Goal: Task Accomplishment & Management: Complete application form

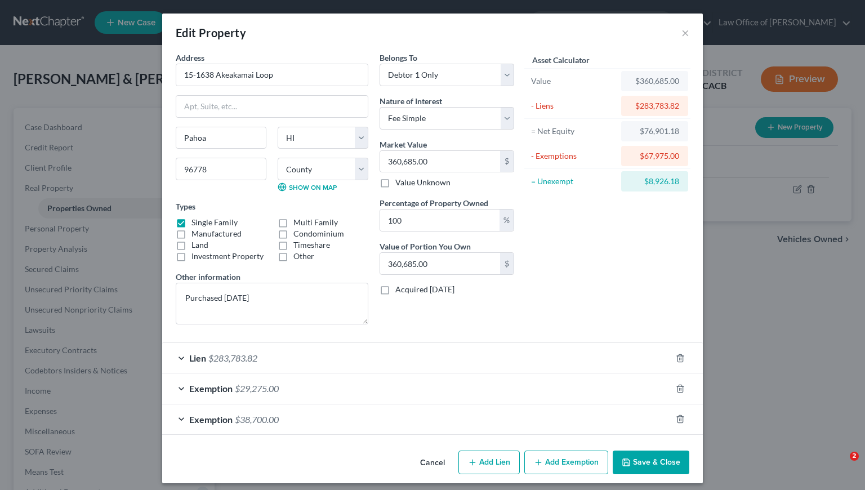
select select "12"
select select "0"
click at [628, 466] on button "Save & Close" at bounding box center [651, 463] width 77 height 24
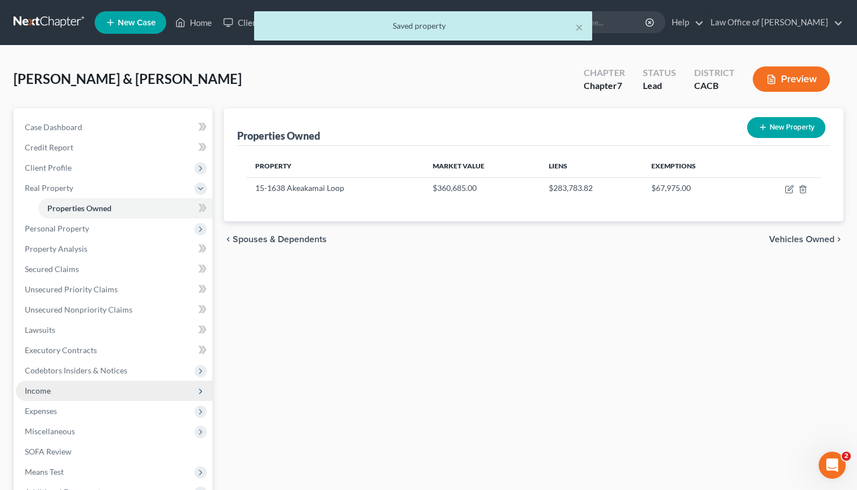
click at [52, 386] on span "Income" at bounding box center [114, 391] width 197 height 20
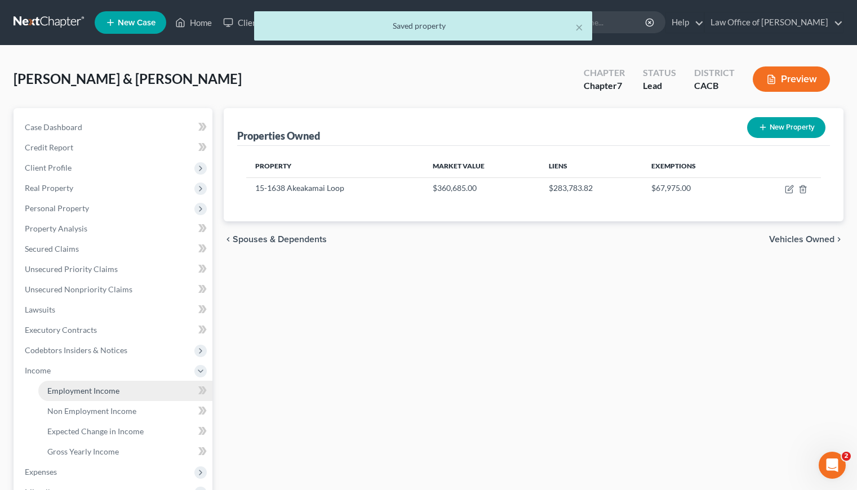
click at [95, 390] on span "Employment Income" at bounding box center [83, 391] width 72 height 10
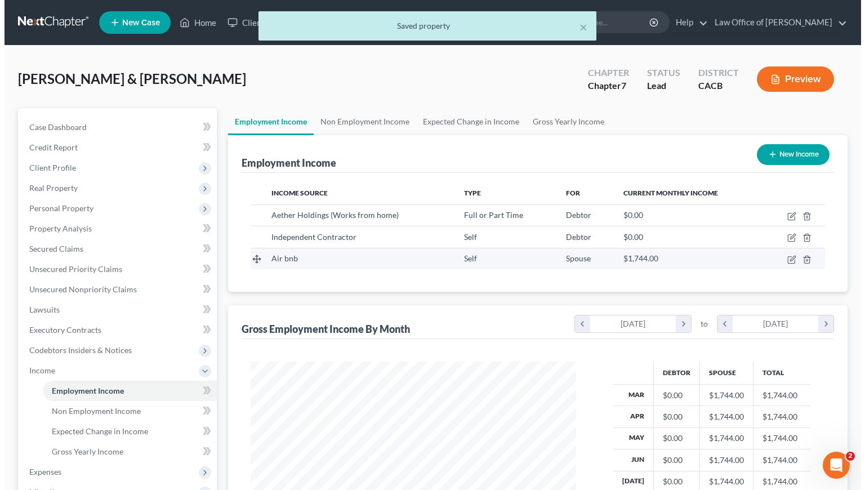
scroll to position [202, 348]
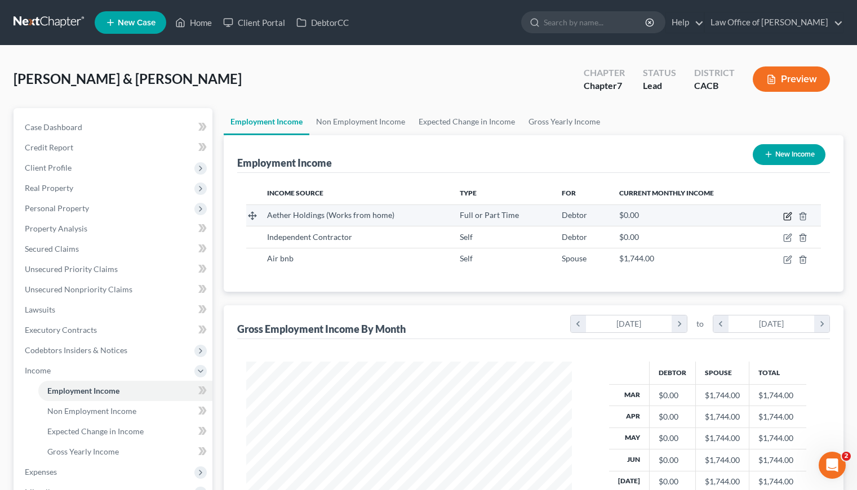
click at [787, 219] on icon "button" at bounding box center [787, 216] width 9 height 9
select select "0"
select select "4"
select select "0"
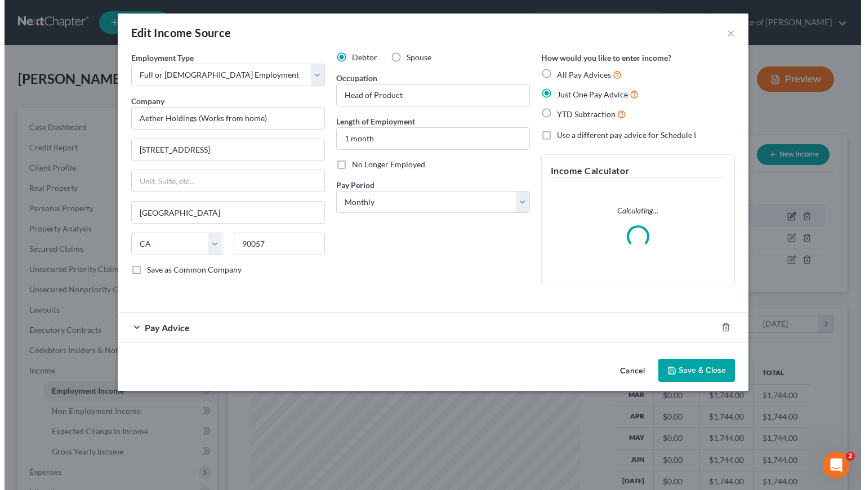
scroll to position [202, 351]
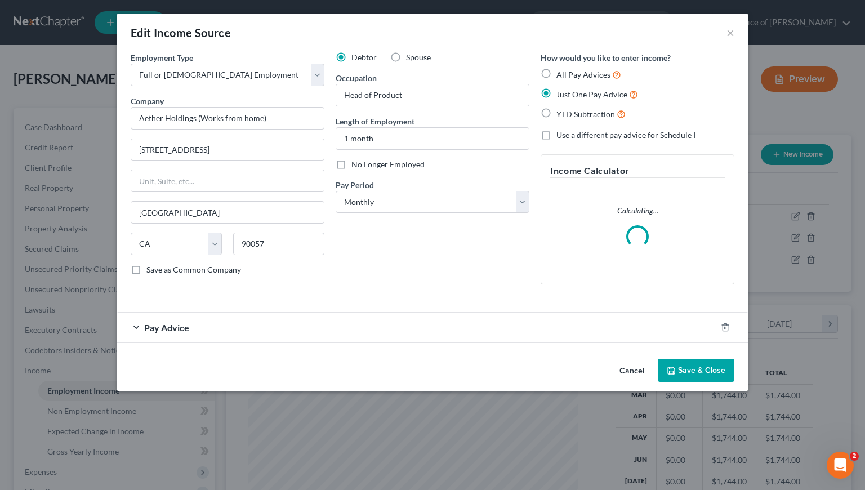
click at [358, 324] on div "Pay Advice" at bounding box center [416, 328] width 599 height 30
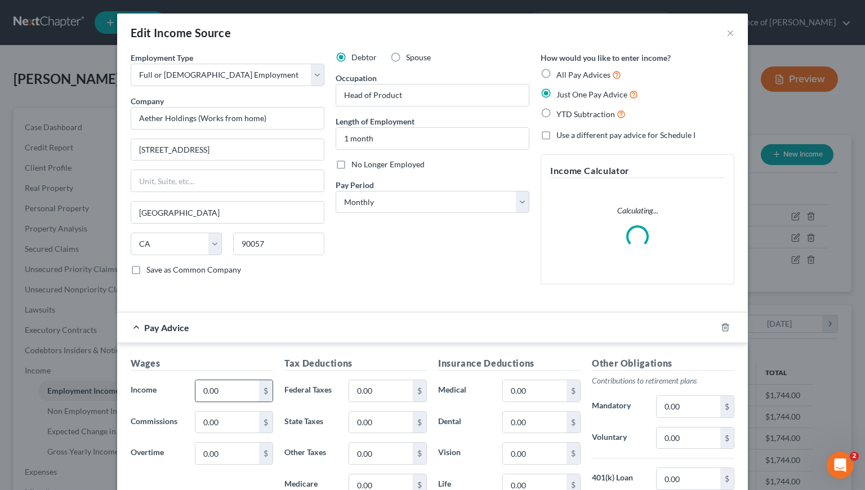
click at [219, 388] on input "0.00" at bounding box center [227, 390] width 64 height 21
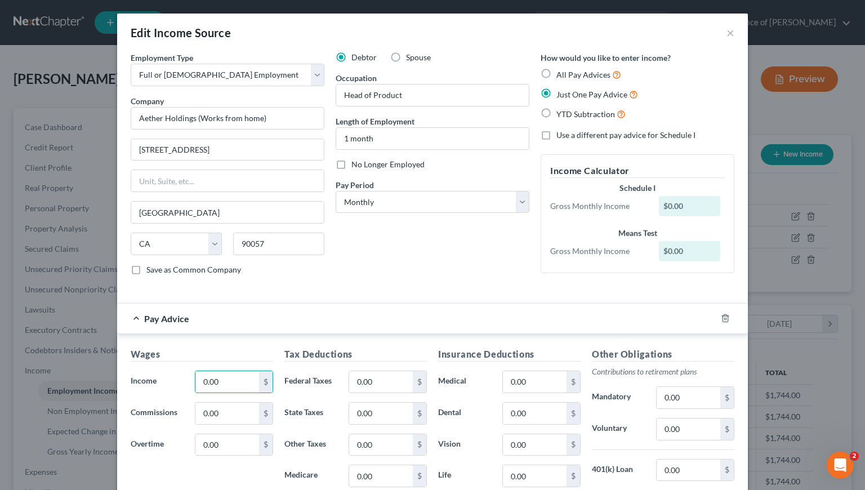
click at [557, 112] on label "YTD Subtraction" at bounding box center [591, 114] width 69 height 13
click at [561, 112] on input "YTD Subtraction" at bounding box center [564, 111] width 7 height 7
radio input "true"
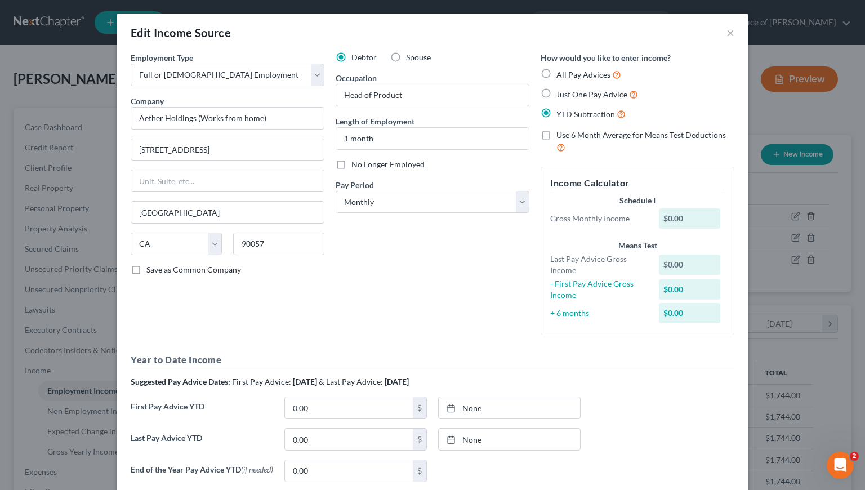
drag, startPoint x: 544, startPoint y: 70, endPoint x: 545, endPoint y: 81, distance: 10.2
click at [557, 70] on label "All Pay Advices" at bounding box center [589, 74] width 65 height 13
click at [561, 70] on input "All Pay Advices" at bounding box center [564, 71] width 7 height 7
radio input "true"
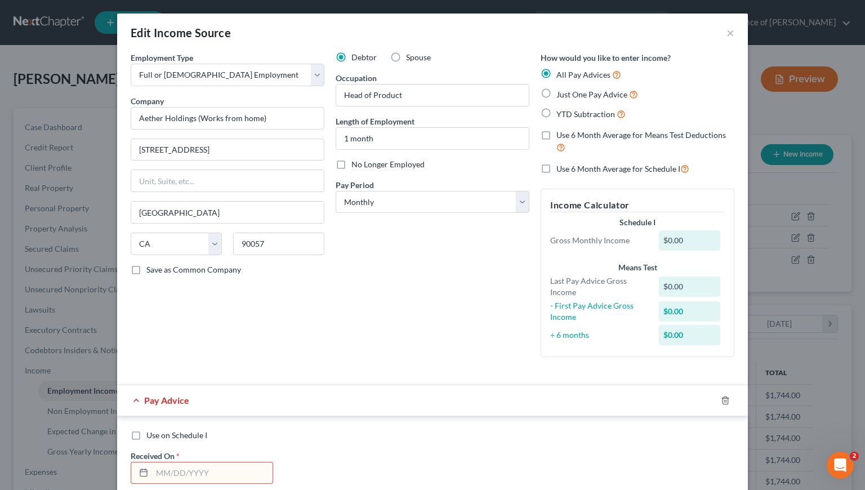
click at [442, 274] on div "Debtor Spouse Occupation Head of Product Length of Employment 1 month No Longer…" at bounding box center [432, 209] width 205 height 314
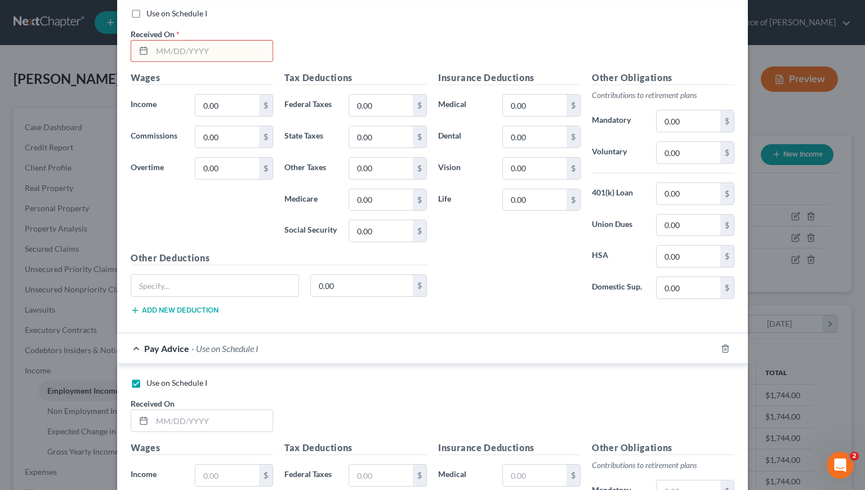
scroll to position [429, 0]
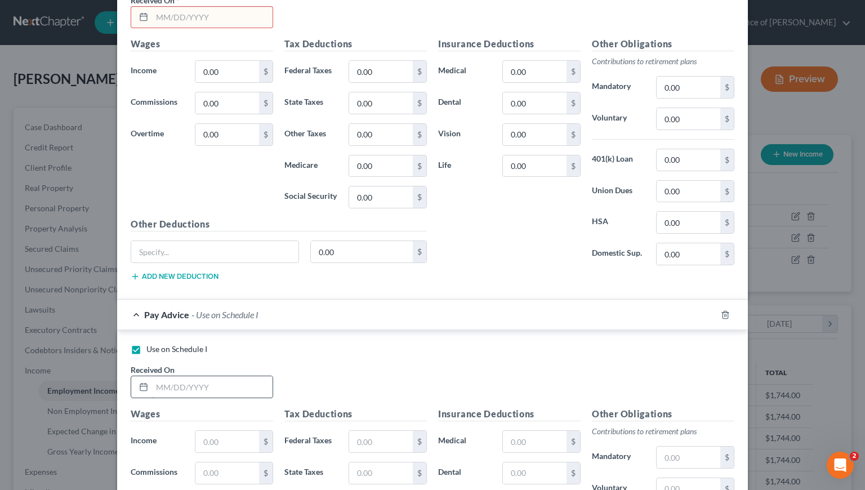
click at [201, 391] on input "text" at bounding box center [212, 386] width 121 height 21
type input "09/15/2025"
click at [221, 448] on input "text" at bounding box center [227, 441] width 64 height 21
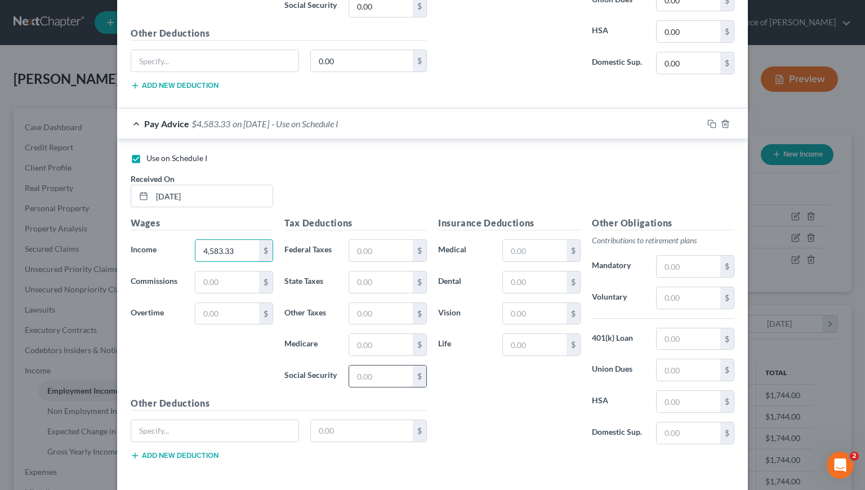
scroll to position [665, 0]
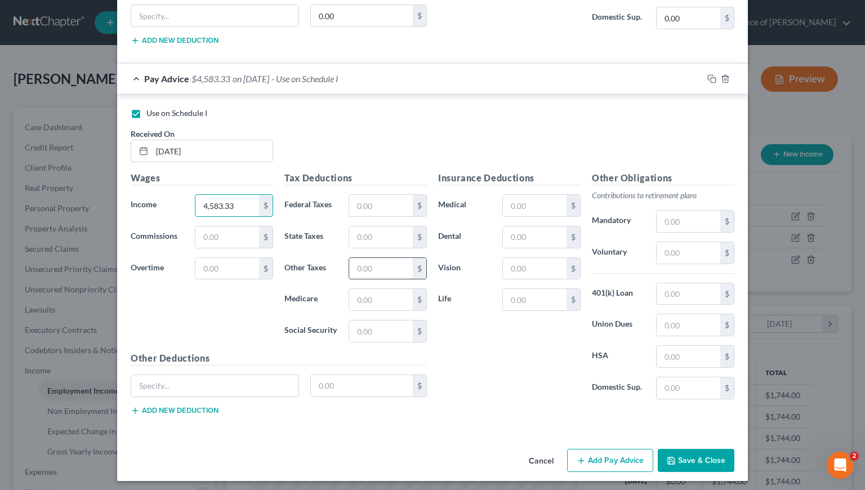
type input "4,583.33"
click at [373, 269] on input "text" at bounding box center [381, 268] width 64 height 21
click at [376, 202] on input "text" at bounding box center [381, 205] width 64 height 21
type input "628.67"
click at [381, 238] on input "text" at bounding box center [381, 236] width 64 height 21
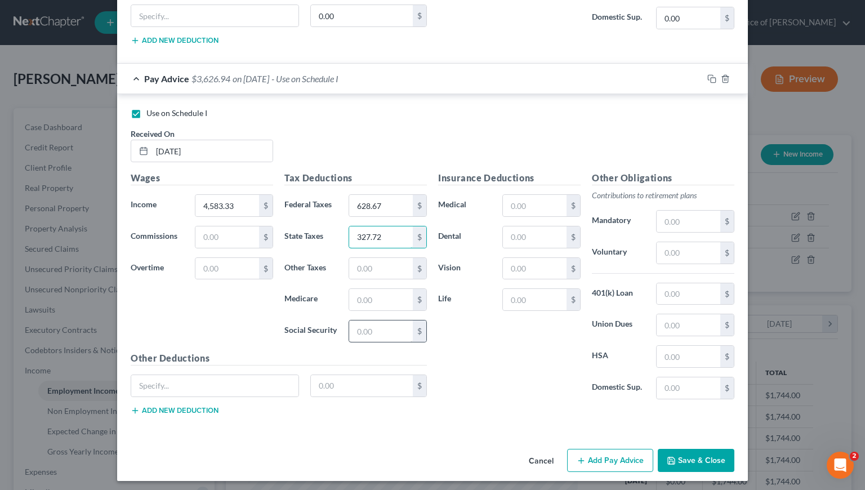
type input "327.72"
click at [380, 330] on input "text" at bounding box center [381, 331] width 64 height 21
type input "284.17"
click at [483, 354] on div "Insurance Deductions Medical $ Dental $ Vision $ Life $" at bounding box center [510, 289] width 154 height 237
click at [382, 301] on input "text" at bounding box center [381, 299] width 64 height 21
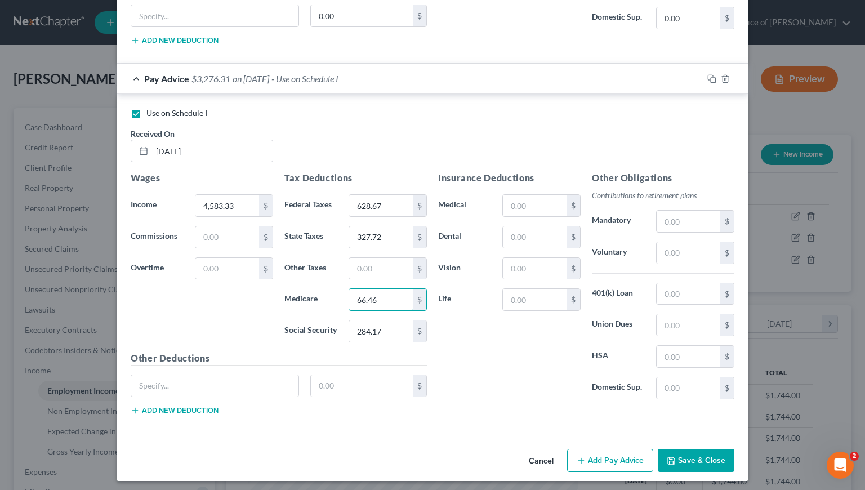
type input "66.46"
click at [525, 375] on div "Insurance Deductions Medical $ Dental $ Vision $ Life $" at bounding box center [510, 289] width 154 height 237
click at [676, 256] on input "text" at bounding box center [689, 252] width 64 height 21
type input "137.50"
click at [515, 367] on div "Insurance Deductions Medical $ Dental $ Vision $ Life $" at bounding box center [510, 289] width 154 height 237
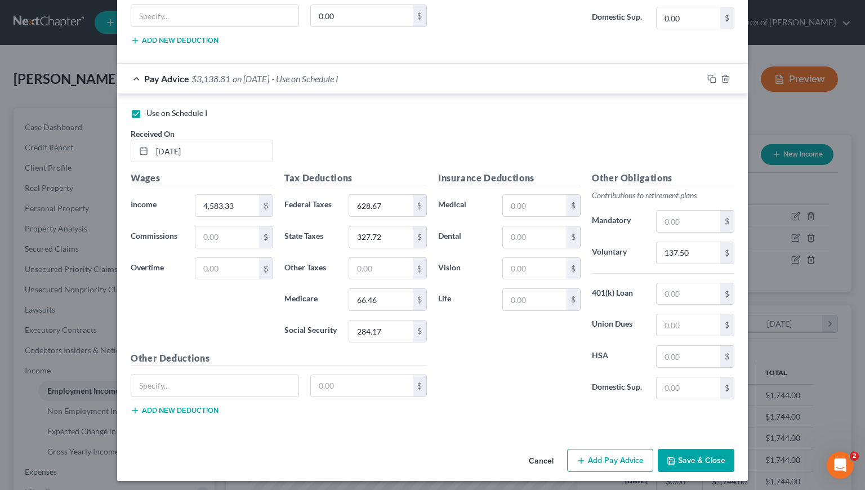
click at [690, 460] on button "Save & Close" at bounding box center [696, 461] width 77 height 24
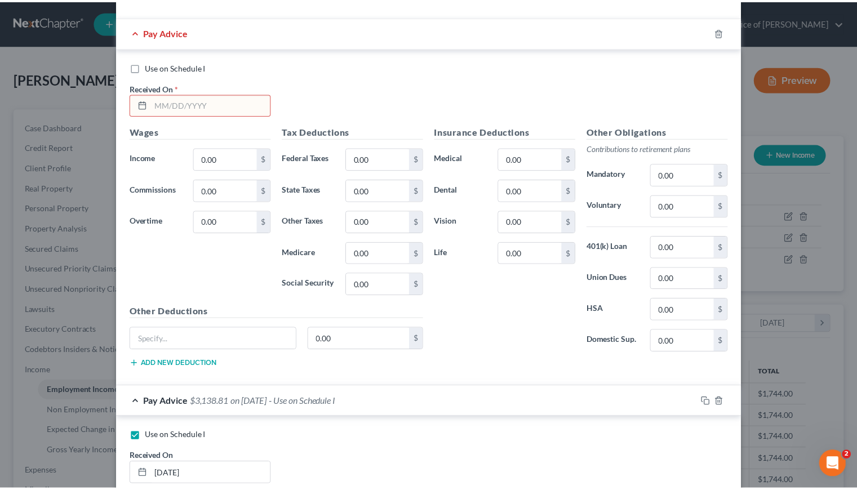
scroll to position [268, 0]
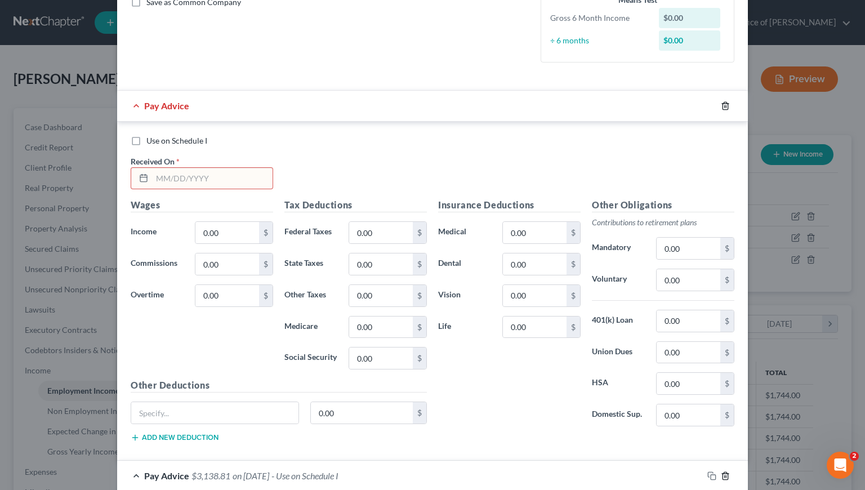
click at [726, 108] on line "button" at bounding box center [726, 106] width 0 height 2
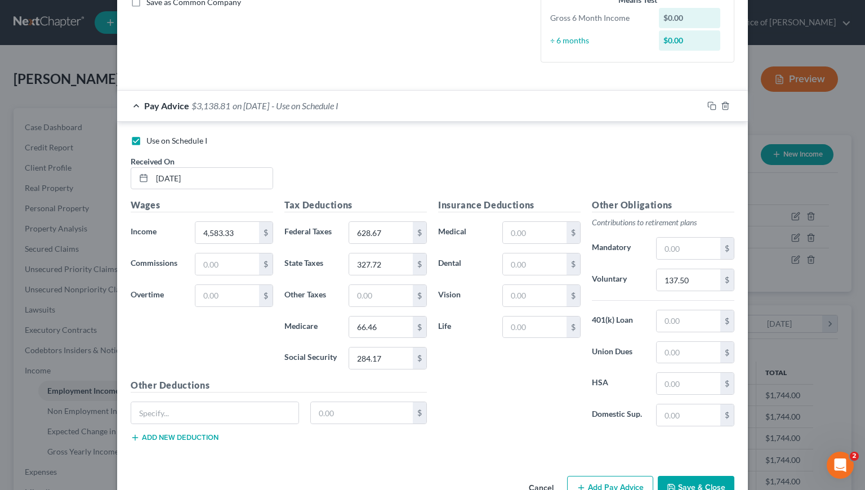
click at [688, 480] on button "Save & Close" at bounding box center [696, 488] width 77 height 24
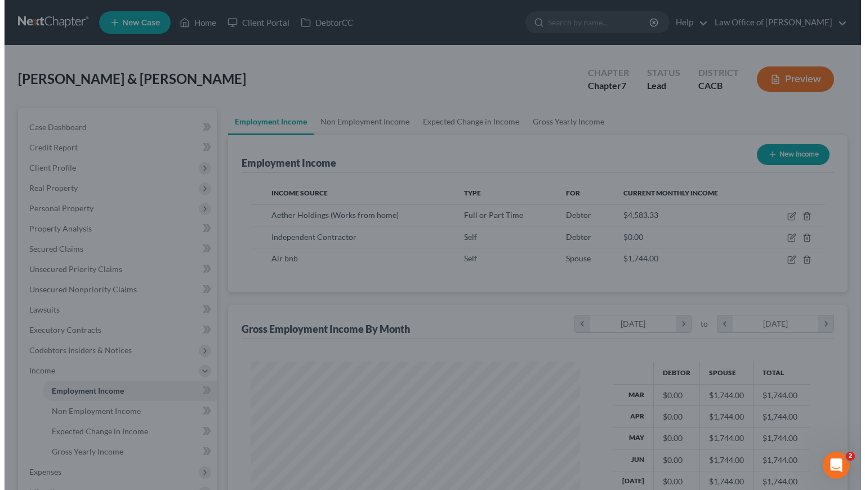
scroll to position [563096, 562950]
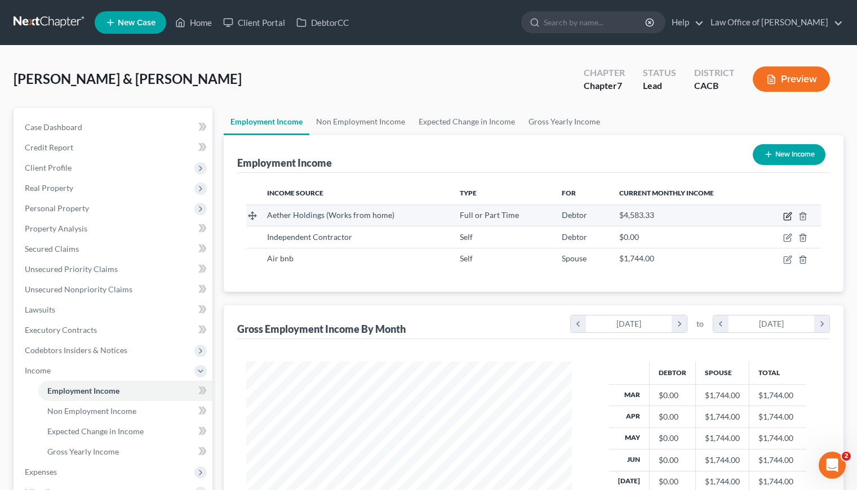
click at [787, 217] on icon "button" at bounding box center [788, 214] width 5 height 5
select select "0"
select select "4"
select select "0"
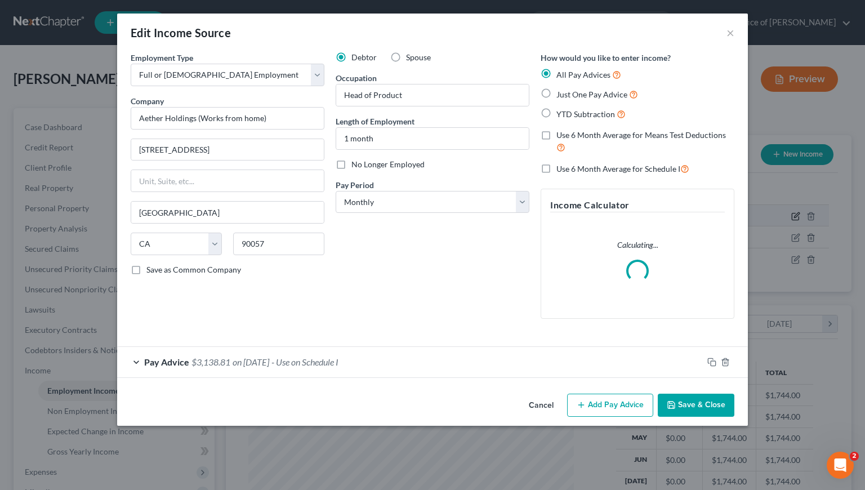
scroll to position [202, 351]
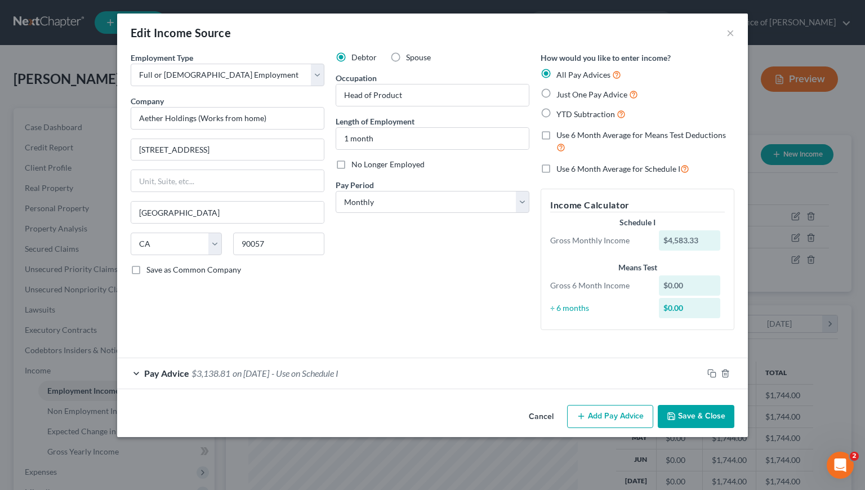
click at [390, 373] on div "Pay Advice $3,138.81 on 09/15/2025 - Use on Schedule I" at bounding box center [410, 373] width 586 height 30
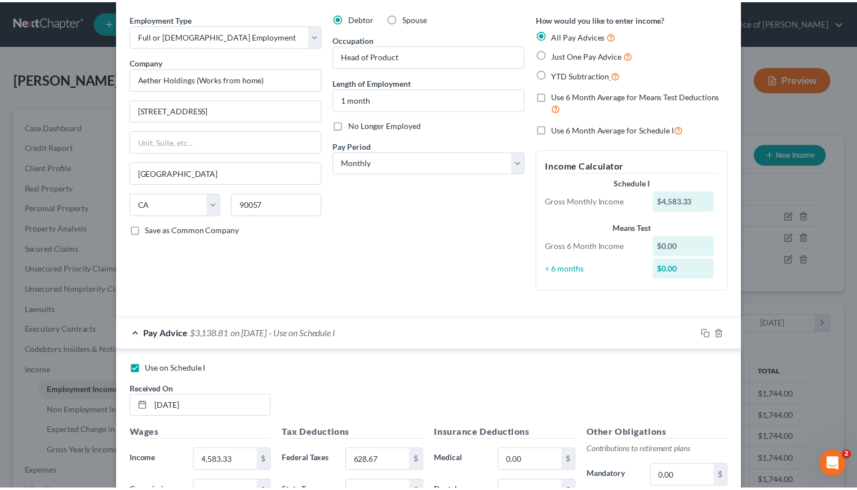
scroll to position [0, 0]
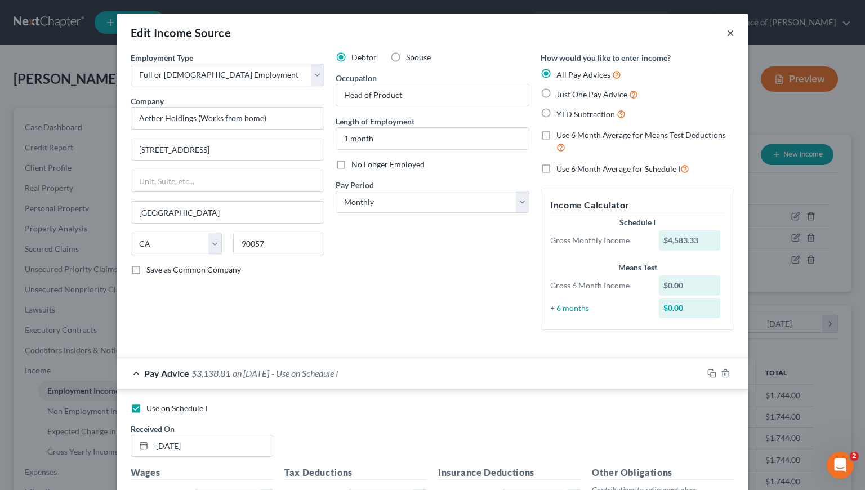
click at [727, 34] on button "×" at bounding box center [731, 33] width 8 height 14
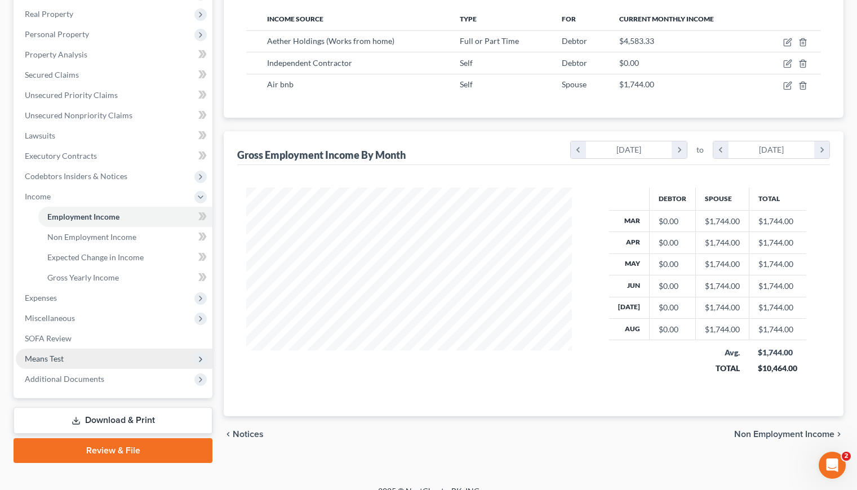
scroll to position [189, 0]
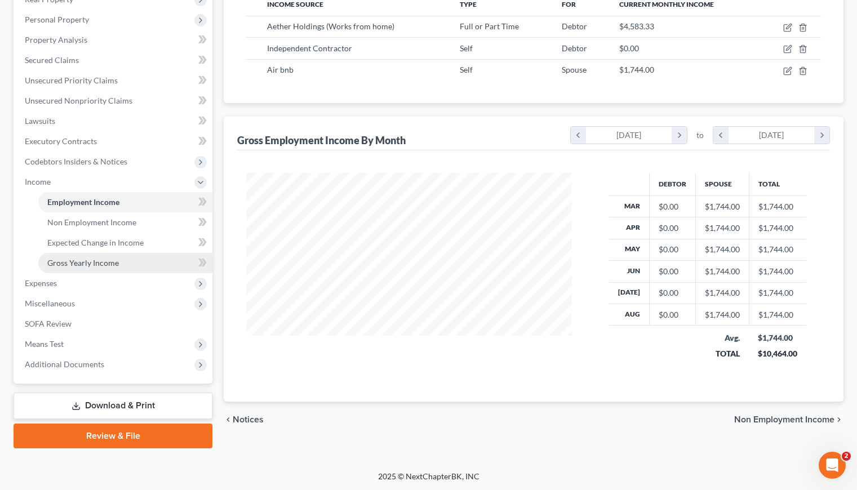
click at [78, 261] on span "Gross Yearly Income" at bounding box center [83, 263] width 72 height 10
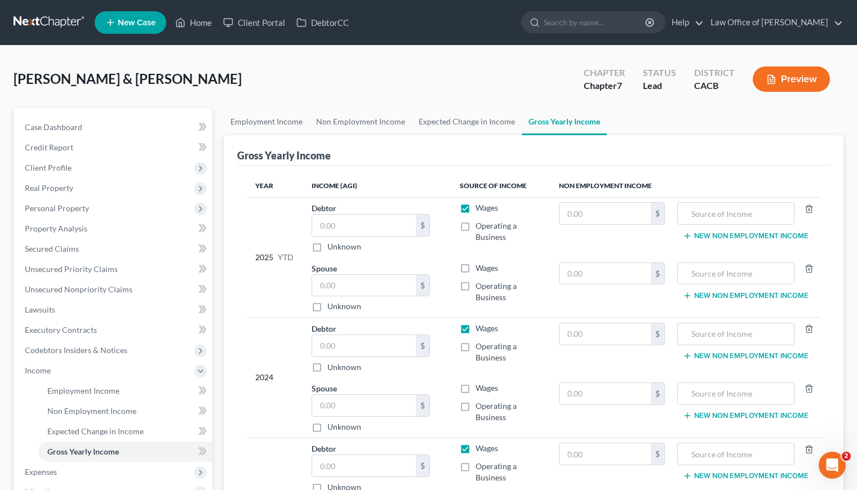
click at [475, 225] on label "Operating a Business" at bounding box center [507, 231] width 65 height 23
click at [480, 225] on input "Operating a Business" at bounding box center [483, 223] width 7 height 7
click at [475, 226] on label "Operating a Business" at bounding box center [507, 231] width 65 height 23
click at [480, 226] on input "Operating a Business" at bounding box center [483, 223] width 7 height 7
checkbox input "false"
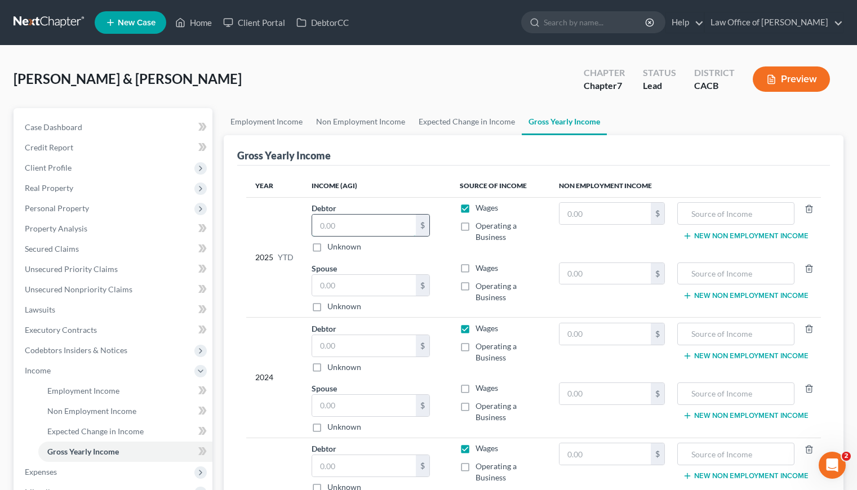
click at [357, 222] on input "text" at bounding box center [364, 225] width 104 height 21
click at [351, 283] on input "text" at bounding box center [364, 285] width 104 height 21
click at [475, 284] on label "Operating a Business" at bounding box center [507, 292] width 65 height 23
click at [480, 284] on input "Operating a Business" at bounding box center [483, 284] width 7 height 7
checkbox input "true"
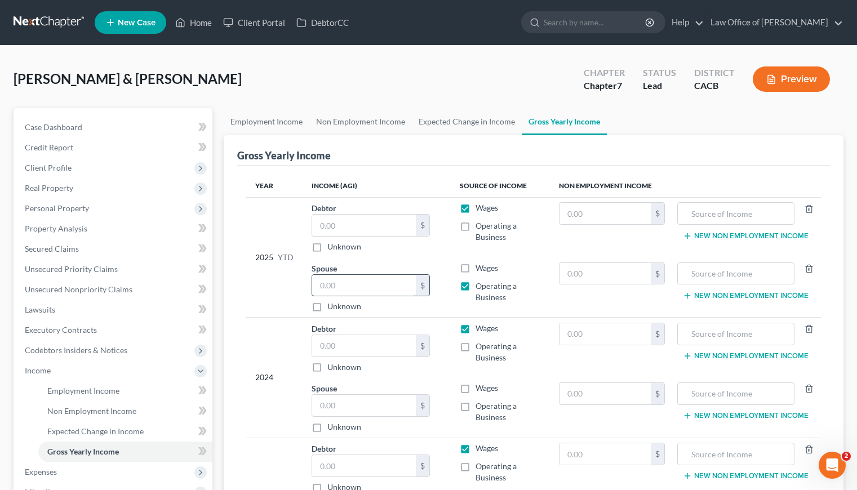
click at [320, 290] on input "text" at bounding box center [364, 285] width 104 height 21
click at [286, 121] on link "Employment Income" at bounding box center [267, 121] width 86 height 27
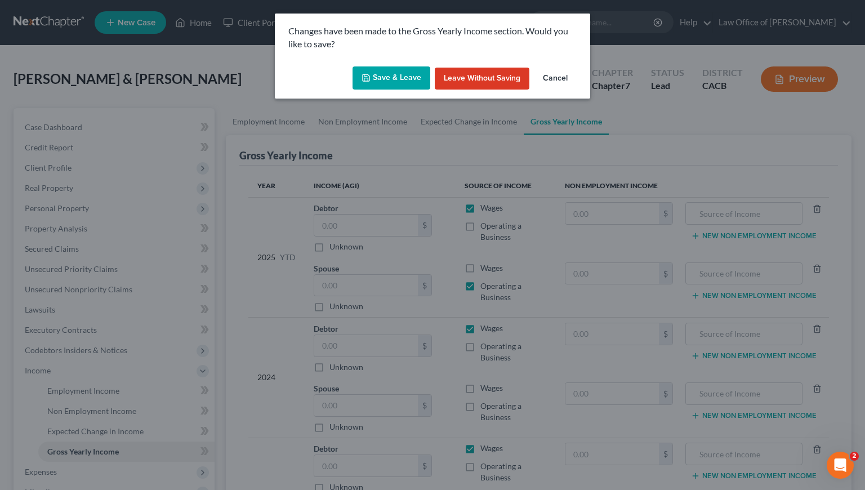
click at [473, 79] on button "Leave without Saving" at bounding box center [482, 79] width 95 height 23
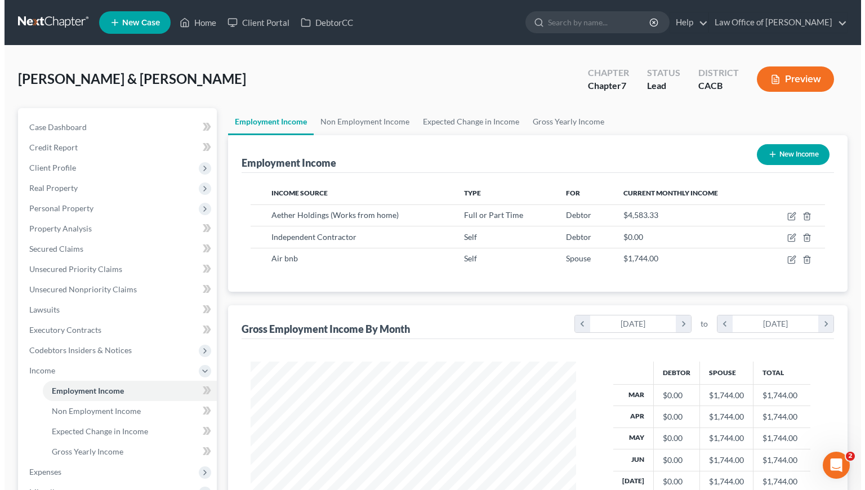
scroll to position [202, 348]
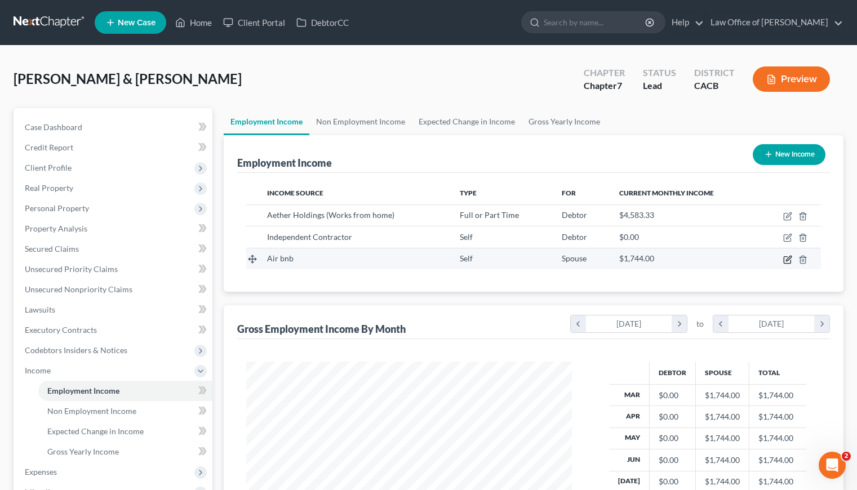
click at [789, 258] on icon "button" at bounding box center [788, 258] width 5 height 5
select select "1"
select select "0"
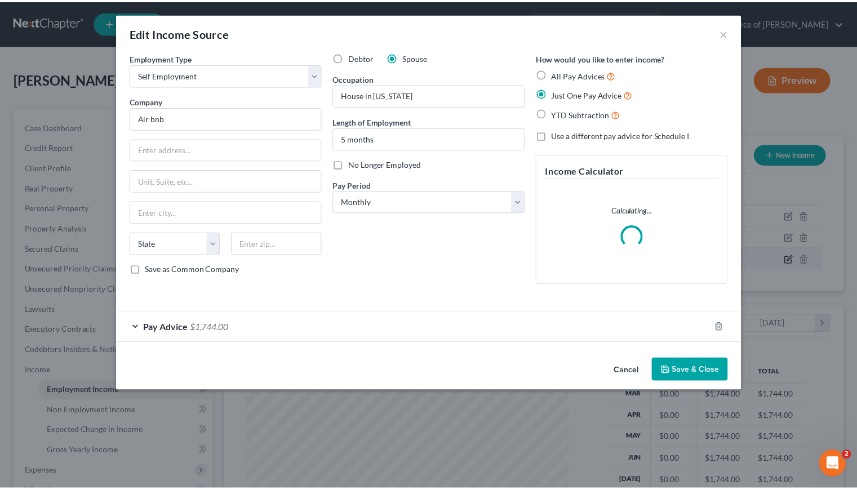
scroll to position [202, 351]
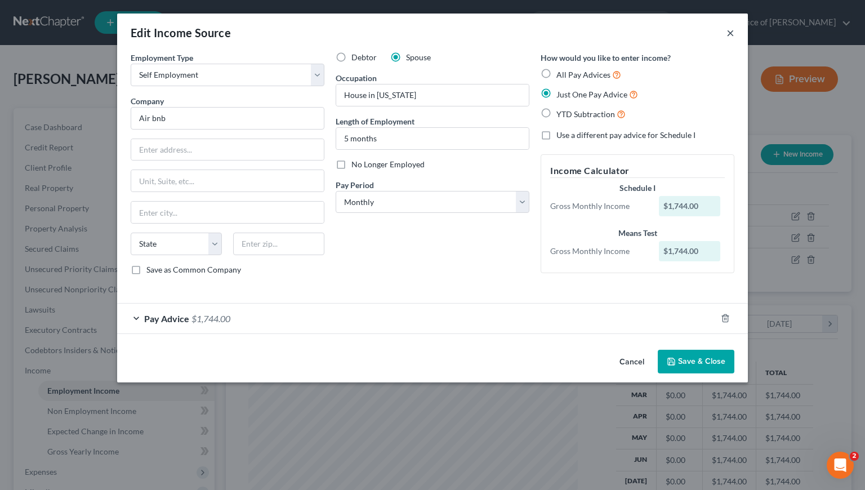
click at [733, 30] on button "×" at bounding box center [731, 33] width 8 height 14
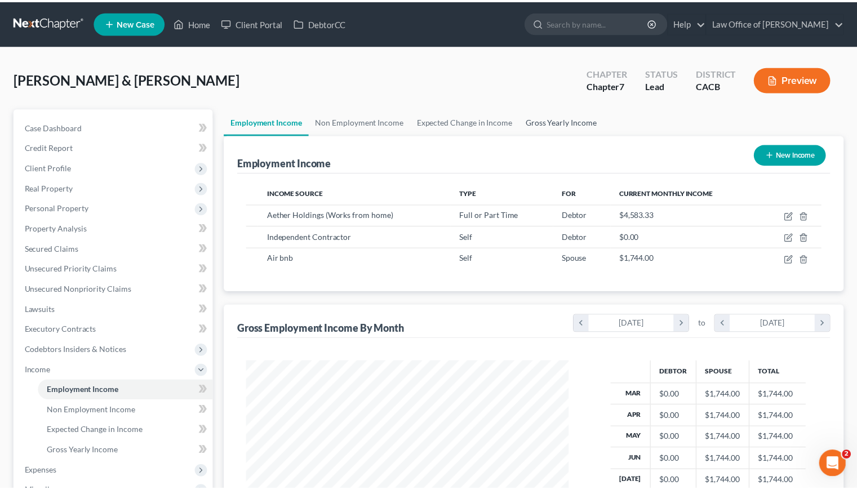
scroll to position [563096, 562950]
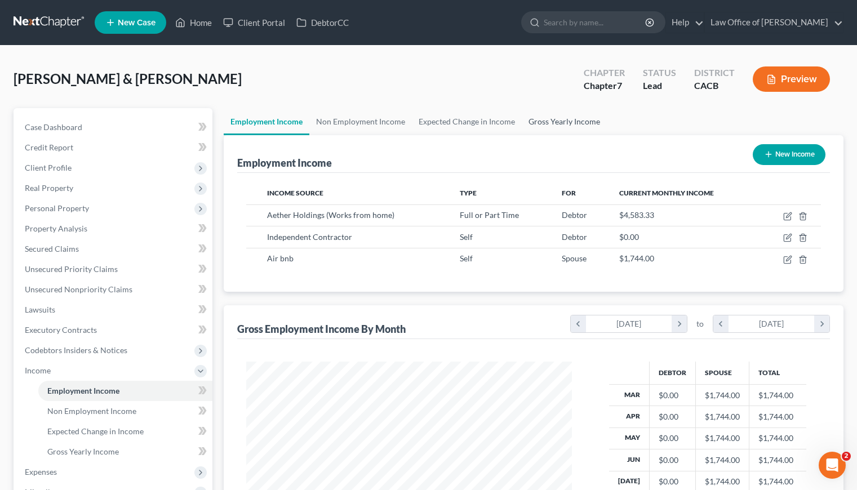
click at [563, 119] on link "Gross Yearly Income" at bounding box center [564, 121] width 85 height 27
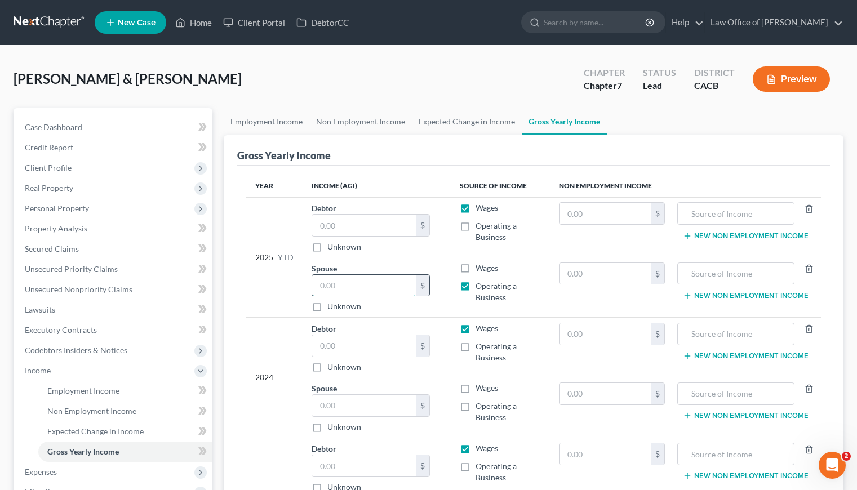
click at [377, 284] on input "text" at bounding box center [364, 285] width 104 height 21
type input "8,720"
click at [276, 121] on link "Employment Income" at bounding box center [267, 121] width 86 height 27
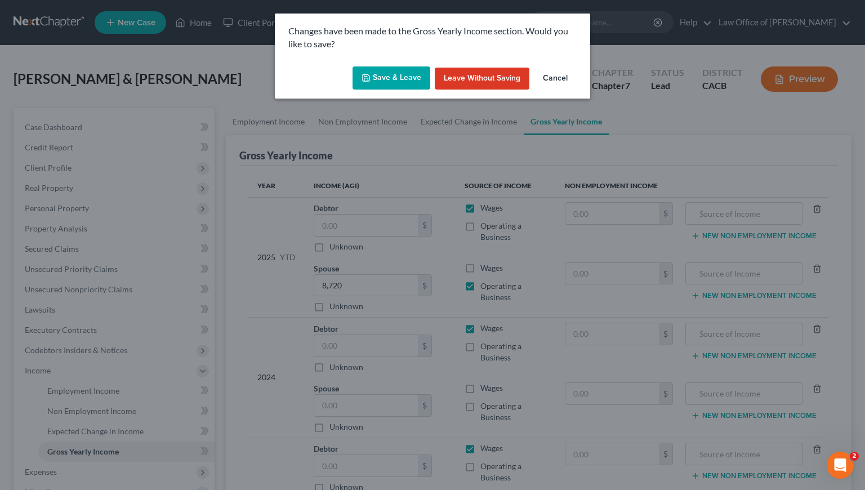
click at [388, 74] on button "Save & Leave" at bounding box center [392, 78] width 78 height 24
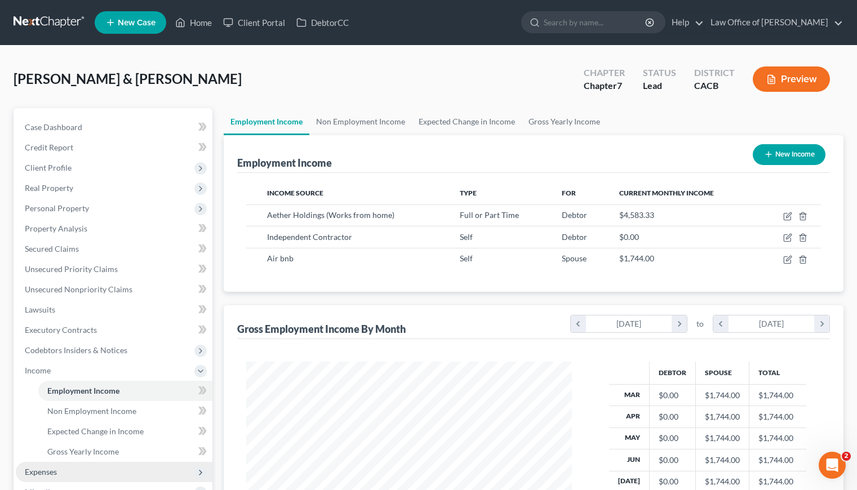
scroll to position [189, 0]
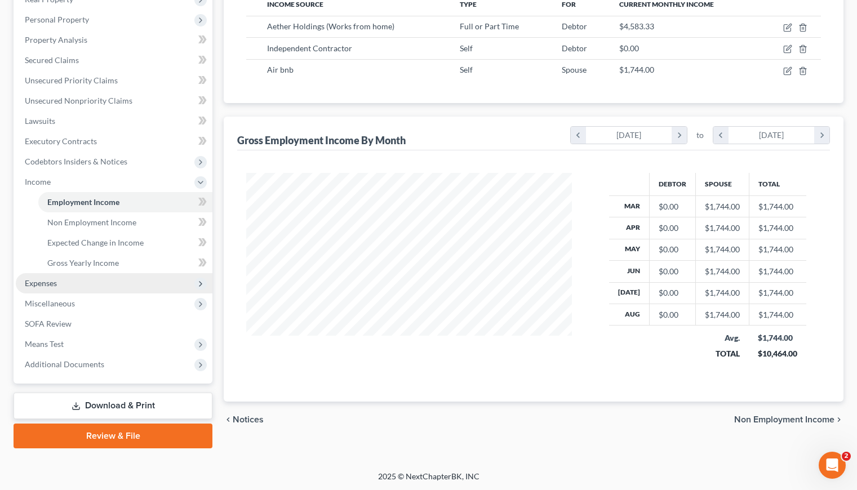
click at [44, 283] on span "Expenses" at bounding box center [41, 283] width 32 height 10
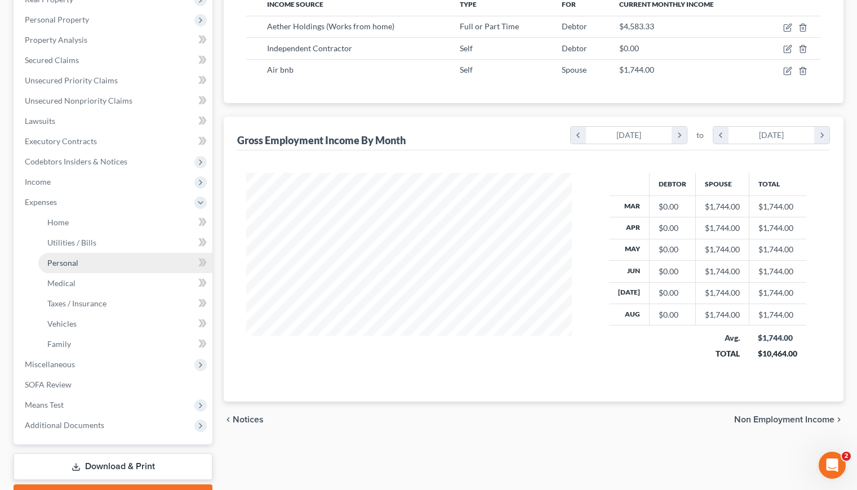
click at [71, 262] on span "Personal" at bounding box center [62, 263] width 31 height 10
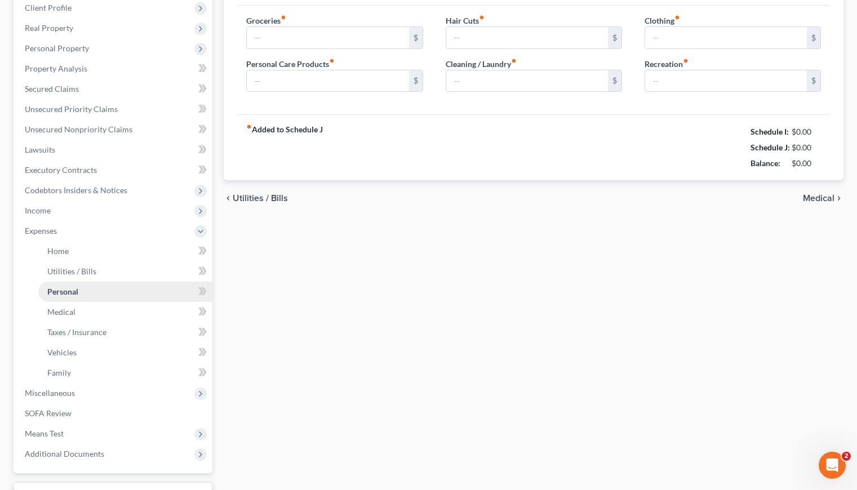
type input "0.00"
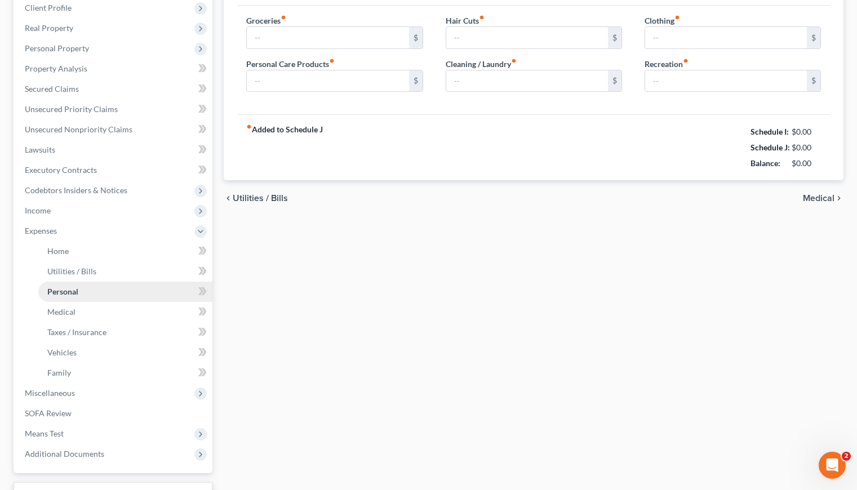
type input "0.00"
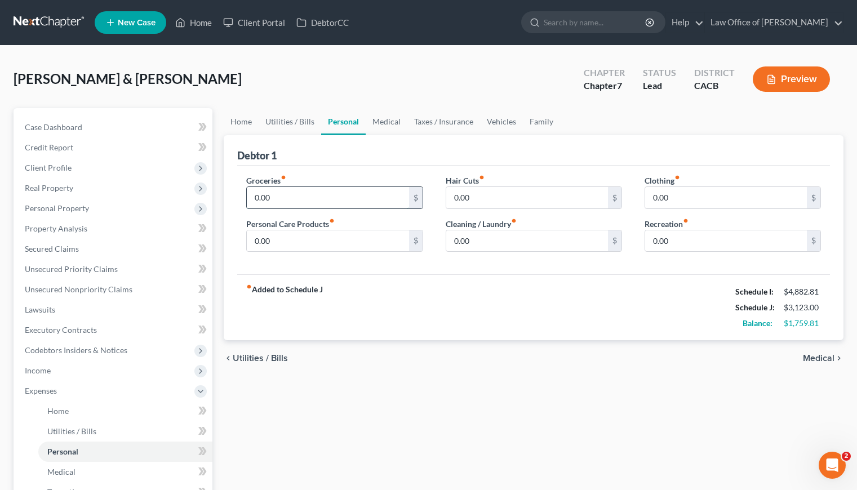
click at [321, 192] on input "0.00" at bounding box center [328, 197] width 162 height 21
type input "860"
click at [293, 241] on input "0.00" at bounding box center [328, 240] width 162 height 21
type input "90"
click at [501, 194] on input "0.00" at bounding box center [527, 197] width 162 height 21
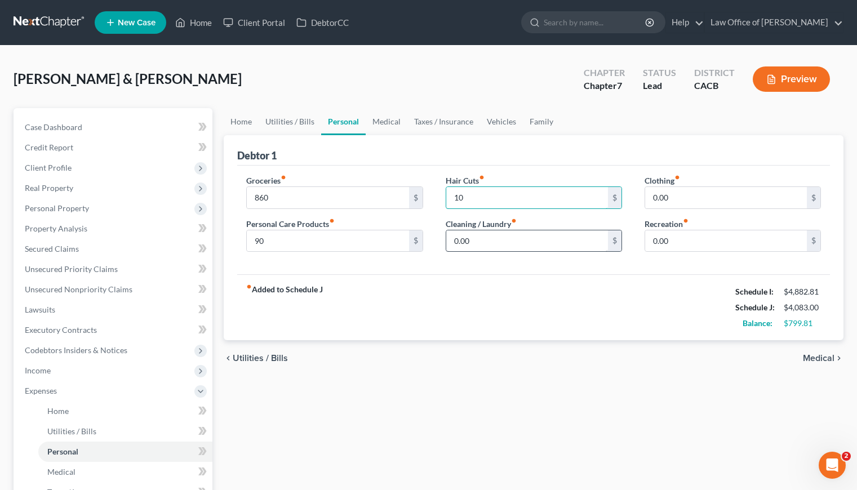
type input "10"
click at [481, 243] on input "0.00" at bounding box center [527, 240] width 162 height 21
type input "70"
click at [711, 197] on input "0.00" at bounding box center [726, 197] width 162 height 21
type input "180"
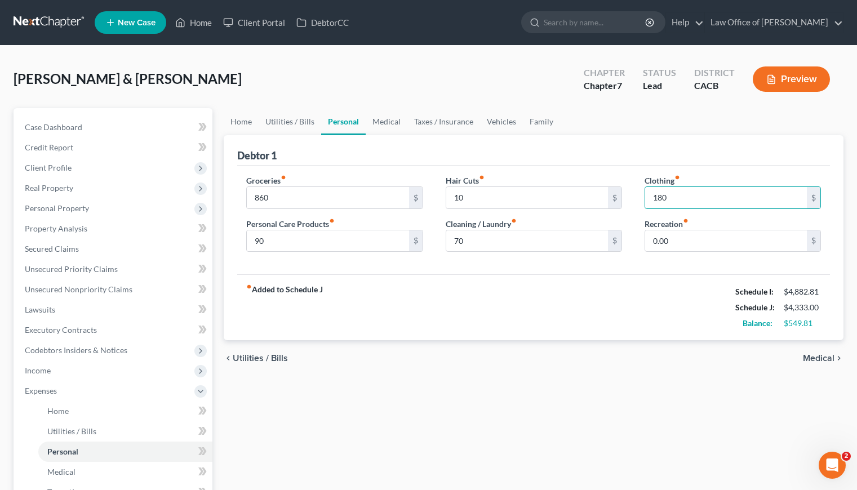
click at [624, 293] on div "fiber_manual_record Added to Schedule J Schedule I: $4,882.81 Schedule J: $4,33…" at bounding box center [533, 307] width 593 height 66
click at [272, 112] on link "Utilities / Bills" at bounding box center [290, 121] width 63 height 27
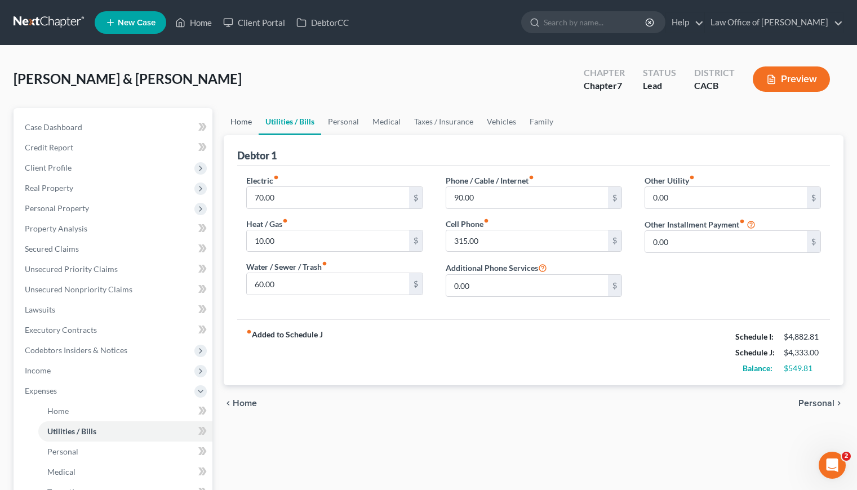
click at [233, 124] on link "Home" at bounding box center [241, 121] width 35 height 27
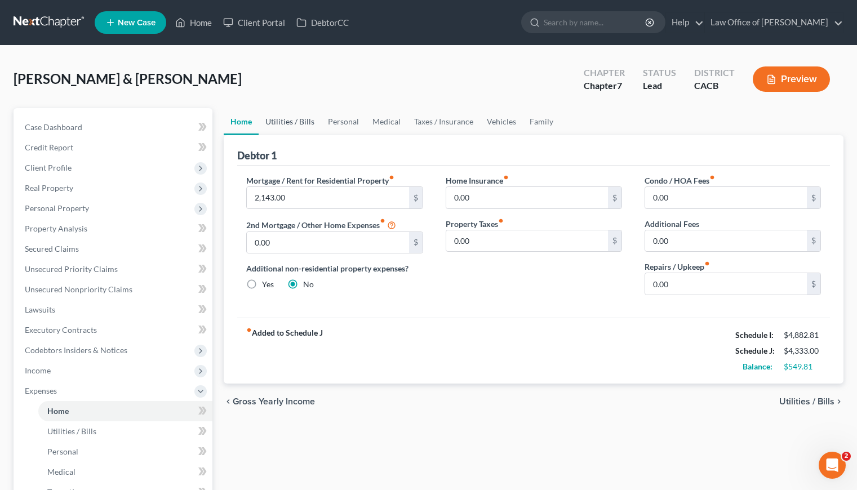
click at [317, 120] on link "Utilities / Bills" at bounding box center [290, 121] width 63 height 27
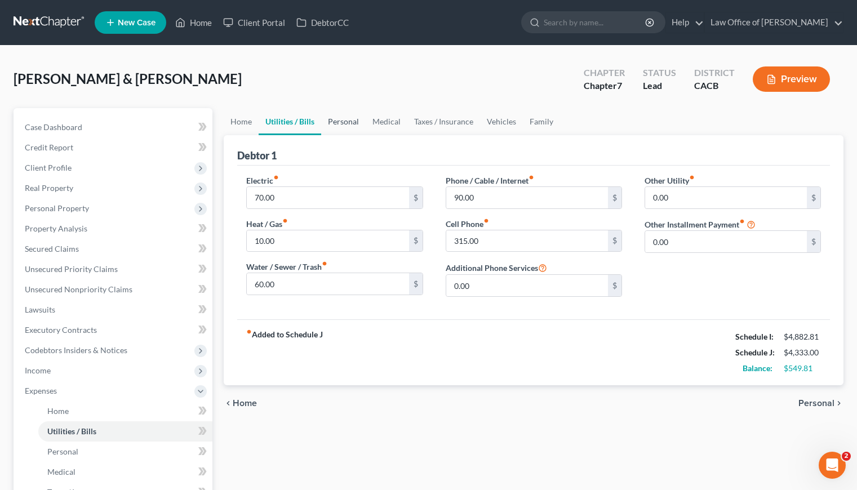
click at [330, 119] on link "Personal" at bounding box center [343, 121] width 45 height 27
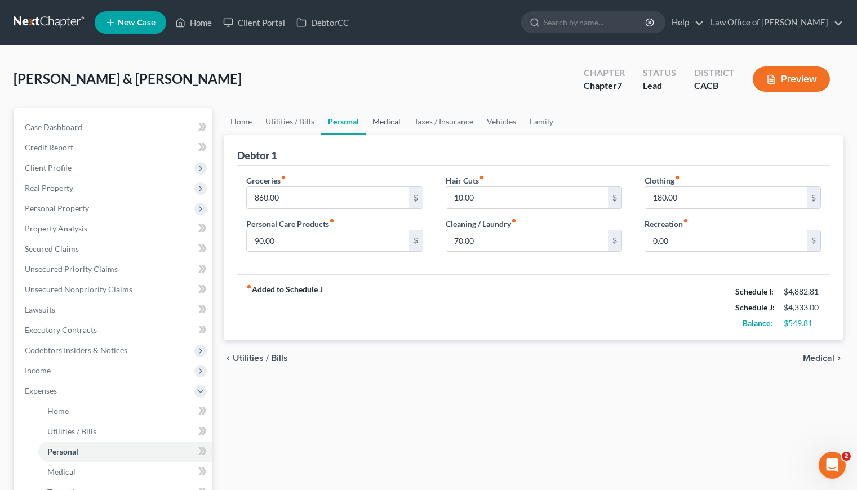
click at [382, 118] on link "Medical" at bounding box center [387, 121] width 42 height 27
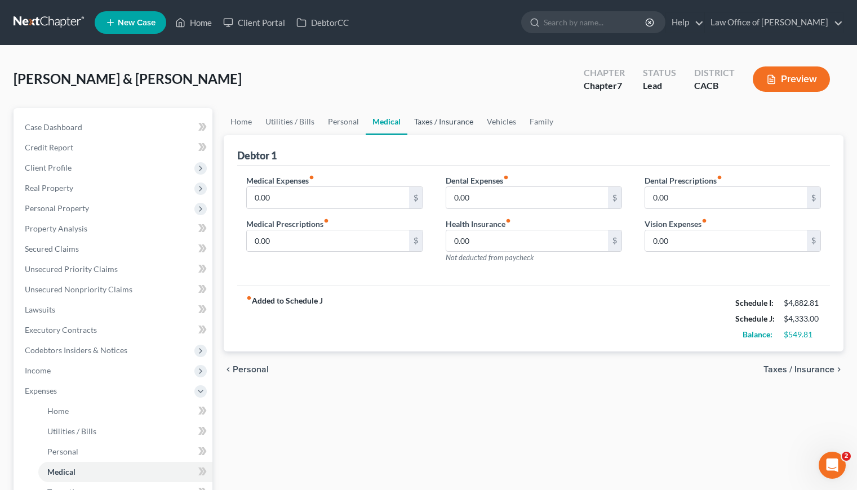
click at [442, 118] on link "Taxes / Insurance" at bounding box center [443, 121] width 73 height 27
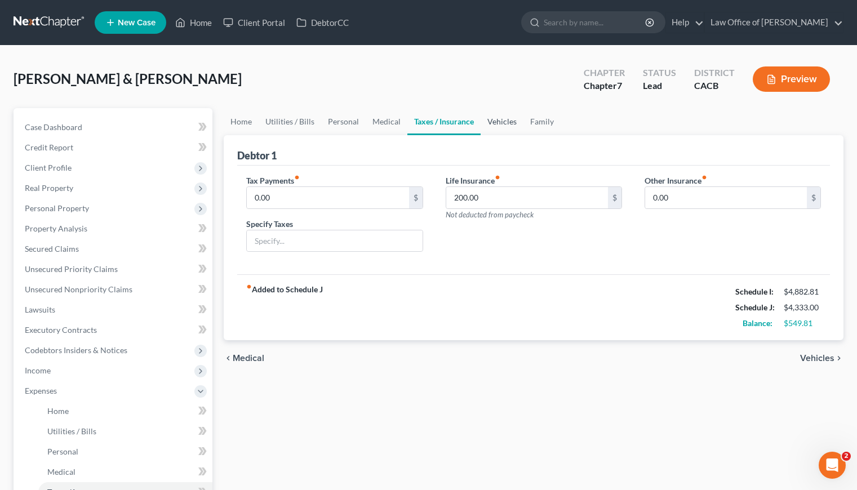
click at [513, 117] on link "Vehicles" at bounding box center [501, 121] width 43 height 27
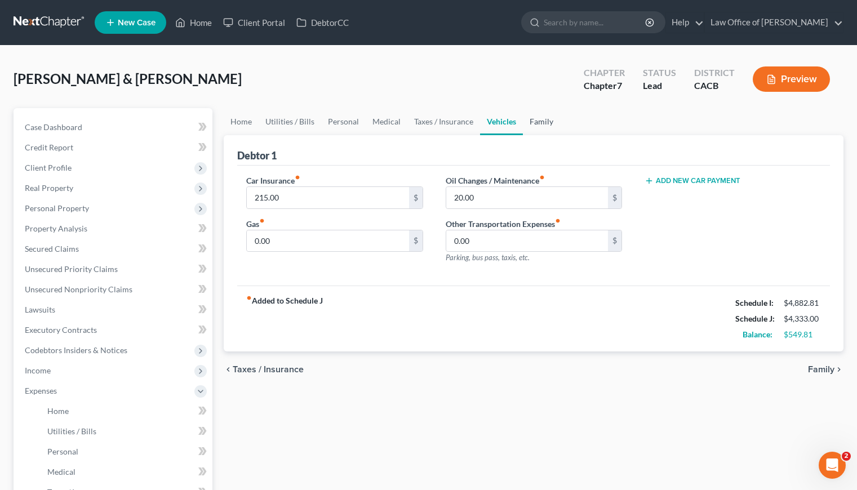
click at [531, 117] on link "Family" at bounding box center [541, 121] width 37 height 27
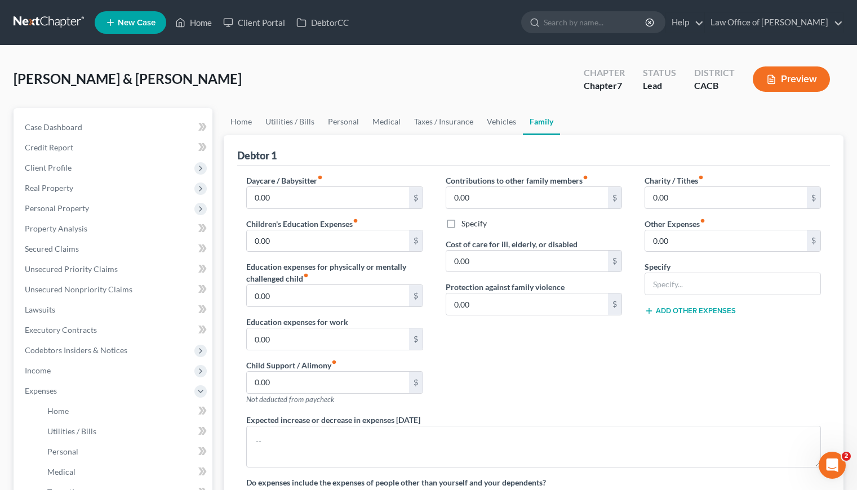
click at [557, 355] on div "Contributions to other family members fiber_manual_record 0.00 $ Specify Cost o…" at bounding box center [533, 294] width 199 height 239
click at [417, 73] on div "Liaghat, Aryan & Deville, Brian Upgraded Chapter Chapter 7 Status Lead District…" at bounding box center [429, 83] width 830 height 49
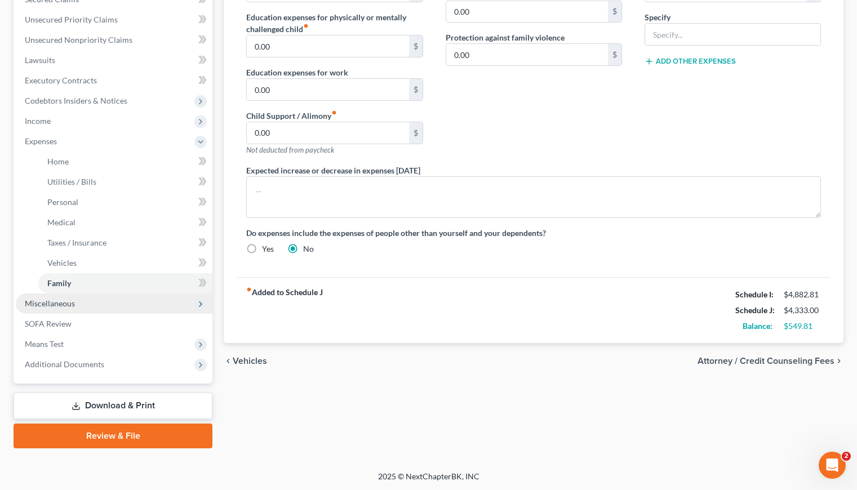
click at [57, 303] on span "Miscellaneous" at bounding box center [50, 304] width 50 height 10
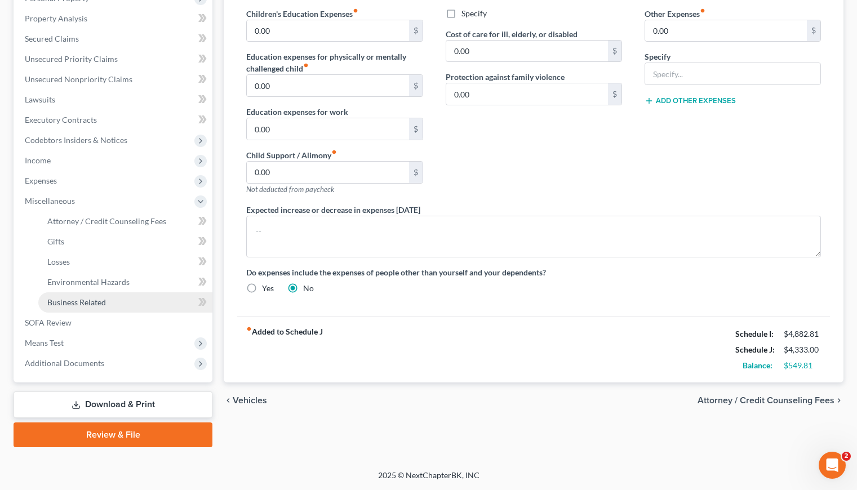
scroll to position [209, 0]
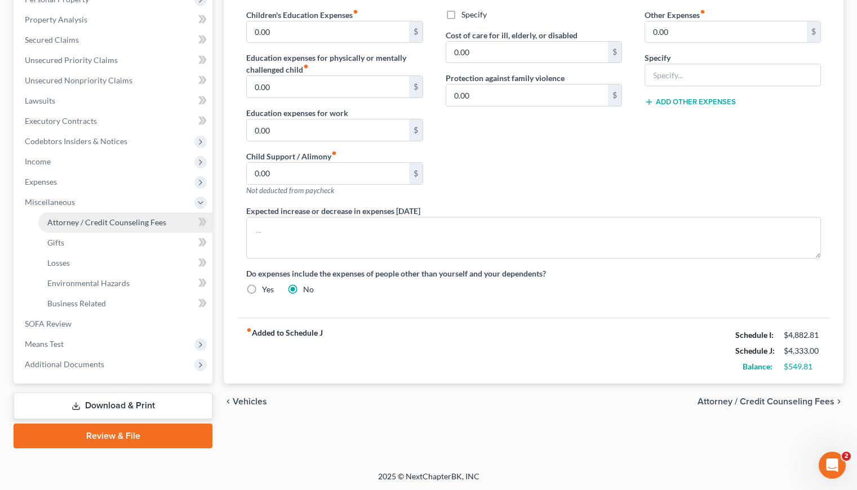
click at [122, 219] on span "Attorney / Credit Counseling Fees" at bounding box center [106, 222] width 119 height 10
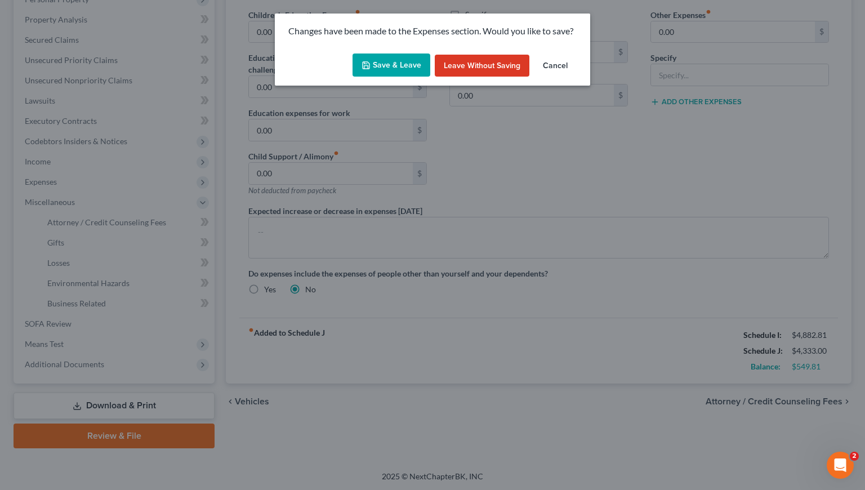
click at [391, 68] on button "Save & Leave" at bounding box center [392, 66] width 78 height 24
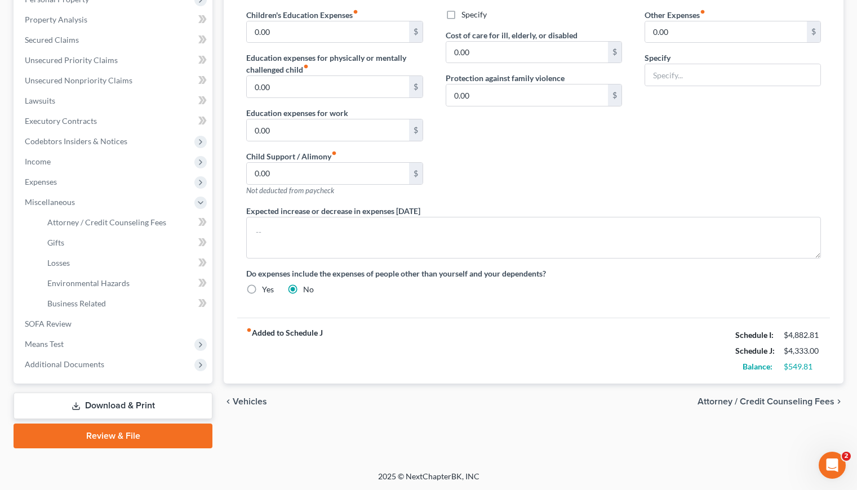
select select "0"
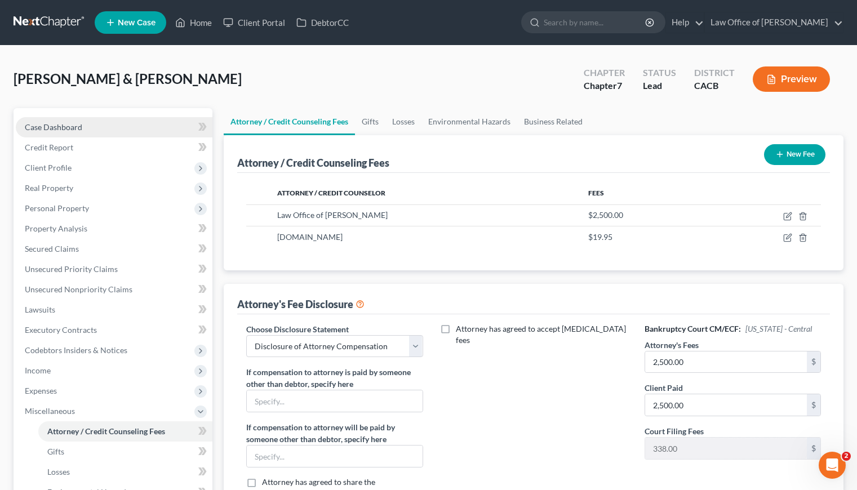
click at [58, 130] on span "Case Dashboard" at bounding box center [53, 127] width 57 height 10
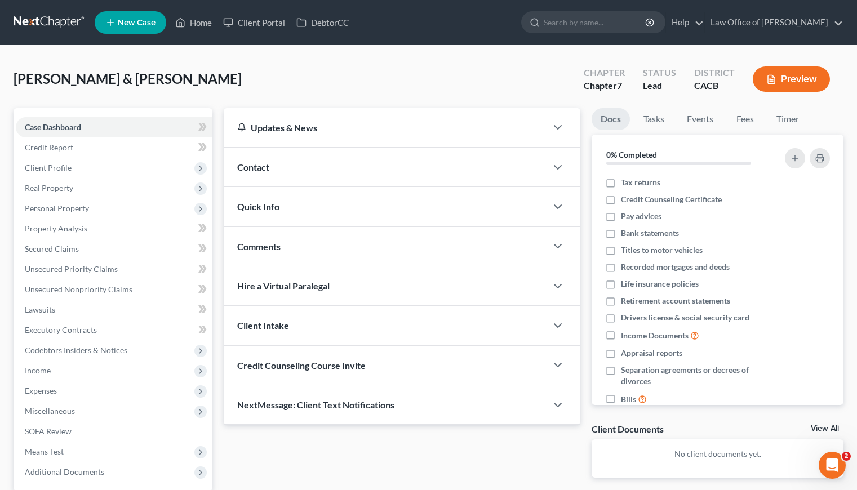
click at [242, 81] on div "Liaghat, Aryan & Deville, Brian Upgraded Chapter Chapter 7 Status Lead District…" at bounding box center [429, 83] width 830 height 49
click at [283, 168] on div "Contact" at bounding box center [385, 167] width 323 height 39
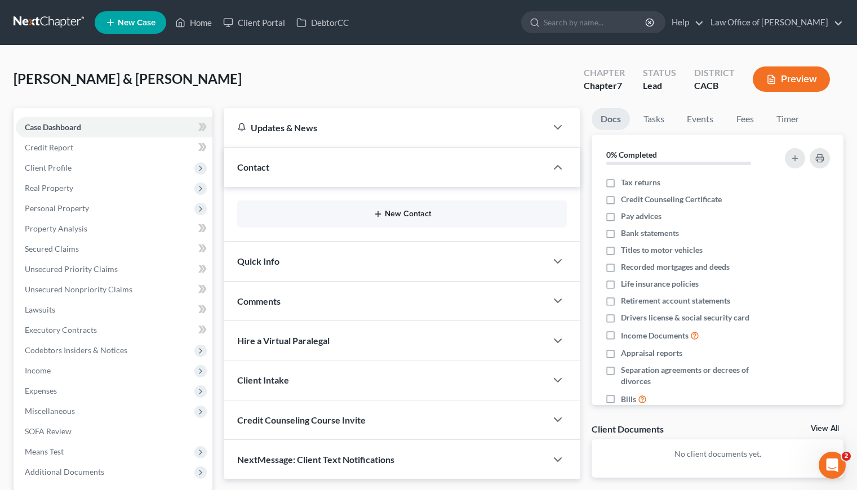
click at [425, 213] on button "New Contact" at bounding box center [402, 214] width 312 height 9
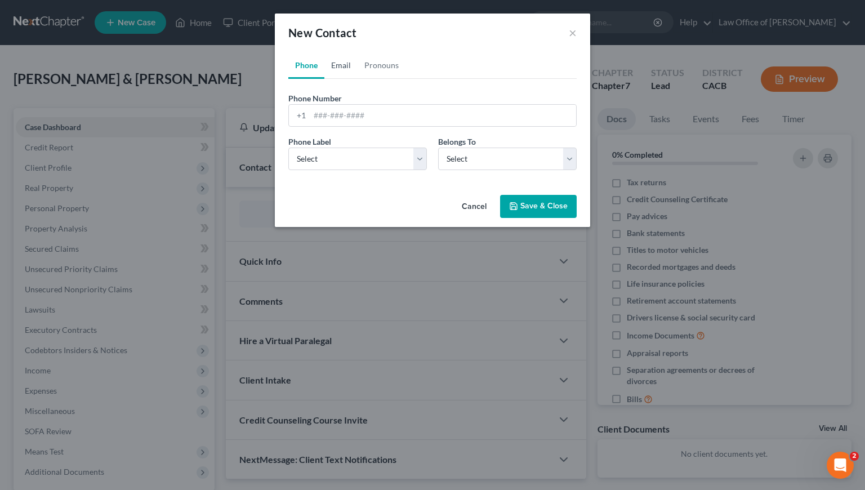
click at [340, 67] on link "Email" at bounding box center [340, 65] width 33 height 27
click at [348, 112] on input "email" at bounding box center [443, 115] width 266 height 21
paste input "liaghat@mac.com"
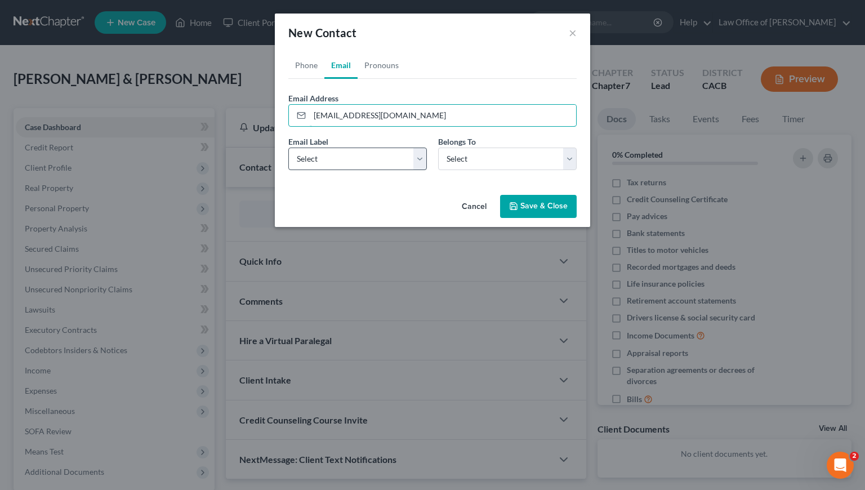
type input "liaghat@mac.com"
click at [341, 162] on select "Select Home Work Other" at bounding box center [357, 159] width 139 height 23
select select "0"
click at [288, 148] on select "Select Home Work Other" at bounding box center [357, 159] width 139 height 23
click at [479, 162] on select "Select Client Spouse Other" at bounding box center [507, 159] width 139 height 23
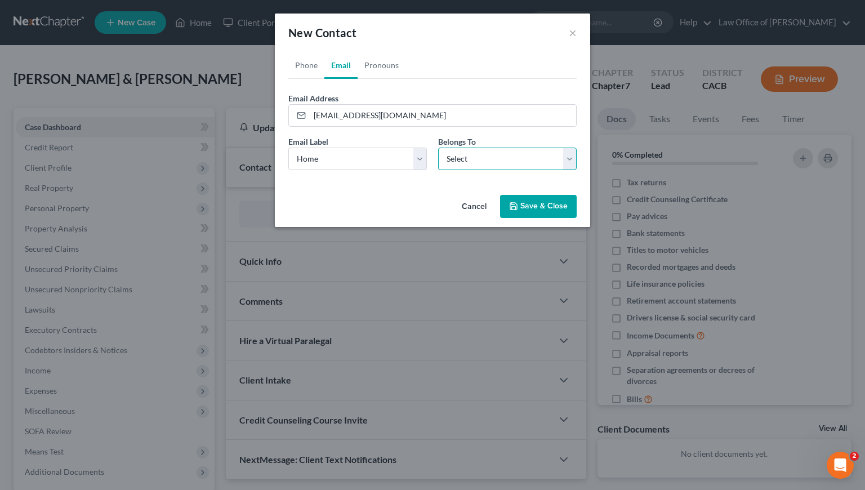
select select "0"
click at [438, 148] on select "Select Client Spouse Other" at bounding box center [507, 159] width 139 height 23
select select "0"
click at [304, 60] on link "Phone" at bounding box center [306, 65] width 36 height 27
click at [375, 113] on input "tel" at bounding box center [443, 115] width 266 height 21
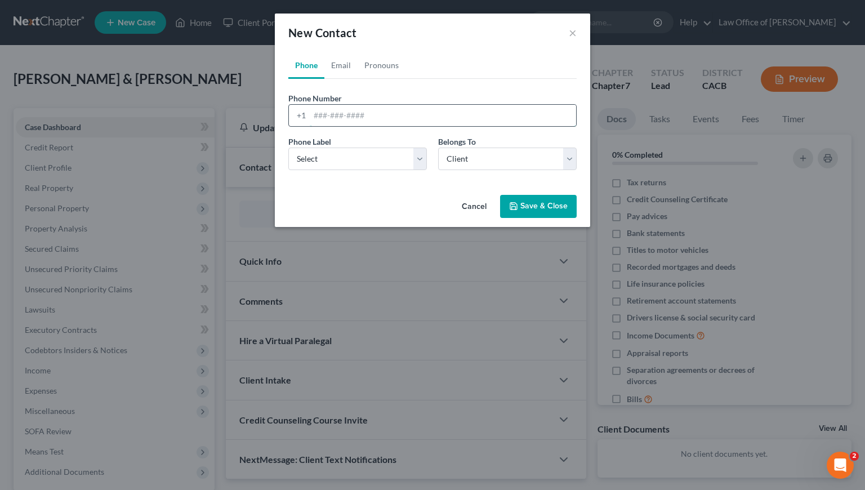
paste input "(310) 463-6647"
type input "(310) 463-6647"
click at [355, 159] on select "Select Mobile Home Work Other" at bounding box center [357, 159] width 139 height 23
select select "0"
click at [288, 148] on select "Select Mobile Home Work Other" at bounding box center [357, 159] width 139 height 23
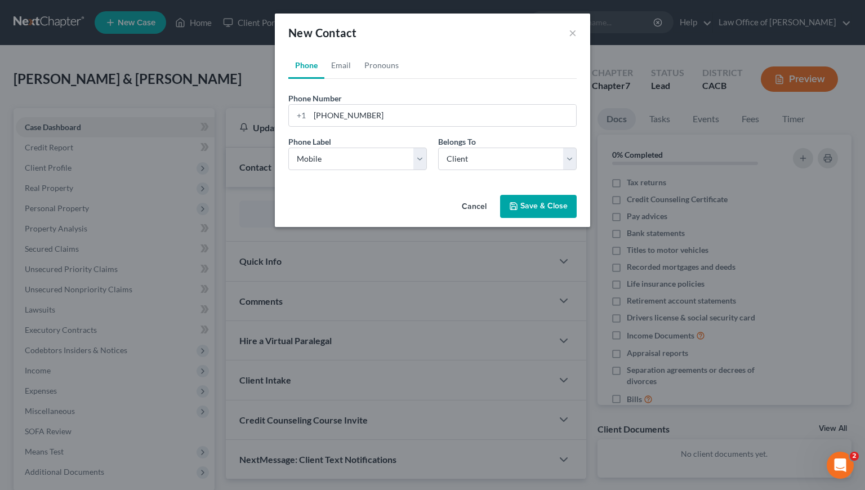
click at [545, 205] on button "Save & Close" at bounding box center [538, 207] width 77 height 24
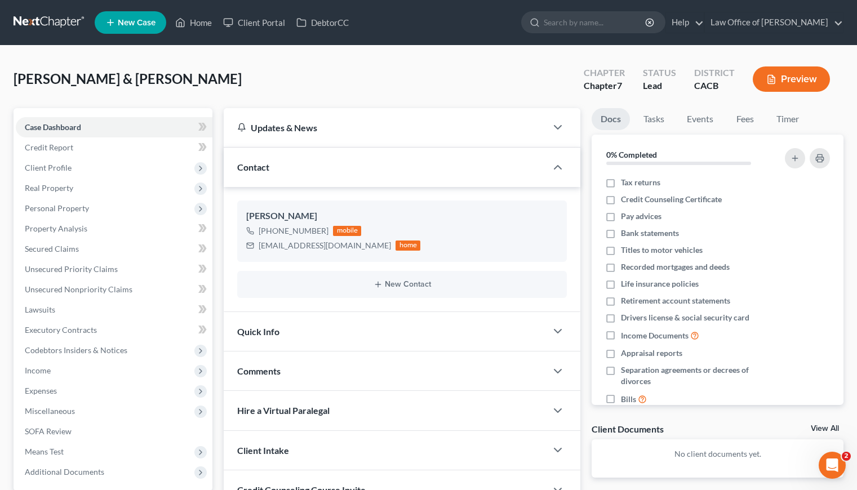
click at [310, 81] on div "Liaghat, Aryan & Deville, Brian Upgraded Chapter Chapter 7 Status Lead District…" at bounding box center [429, 83] width 830 height 49
click at [352, 82] on div "Liaghat, Aryan & Deville, Brian Upgraded Chapter Chapter 7 Status Lead District…" at bounding box center [429, 83] width 830 height 49
click at [41, 11] on nav "Home New Case Client Portal DebtorCC Law Office of Sevan Gorginian megan@gorgin…" at bounding box center [428, 22] width 857 height 45
click at [41, 15] on link at bounding box center [50, 22] width 72 height 20
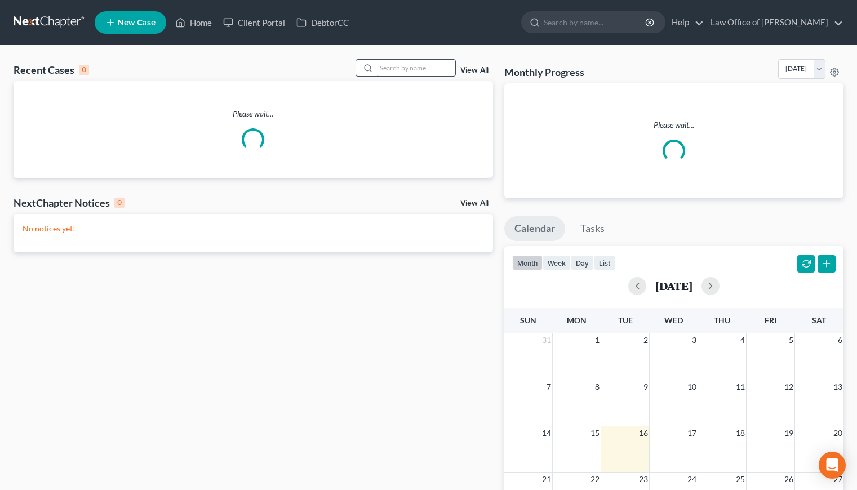
click at [437, 65] on input "search" at bounding box center [415, 68] width 79 height 16
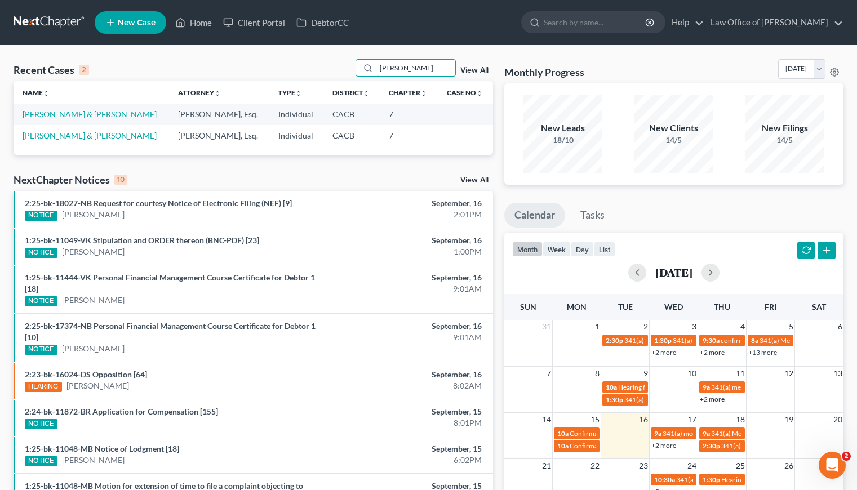
type input "arturo"
click at [95, 115] on link "Cedillo, Arturo & Evangelina" at bounding box center [90, 114] width 134 height 10
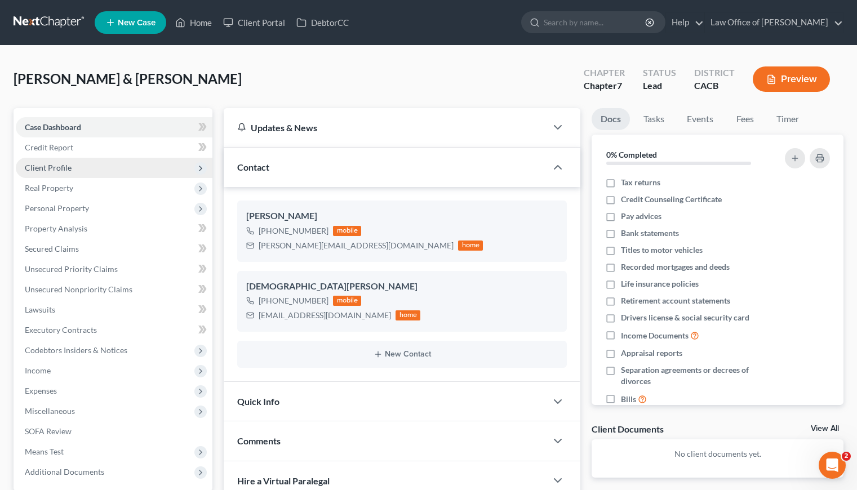
click at [47, 166] on span "Client Profile" at bounding box center [48, 168] width 47 height 10
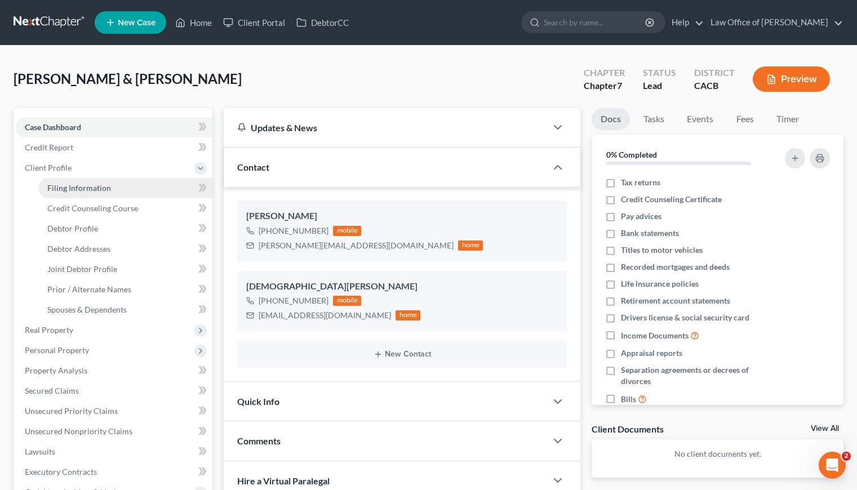
click at [93, 184] on span "Filing Information" at bounding box center [79, 188] width 64 height 10
select select "1"
select select "0"
select select "4"
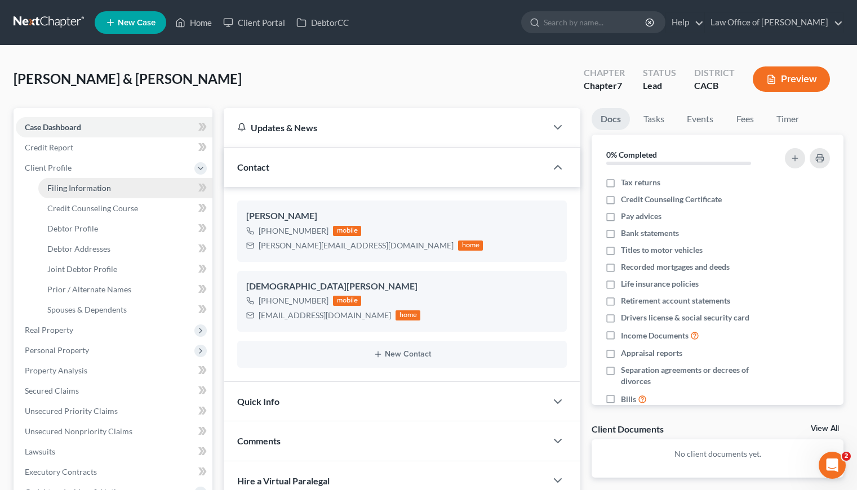
select select "1"
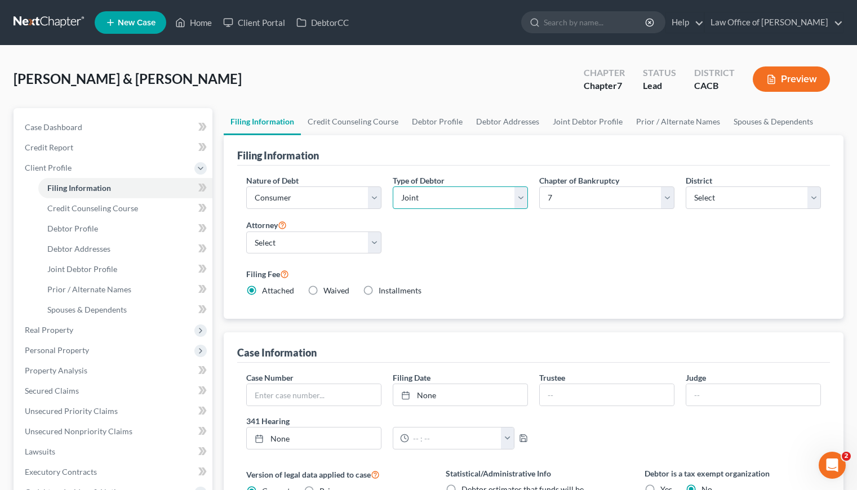
click at [443, 198] on select "Select Individual Joint" at bounding box center [460, 197] width 135 height 23
select select "0"
click at [393, 186] on select "Select Individual Joint" at bounding box center [460, 197] width 135 height 23
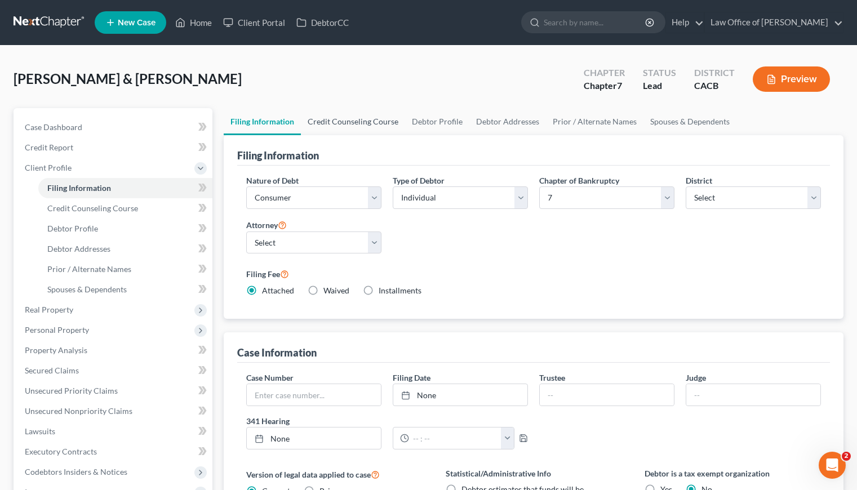
click at [349, 124] on link "Credit Counseling Course" at bounding box center [353, 121] width 104 height 27
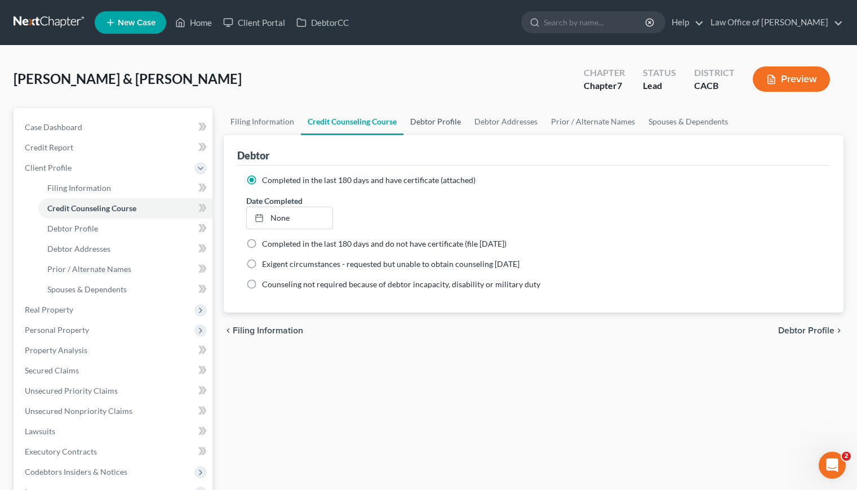
click at [429, 118] on link "Debtor Profile" at bounding box center [435, 121] width 64 height 27
select select "1"
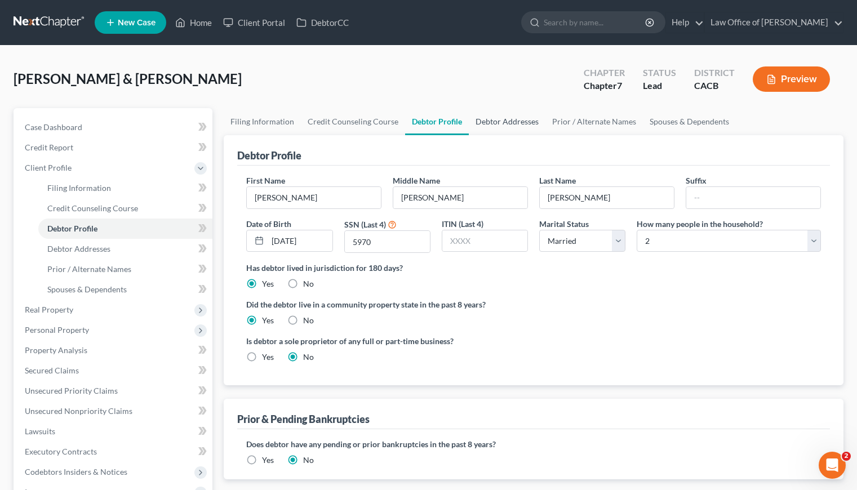
click at [519, 122] on link "Debtor Addresses" at bounding box center [507, 121] width 77 height 27
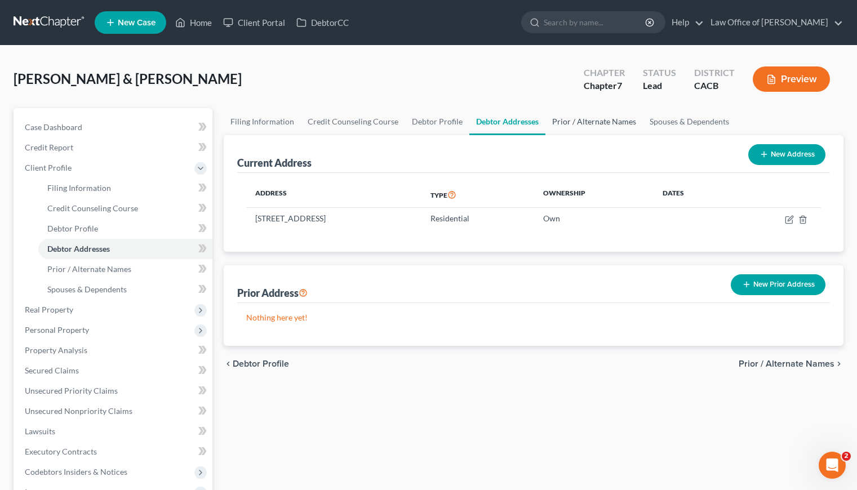
click at [591, 123] on link "Prior / Alternate Names" at bounding box center [593, 121] width 97 height 27
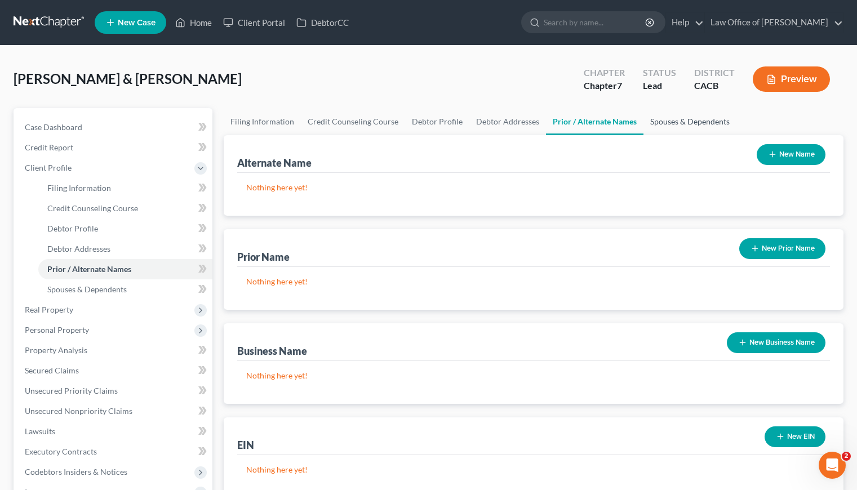
click at [659, 121] on link "Spouses & Dependents" at bounding box center [689, 121] width 93 height 27
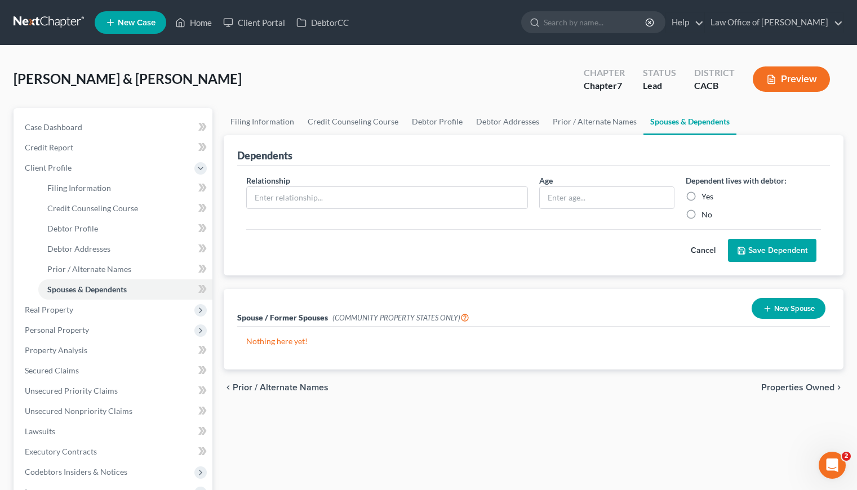
click at [773, 304] on button "New Spouse" at bounding box center [788, 308] width 74 height 21
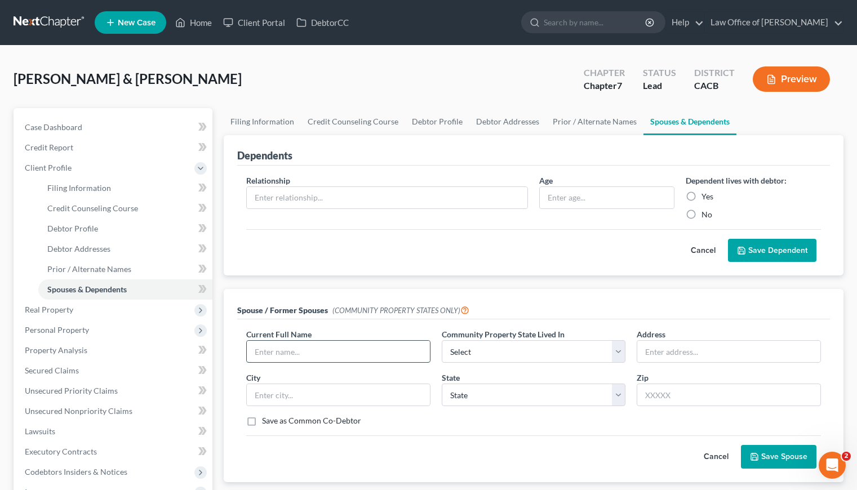
click at [286, 354] on input "text" at bounding box center [338, 351] width 183 height 21
type input "Evangelina Olivares Cedillo"
click at [527, 356] on select "Select AZ CA GU ID LA NV NM PR TX WA WI" at bounding box center [534, 351] width 184 height 23
select select "1"
click at [442, 340] on select "Select AZ CA GU ID LA NV NM PR TX WA WI" at bounding box center [534, 351] width 184 height 23
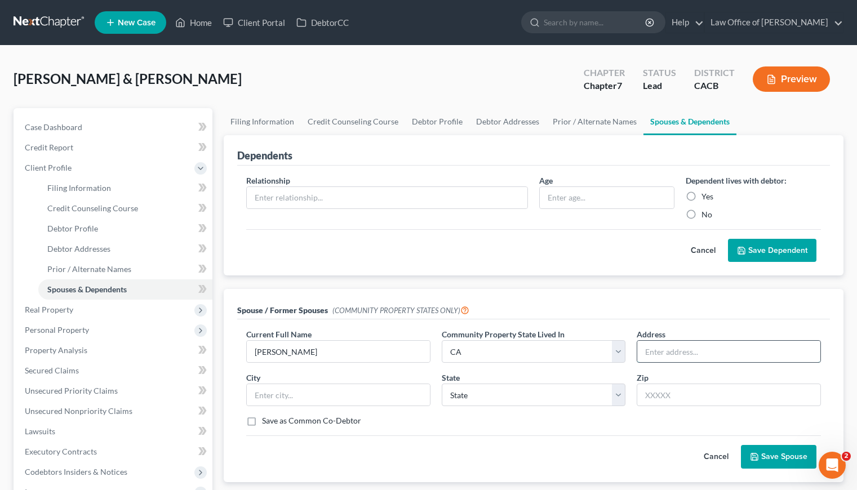
click at [679, 349] on input "text" at bounding box center [728, 351] width 183 height 21
type input "16928 Glenhope Dr."
click at [530, 398] on select "State AL AK AR AZ CA CO CT DE DC FL GA GU HI ID IL IN IA KS KY LA ME MD MA MI M…" at bounding box center [534, 395] width 184 height 23
click at [690, 397] on input "text" at bounding box center [729, 395] width 184 height 23
type input "91744"
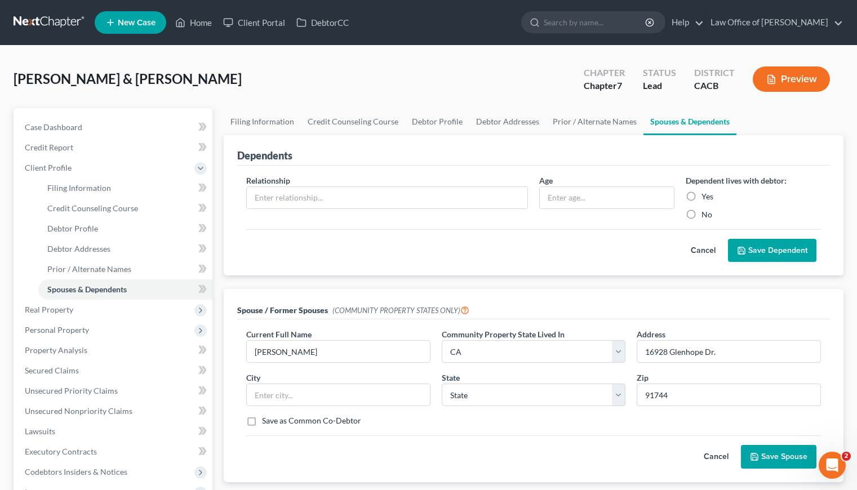
click at [602, 430] on div "Current Full Name * Evangelina Olivares Cedillo Community Property State Lived …" at bounding box center [534, 381] width 586 height 107
type input "La [PERSON_NAME]"
select select "4"
click at [767, 453] on button "Save Spouse" at bounding box center [778, 457] width 75 height 24
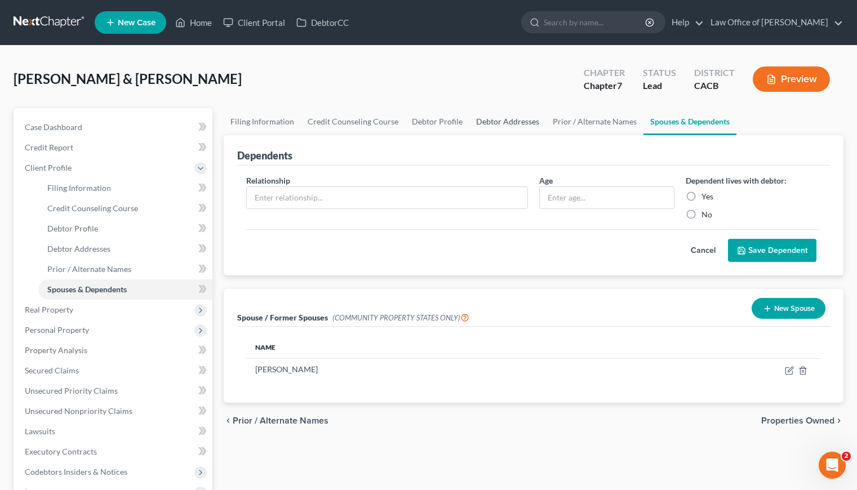
click at [537, 121] on link "Debtor Addresses" at bounding box center [507, 121] width 77 height 27
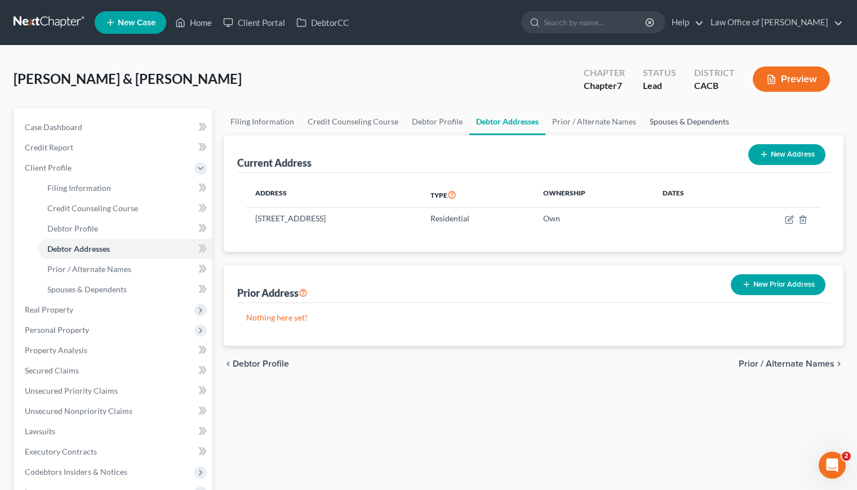
click at [663, 124] on link "Spouses & Dependents" at bounding box center [689, 121] width 93 height 27
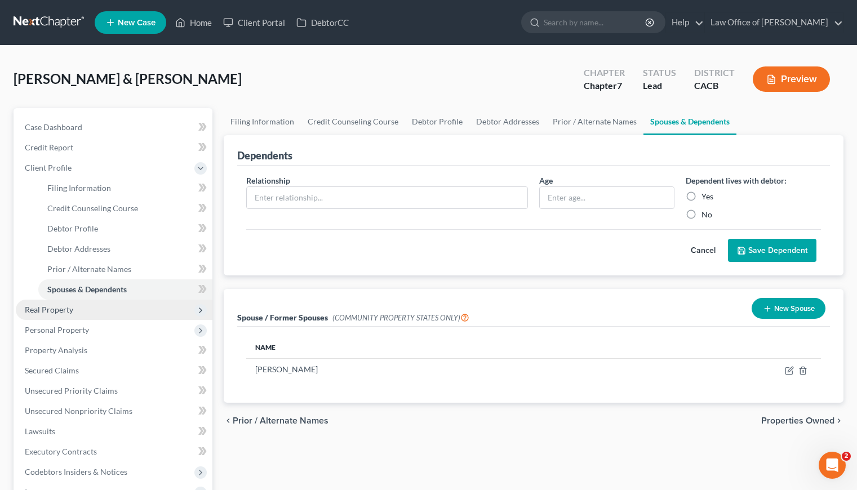
click at [63, 313] on span "Real Property" at bounding box center [49, 310] width 48 height 10
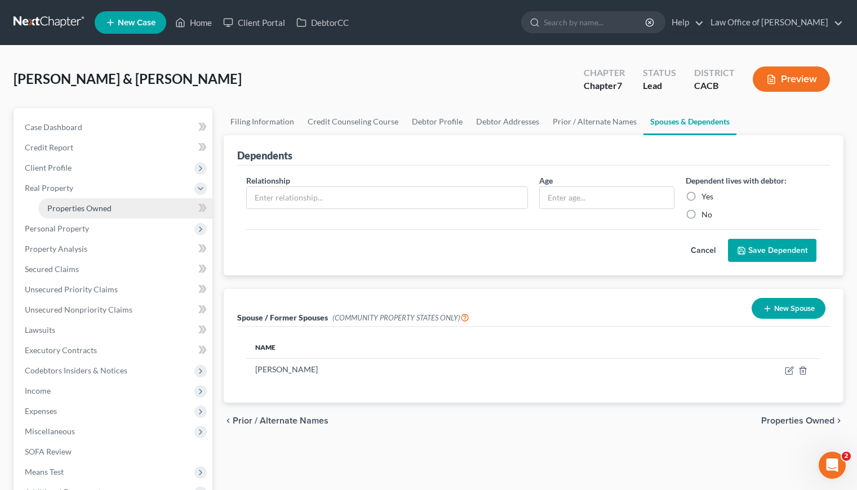
click at [88, 201] on link "Properties Owned" at bounding box center [125, 208] width 174 height 20
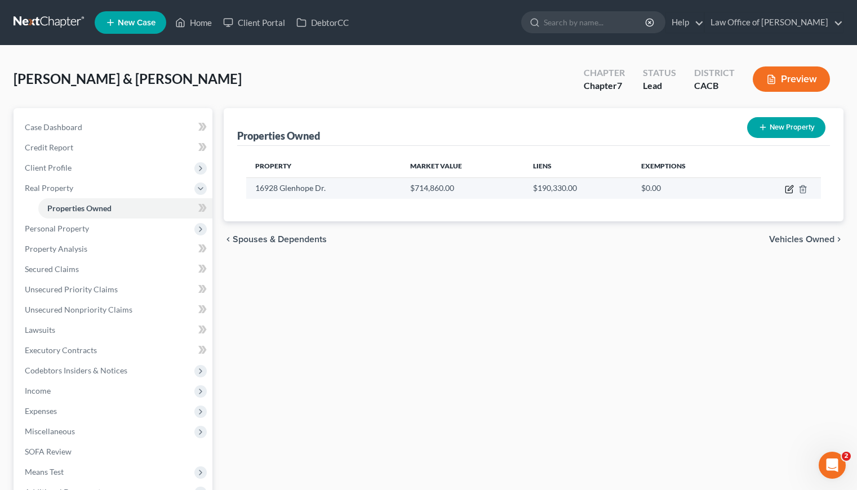
click at [791, 189] on icon "button" at bounding box center [789, 189] width 9 height 9
select select "4"
select select "2"
select select "1"
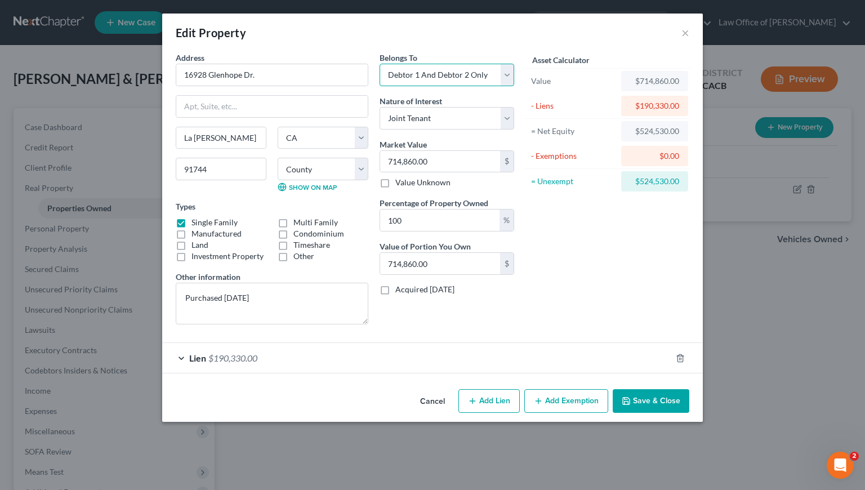
click at [451, 77] on select "Select Debtor 1 Only Debtor 2 Only Debtor 1 And Debtor 2 Only At Least One Of T…" at bounding box center [447, 75] width 135 height 23
select select "3"
click at [380, 64] on select "Select Debtor 1 Only Debtor 2 Only Debtor 1 And Debtor 2 Only At Least One Of T…" at bounding box center [447, 75] width 135 height 23
click at [442, 110] on select "Select Fee Simple Joint Tenant Life Estate Equitable Interest Future Interest T…" at bounding box center [447, 118] width 135 height 23
click at [380, 107] on select "Select Fee Simple Joint Tenant Life Estate Equitable Interest Future Interest T…" at bounding box center [447, 118] width 135 height 23
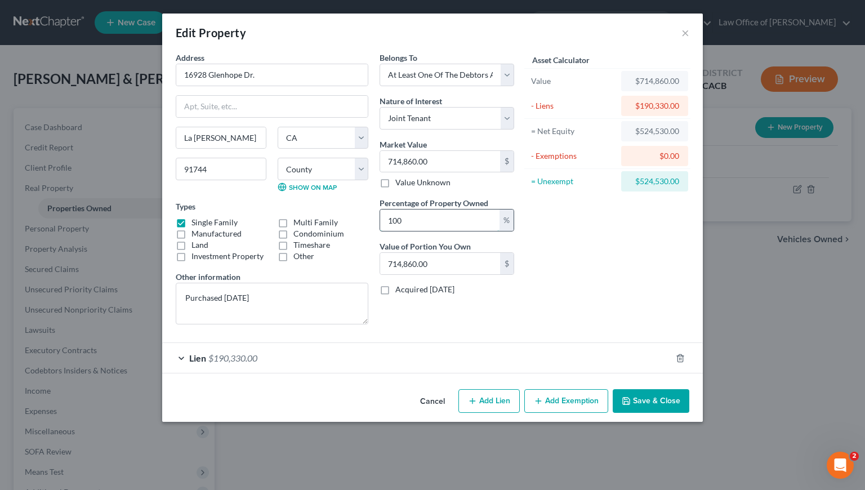
drag, startPoint x: 433, startPoint y: 223, endPoint x: 384, endPoint y: 220, distance: 48.6
click at [384, 220] on input "100" at bounding box center [439, 220] width 119 height 21
type input "5"
type input "35,743.00"
type input "50"
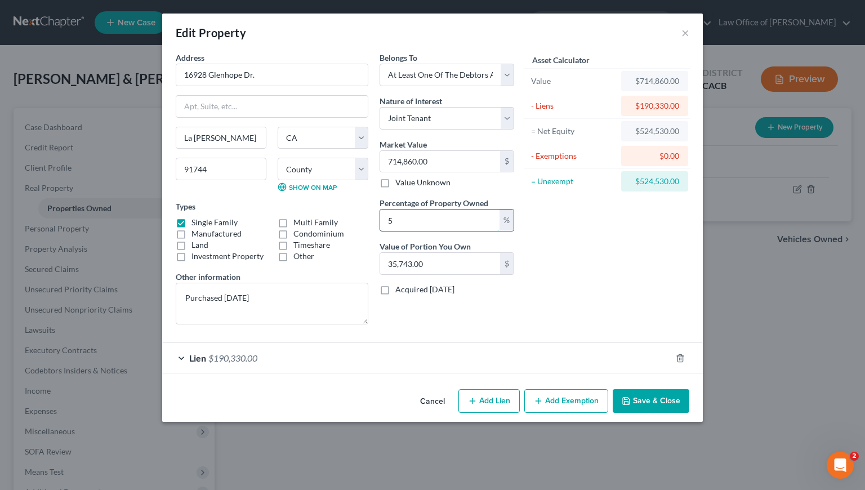
type input "357,430.00"
type input "50"
click at [605, 257] on div "Asset Calculator Value $714,860.00 - Liens $190,330.00 = Net Equity $524,530.00…" at bounding box center [607, 193] width 175 height 282
click at [572, 407] on button "Add Exemption" at bounding box center [566, 401] width 84 height 24
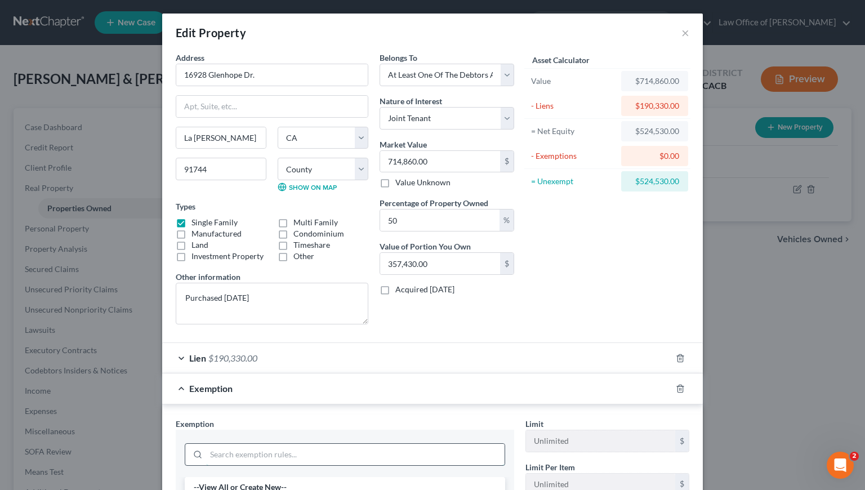
click at [285, 461] on input "search" at bounding box center [355, 454] width 299 height 21
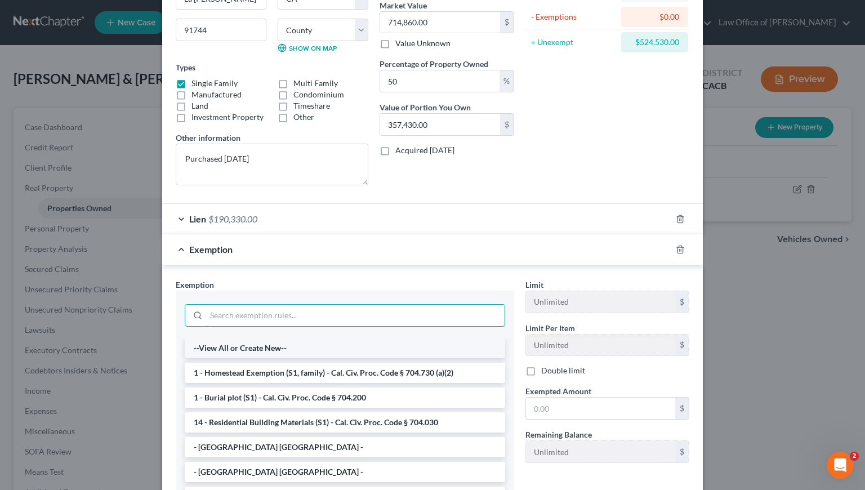
scroll to position [146, 0]
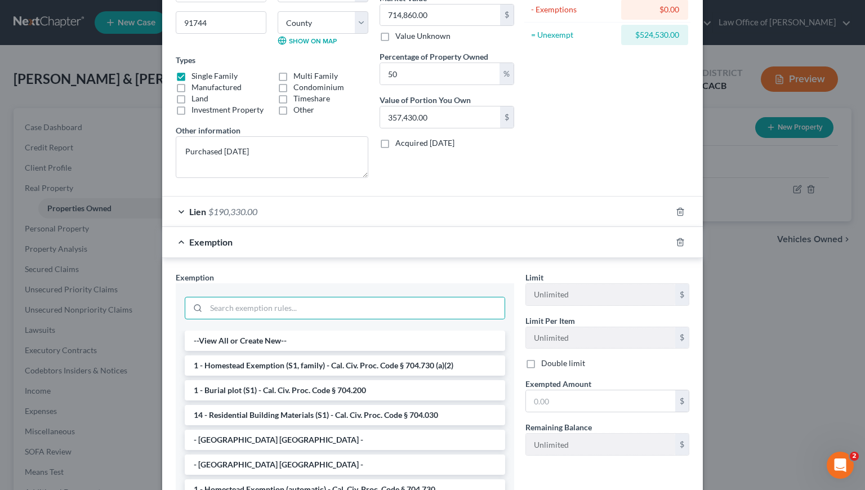
click at [288, 367] on li "1 - Homestead Exemption (S1, family) - Cal. Civ. Proc. Code § 704.730 (a)(2)" at bounding box center [345, 365] width 321 height 20
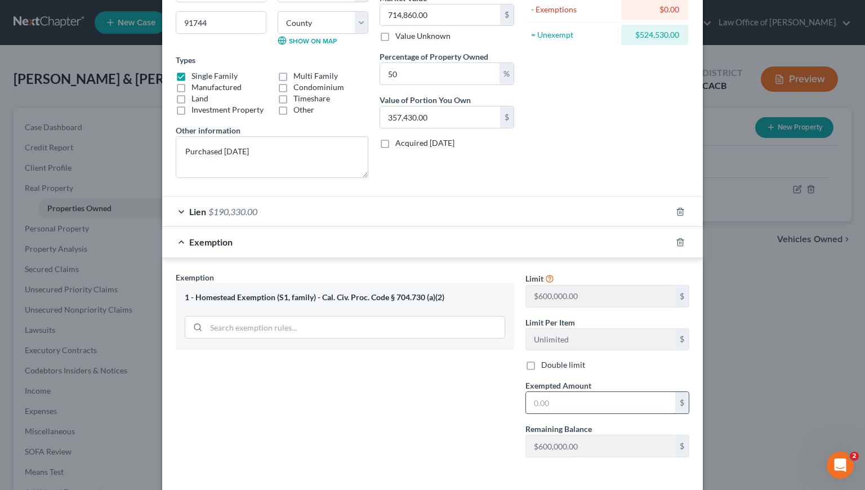
click at [562, 405] on input "text" at bounding box center [600, 402] width 149 height 21
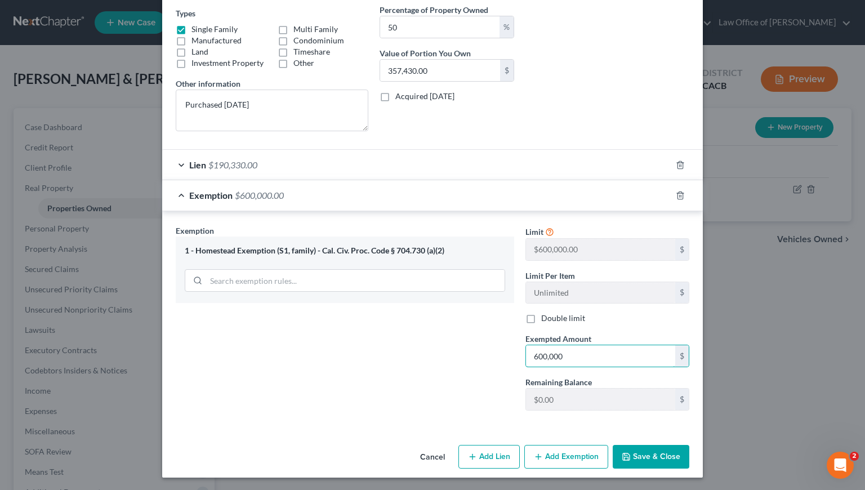
scroll to position [194, 0]
type input "600,000"
click at [638, 457] on button "Save & Close" at bounding box center [651, 456] width 77 height 24
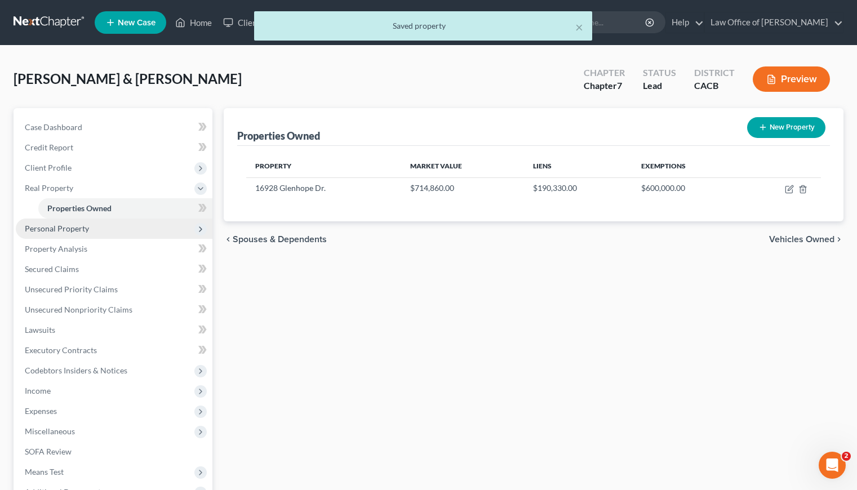
click at [75, 228] on span "Personal Property" at bounding box center [57, 229] width 64 height 10
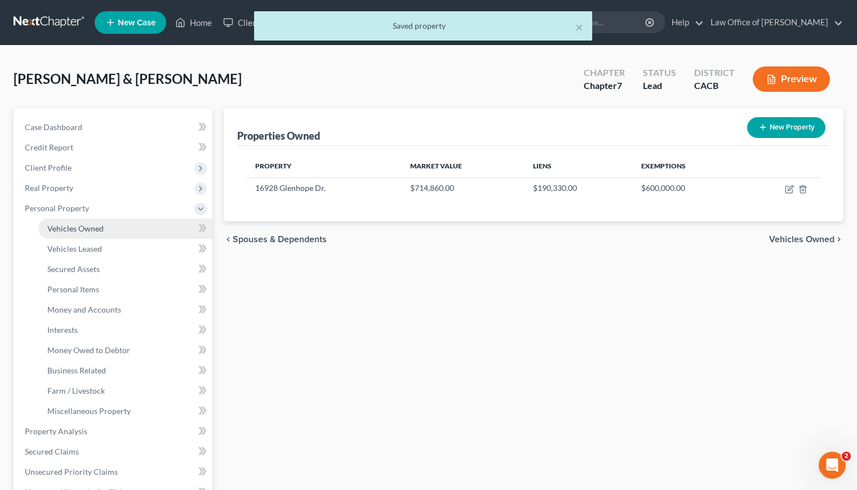
click at [82, 233] on link "Vehicles Owned" at bounding box center [125, 229] width 174 height 20
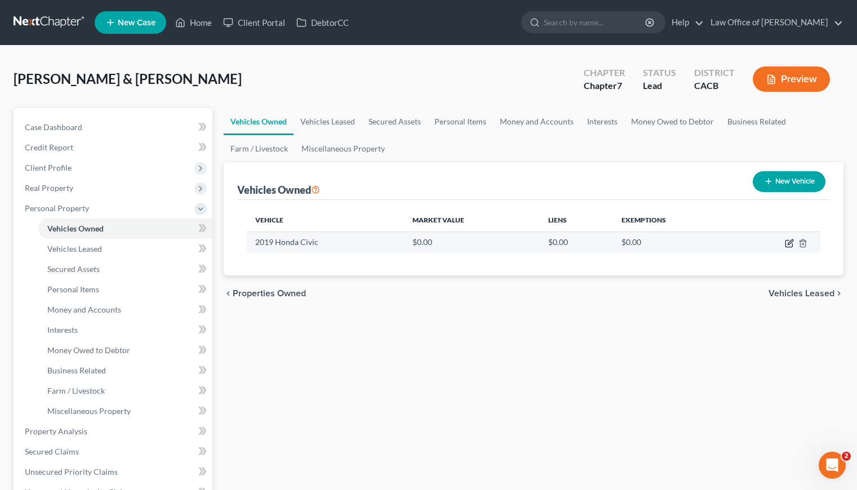
click at [786, 243] on icon "button" at bounding box center [789, 243] width 9 height 9
select select "0"
select select "7"
select select "2"
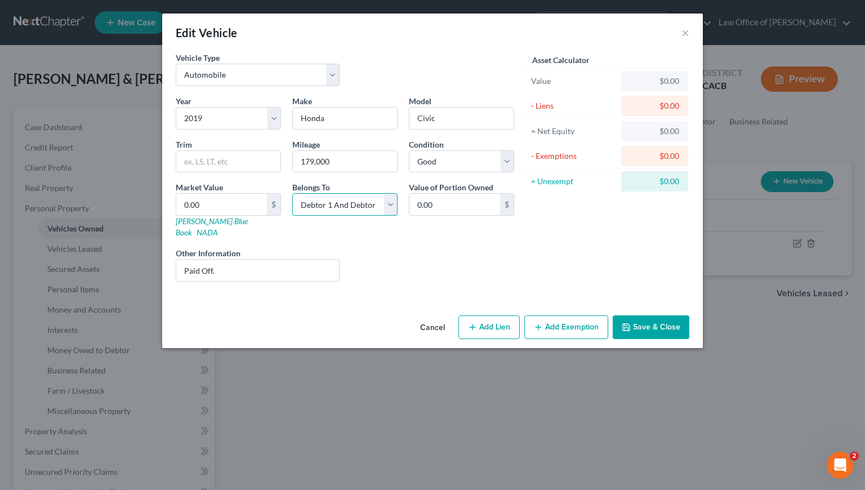
click at [312, 198] on select "Select Debtor 1 Only Debtor 2 Only Debtor 1 And Debtor 2 Only At Least One Of T…" at bounding box center [344, 204] width 105 height 23
select select "3"
click at [292, 193] on select "Select Debtor 1 Only Debtor 2 Only Debtor 1 And Debtor 2 Only At Least One Of T…" at bounding box center [344, 204] width 105 height 23
click at [208, 221] on link "Kelly Blue Book" at bounding box center [212, 226] width 72 height 21
click at [207, 202] on input "0.00" at bounding box center [221, 204] width 91 height 21
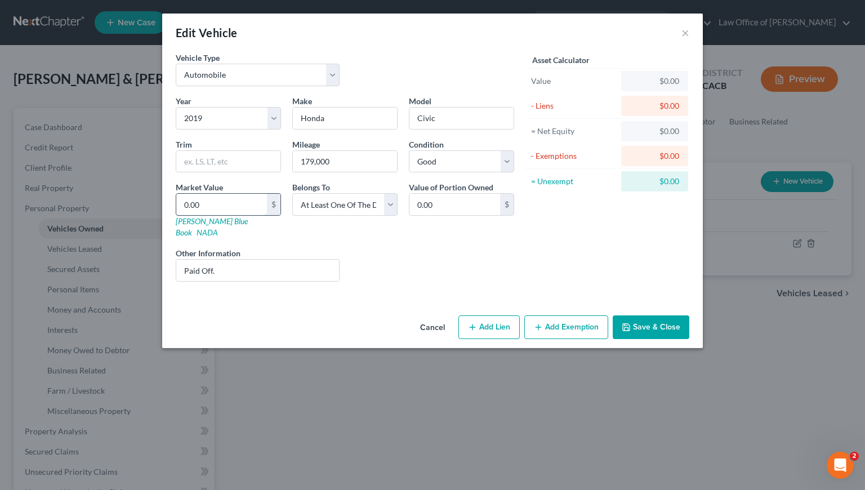
click at [207, 202] on input "0.00" at bounding box center [221, 204] width 91 height 21
type input "7"
type input "7.00"
type input "70"
type input "70.00"
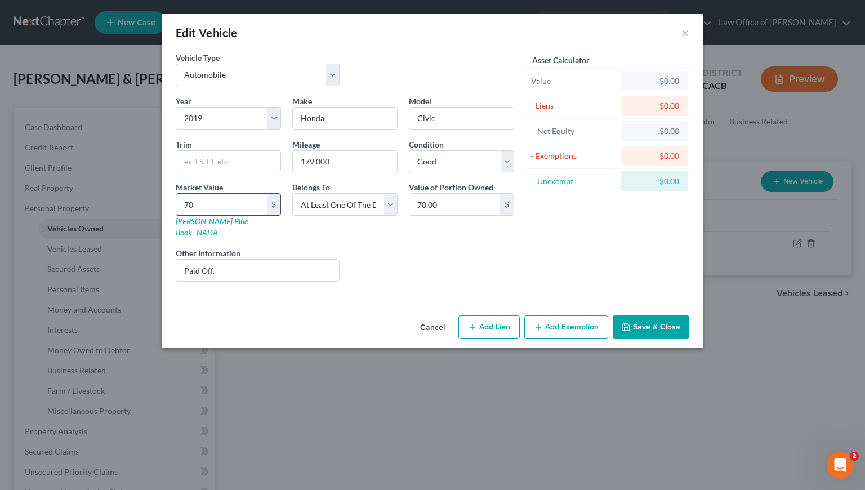
type input "700"
type input "700.00"
type input "7000"
type input "7,000.00"
type input "7,000"
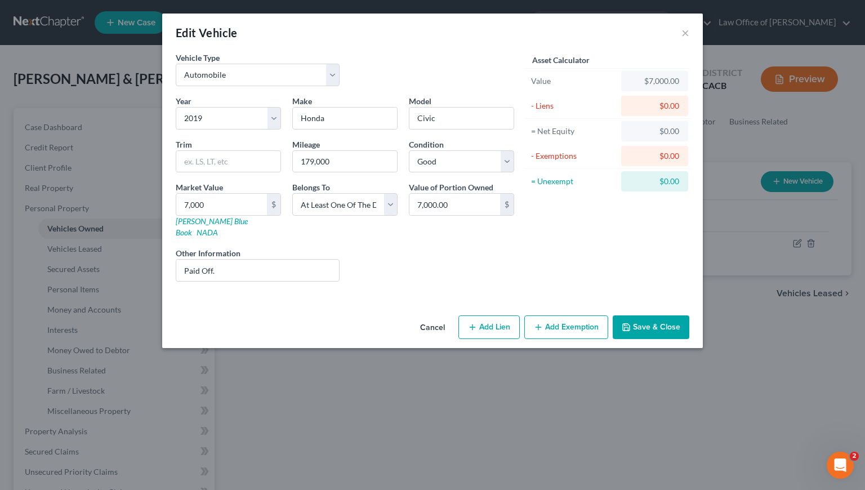
click at [597, 319] on button "Add Exemption" at bounding box center [566, 327] width 84 height 24
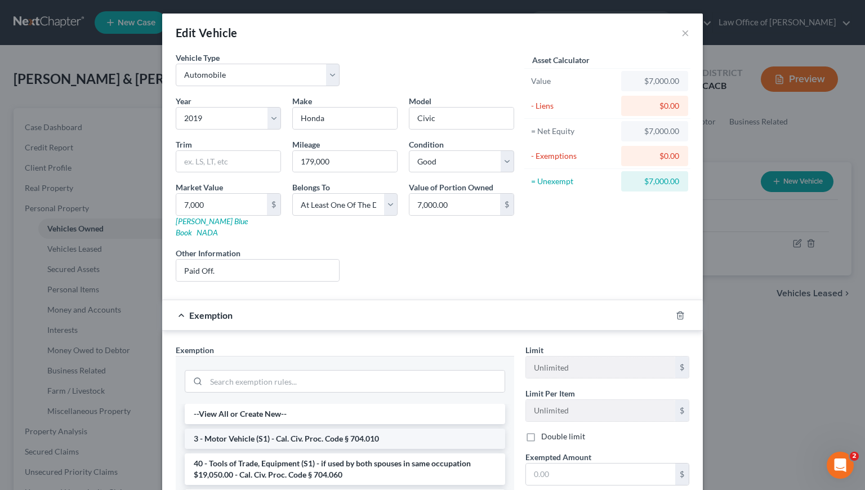
click at [286, 429] on li "3 - Motor Vehicle (S1) - Cal. Civ. Proc. Code § 704.010" at bounding box center [345, 439] width 321 height 20
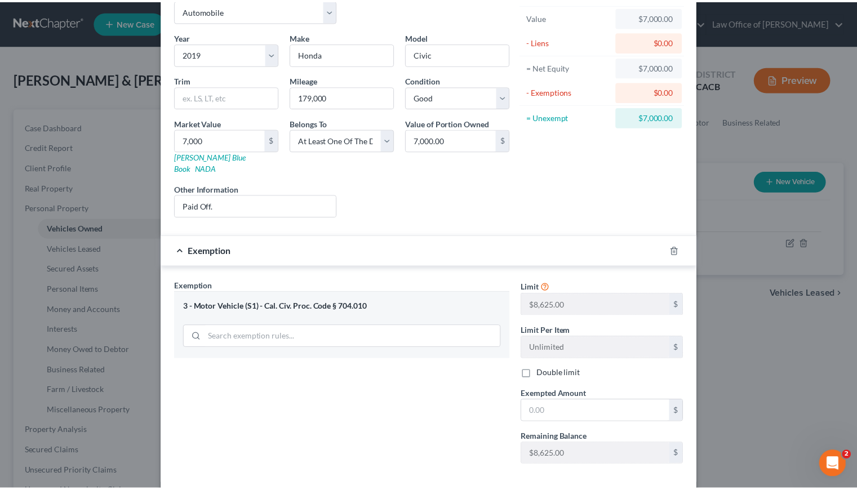
scroll to position [109, 0]
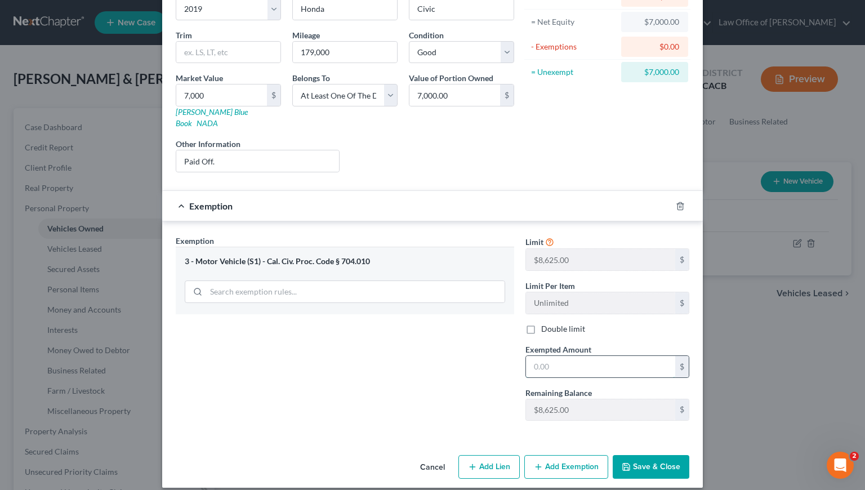
click at [596, 357] on input "text" at bounding box center [600, 366] width 149 height 21
type input "7,000"
click at [640, 455] on button "Save & Close" at bounding box center [651, 467] width 77 height 24
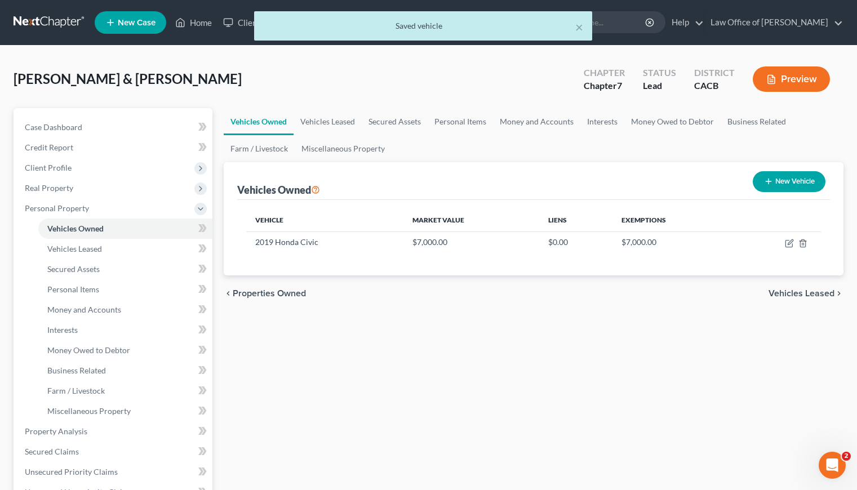
click at [501, 316] on div "Vehicles Owned Vehicles Leased Secured Assets Personal Items Money and Accounts…" at bounding box center [533, 433] width 631 height 651
click at [332, 123] on link "Vehicles Leased" at bounding box center [327, 121] width 68 height 27
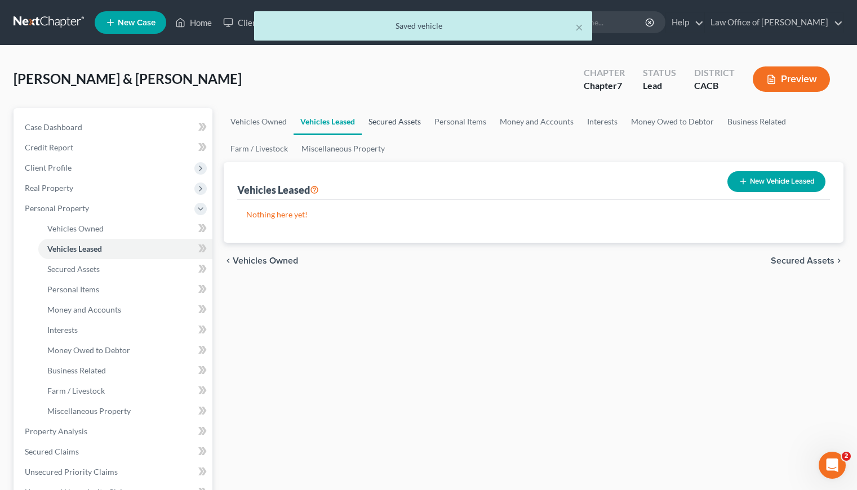
click at [393, 120] on link "Secured Assets" at bounding box center [395, 121] width 66 height 27
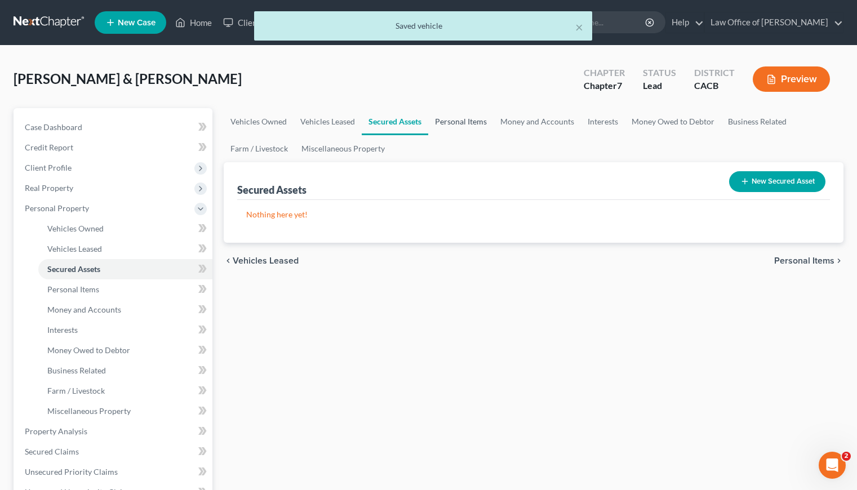
click at [469, 119] on link "Personal Items" at bounding box center [460, 121] width 65 height 27
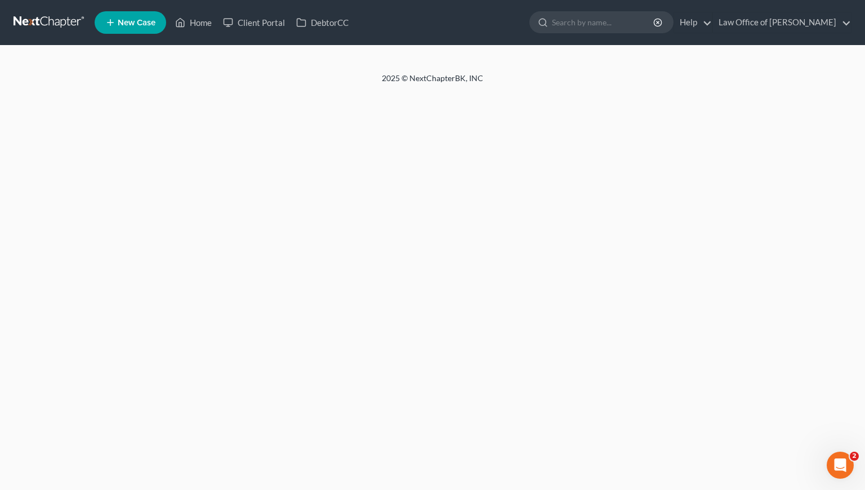
click at [429, 248] on div "Home New Case Client Portal DebtorCC Law Office of Sevan Gorginian megan@gorgin…" at bounding box center [432, 245] width 865 height 490
click at [46, 29] on link at bounding box center [50, 22] width 72 height 20
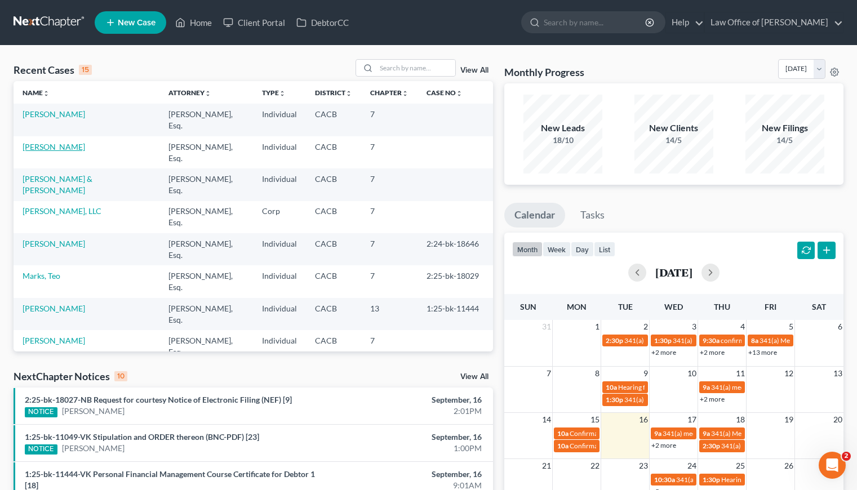
click at [51, 142] on link "[PERSON_NAME]" at bounding box center [54, 147] width 63 height 10
click at [57, 142] on link "[PERSON_NAME]" at bounding box center [54, 147] width 63 height 10
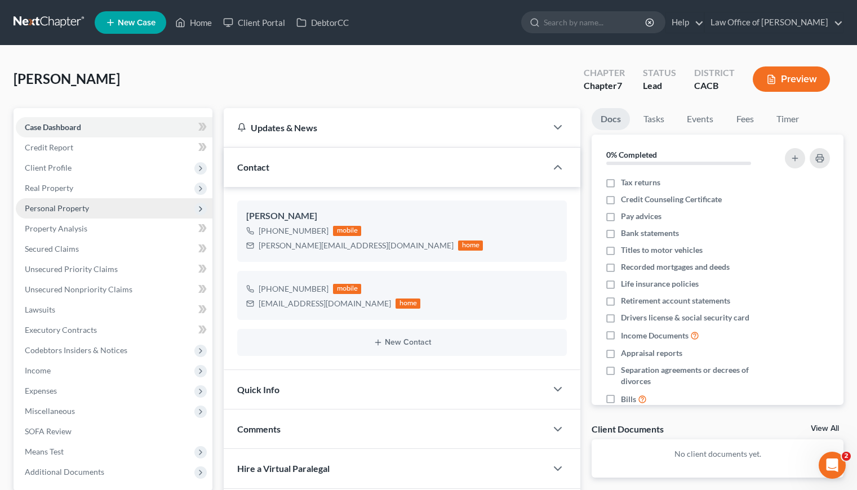
click at [73, 203] on span "Personal Property" at bounding box center [57, 208] width 64 height 10
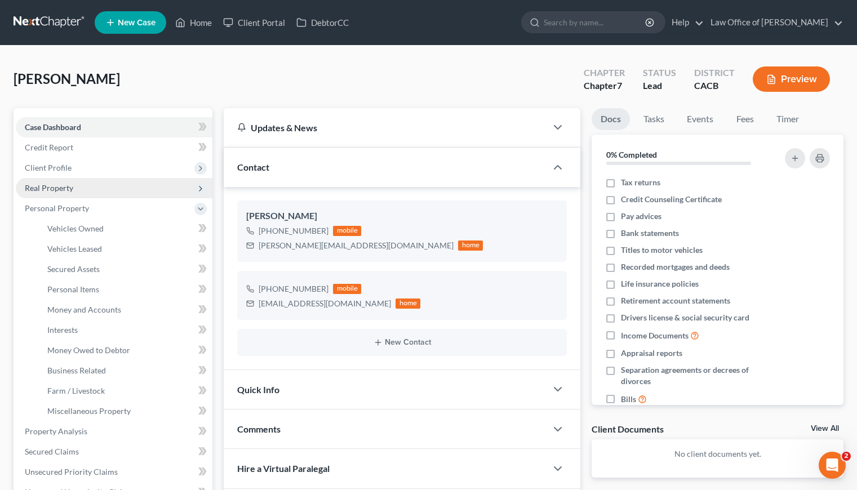
click at [64, 184] on span "Real Property" at bounding box center [49, 188] width 48 height 10
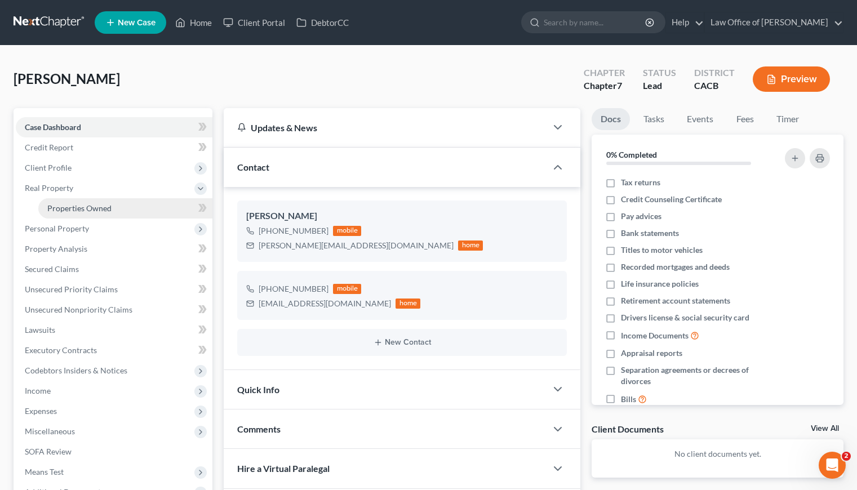
click at [72, 207] on span "Properties Owned" at bounding box center [79, 208] width 64 height 10
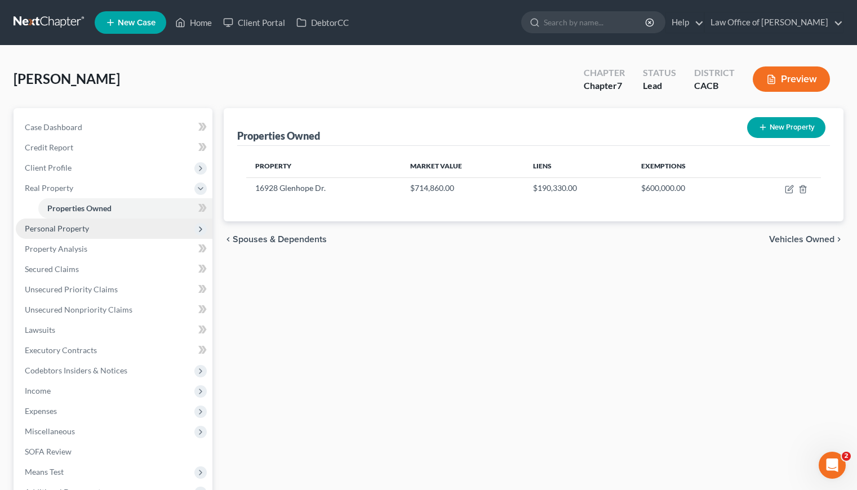
click at [64, 228] on span "Personal Property" at bounding box center [57, 229] width 64 height 10
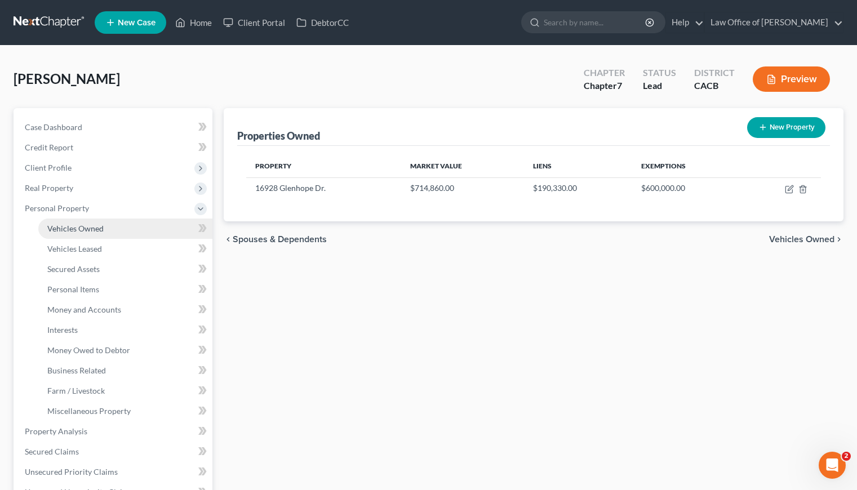
click at [86, 229] on span "Vehicles Owned" at bounding box center [75, 229] width 56 height 10
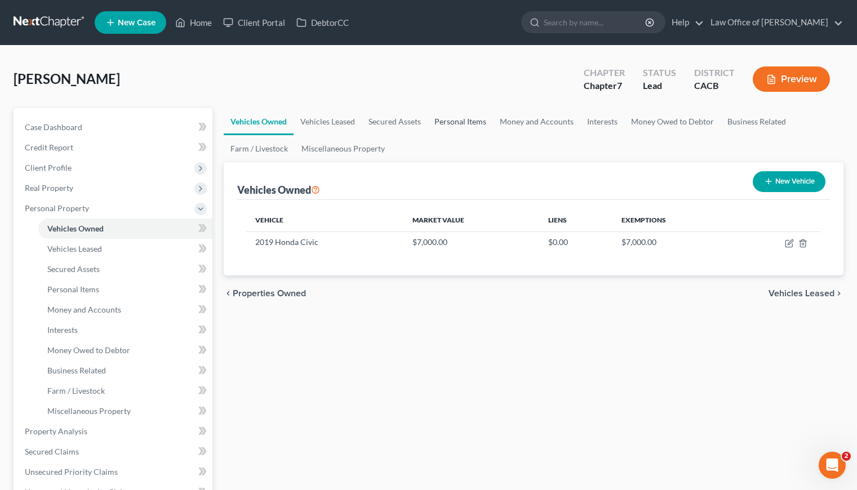
click at [466, 126] on link "Personal Items" at bounding box center [460, 121] width 65 height 27
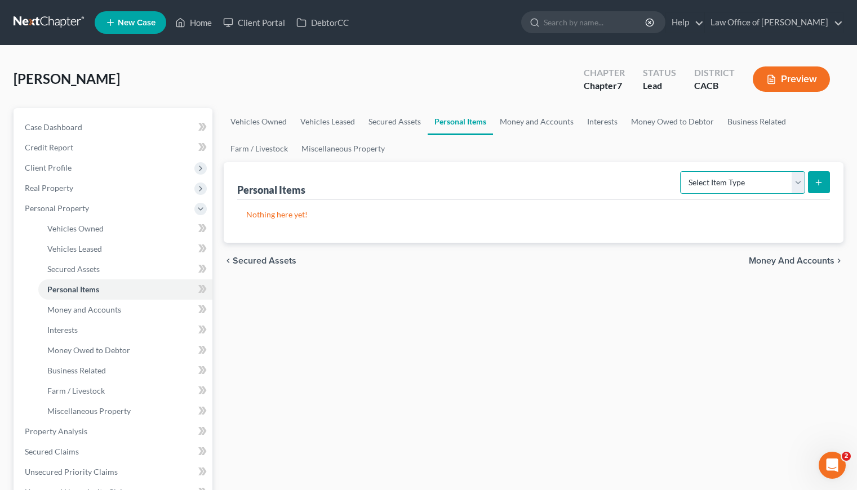
click at [715, 181] on select "Select Item Type Clothing Collectibles Of Value Electronics Firearms Household …" at bounding box center [742, 182] width 125 height 23
select select "clothing"
click at [681, 171] on select "Select Item Type Clothing Collectibles Of Value Electronics Firearms Household …" at bounding box center [742, 182] width 125 height 23
click at [827, 182] on button "submit" at bounding box center [819, 182] width 22 height 22
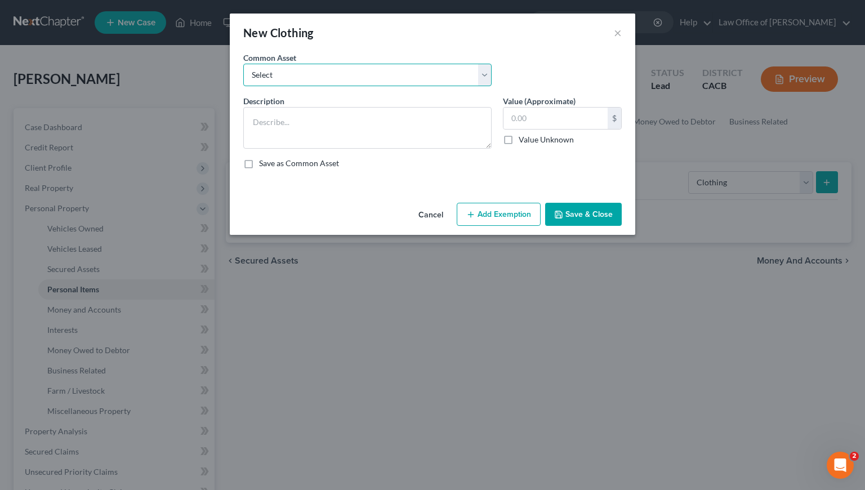
click at [391, 77] on select "Select Wardrobe and clothing" at bounding box center [367, 75] width 248 height 23
select select "0"
click at [243, 64] on select "Select Wardrobe and clothing" at bounding box center [367, 75] width 248 height 23
type textarea "Wardrobe and clothing"
type input "2,000.00"
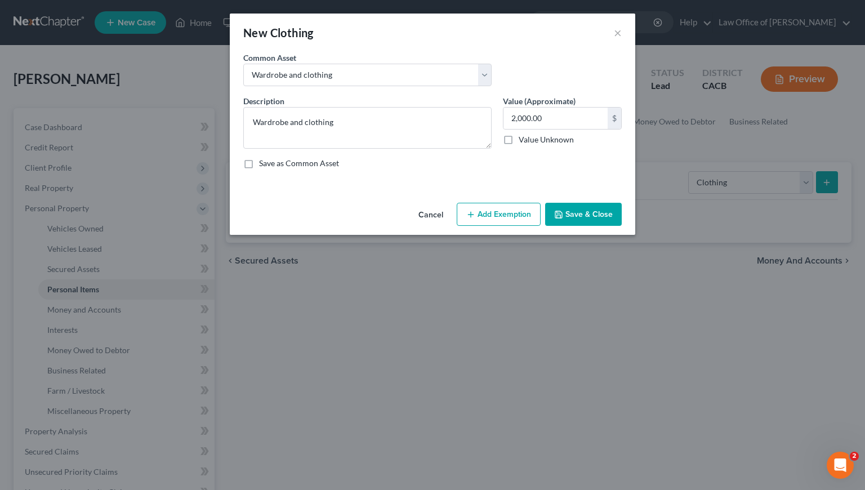
click at [494, 215] on button "Add Exemption" at bounding box center [499, 215] width 84 height 24
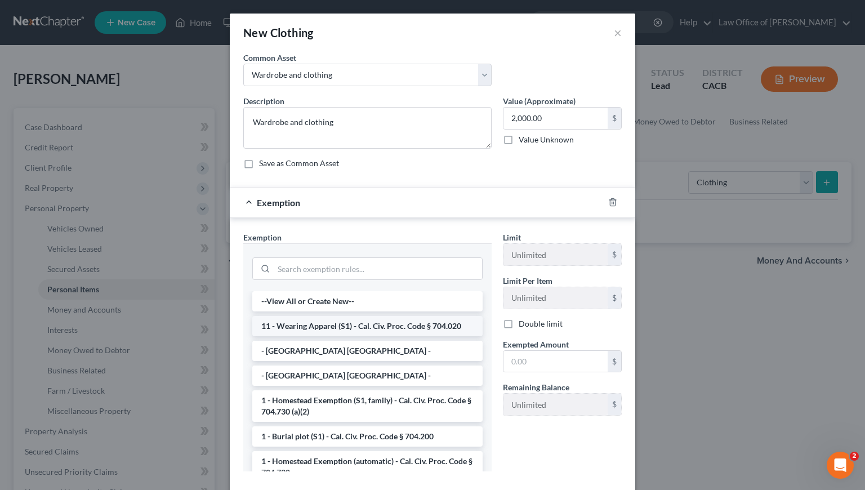
click at [323, 331] on li "11 - Wearing Apparel (S1) - Cal. Civ. Proc. Code § 704.020" at bounding box center [367, 326] width 230 height 20
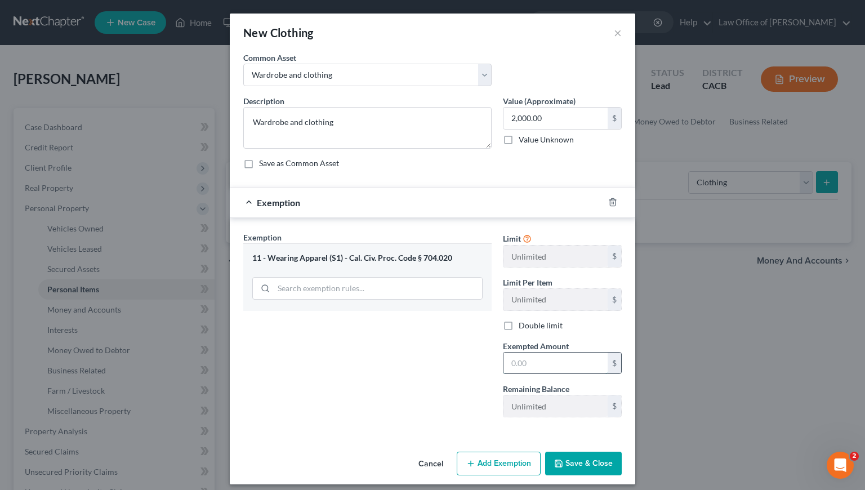
click at [531, 370] on input "text" at bounding box center [556, 363] width 104 height 21
type input "2,000"
click at [579, 459] on button "Save & Close" at bounding box center [583, 464] width 77 height 24
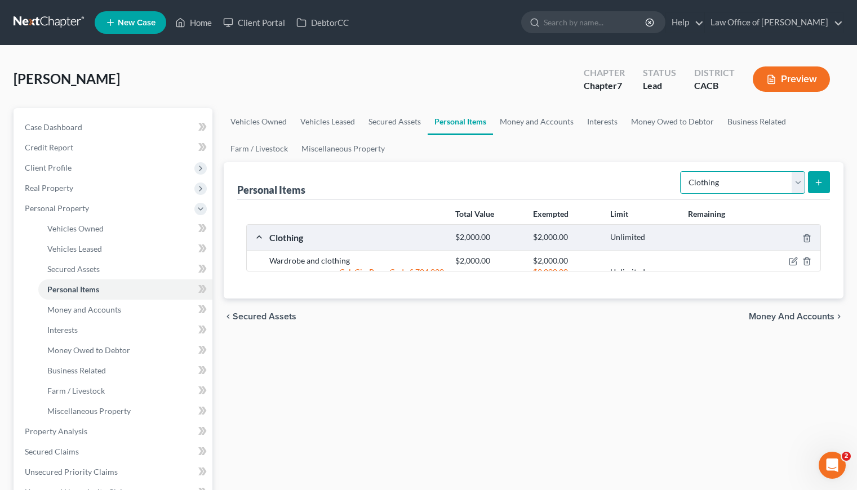
click at [737, 184] on select "Select Item Type Clothing Collectibles Of Value Electronics Firearms Household …" at bounding box center [742, 182] width 125 height 23
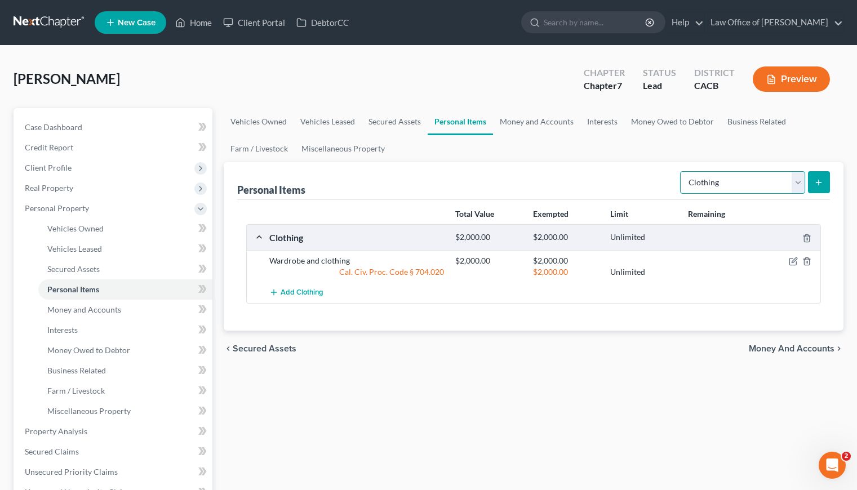
select select "electronics"
click at [681, 171] on select "Select Item Type Clothing Collectibles Of Value Electronics Firearms Household …" at bounding box center [742, 182] width 125 height 23
click at [824, 180] on button "submit" at bounding box center [819, 182] width 22 height 22
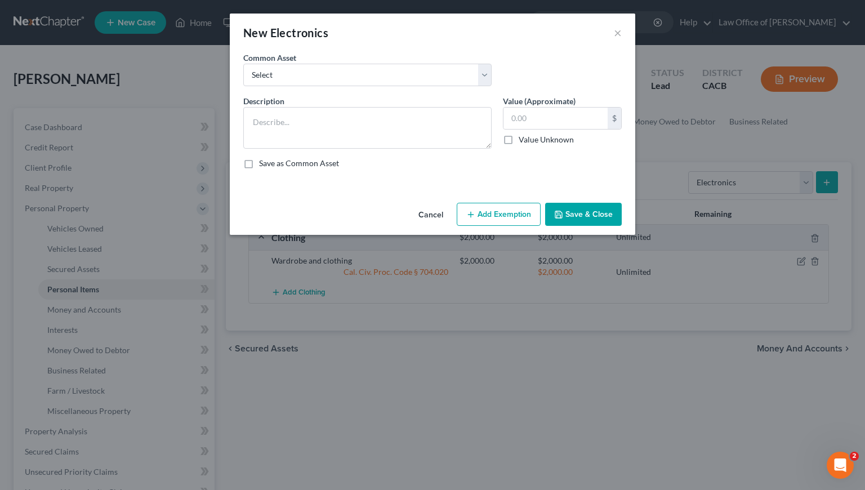
click at [406, 61] on div "Common Asset Select General electronics, equipment and recreational personal pr…" at bounding box center [368, 69] width 260 height 34
click at [402, 74] on select "Select General electronics, equipment and recreational personal property." at bounding box center [367, 75] width 248 height 23
select select "0"
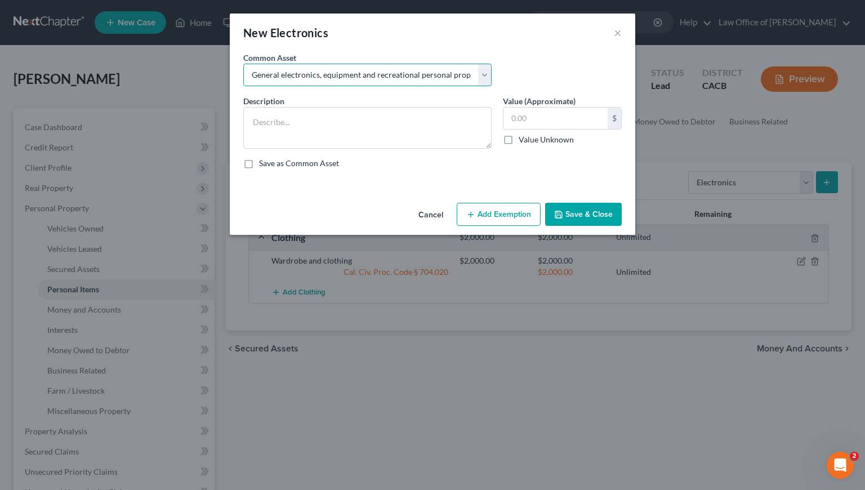
click at [243, 64] on select "Select General electronics, equipment and recreational personal property." at bounding box center [367, 75] width 248 height 23
type textarea "General electronics, equipment and recreational personal property."
type input "2,000.00"
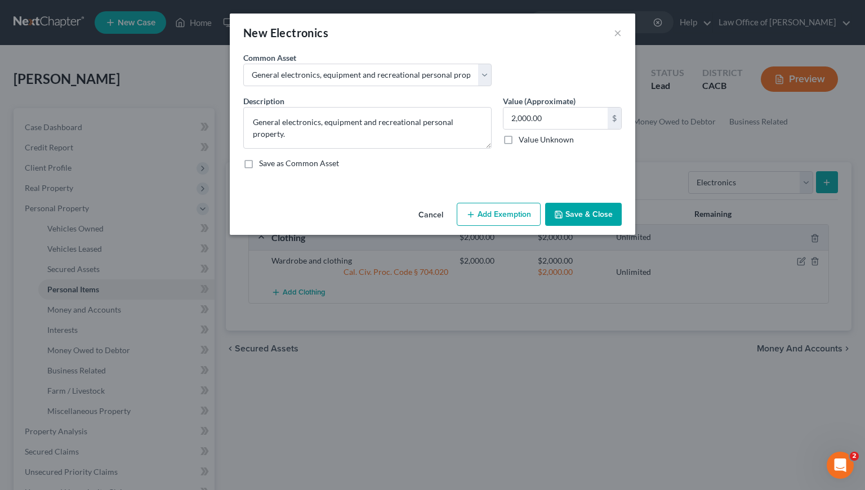
click at [496, 214] on button "Add Exemption" at bounding box center [499, 215] width 84 height 24
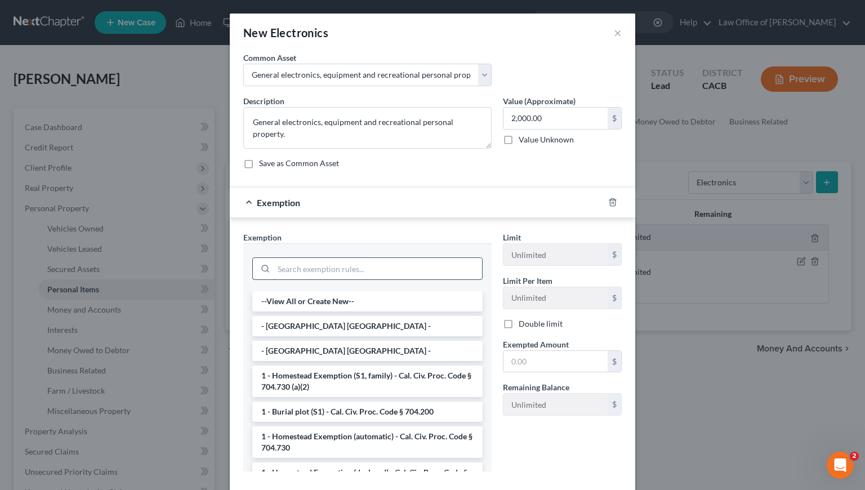
click at [324, 261] on input "search" at bounding box center [378, 268] width 208 height 21
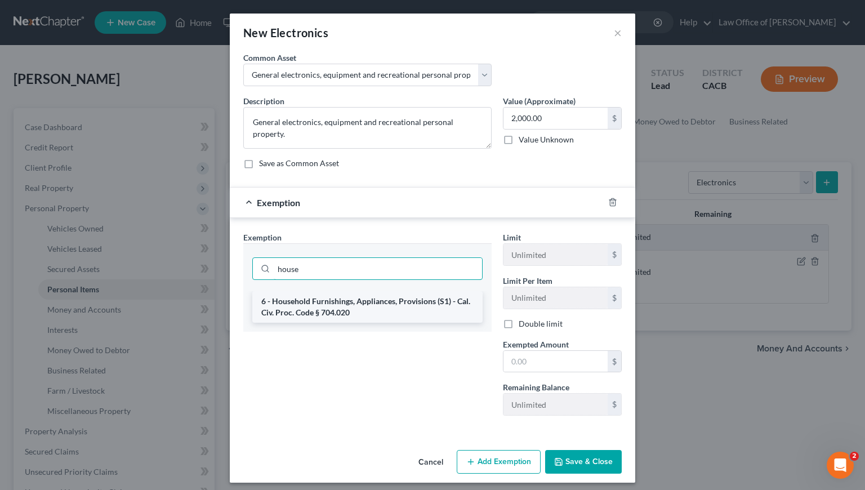
type input "house"
click at [371, 307] on li "6 - Household Furnishings, Appliances, Provisions (S1) - Cal. Civ. Proc. Code §…" at bounding box center [367, 307] width 230 height 32
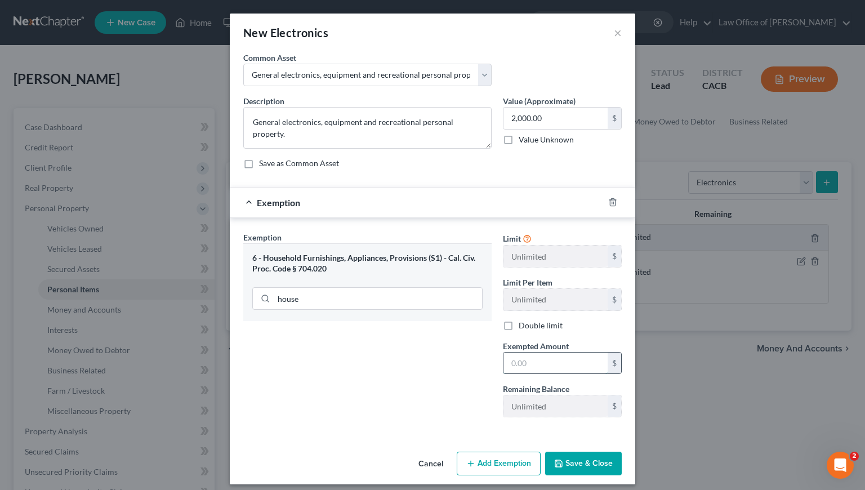
click at [517, 362] on input "text" at bounding box center [556, 363] width 104 height 21
type input "2,000"
click at [566, 459] on button "Save & Close" at bounding box center [583, 464] width 77 height 24
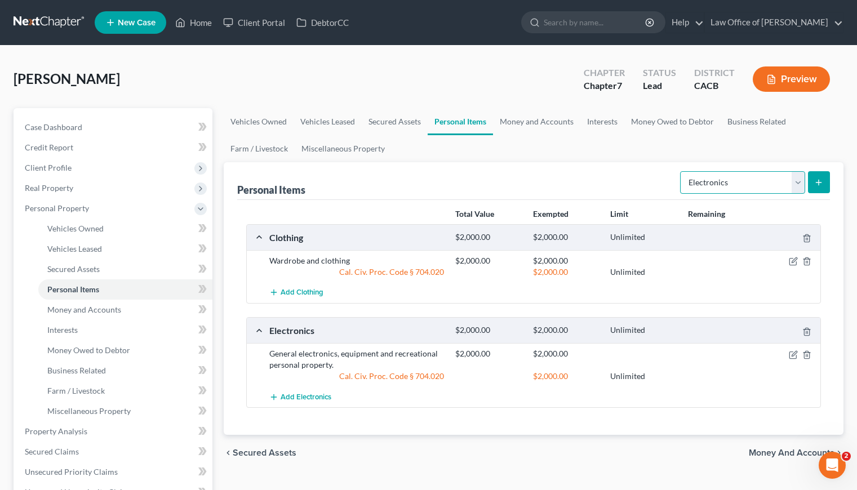
click at [774, 182] on select "Select Item Type Clothing Collectibles Of Value Electronics Firearms Household …" at bounding box center [742, 182] width 125 height 23
select select "household_goods"
click at [681, 171] on select "Select Item Type Clothing Collectibles Of Value Electronics Firearms Household …" at bounding box center [742, 182] width 125 height 23
click at [820, 183] on icon "submit" at bounding box center [818, 182] width 9 height 9
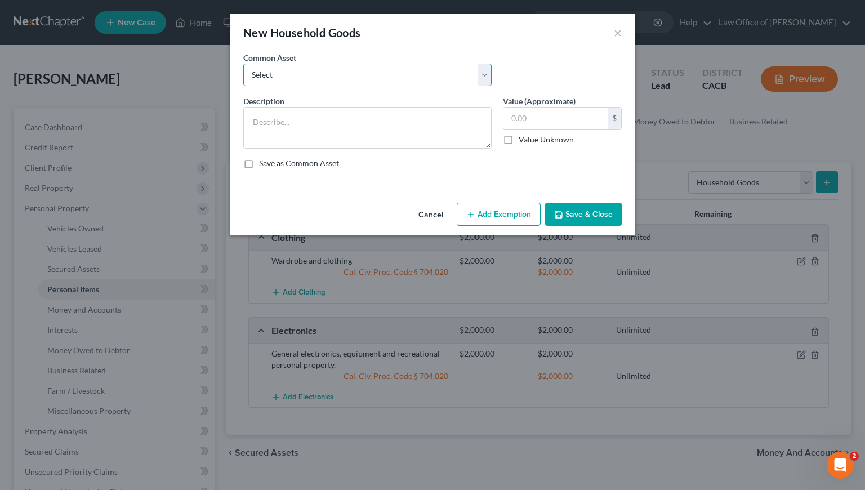
click at [421, 79] on select "Select Household Goods, Furnishings and Appliances." at bounding box center [367, 75] width 248 height 23
select select "0"
click at [243, 64] on select "Select Household Goods, Furnishings and Appliances." at bounding box center [367, 75] width 248 height 23
type textarea "Household Goods, Furnishings and Appliances."
type input "3,000.00"
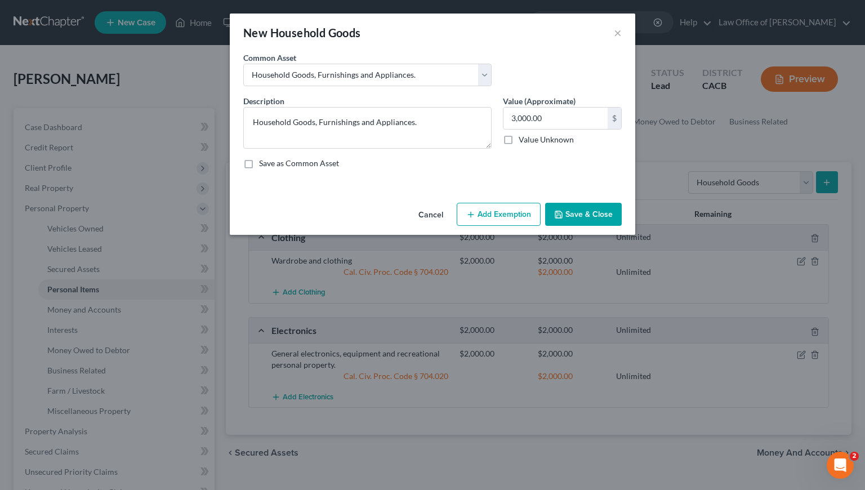
click at [500, 216] on button "Add Exemption" at bounding box center [499, 215] width 84 height 24
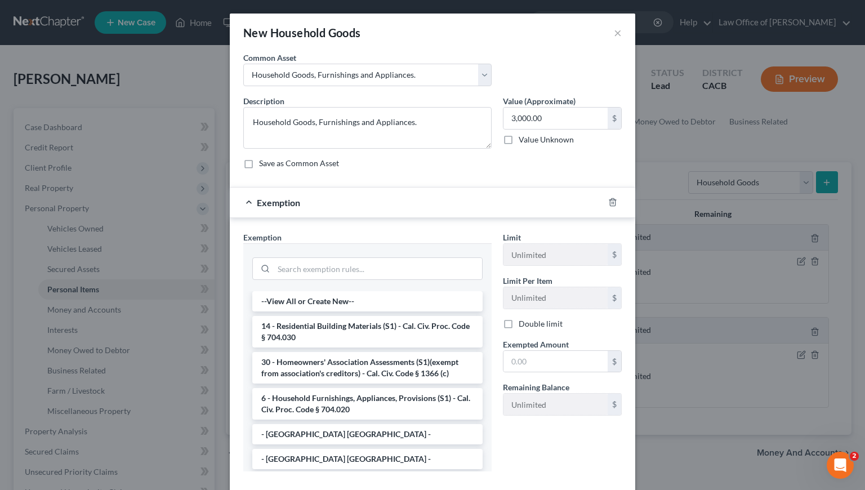
click at [317, 403] on li "6 - Household Furnishings, Appliances, Provisions (S1) - Cal. Civ. Proc. Code §…" at bounding box center [367, 404] width 230 height 32
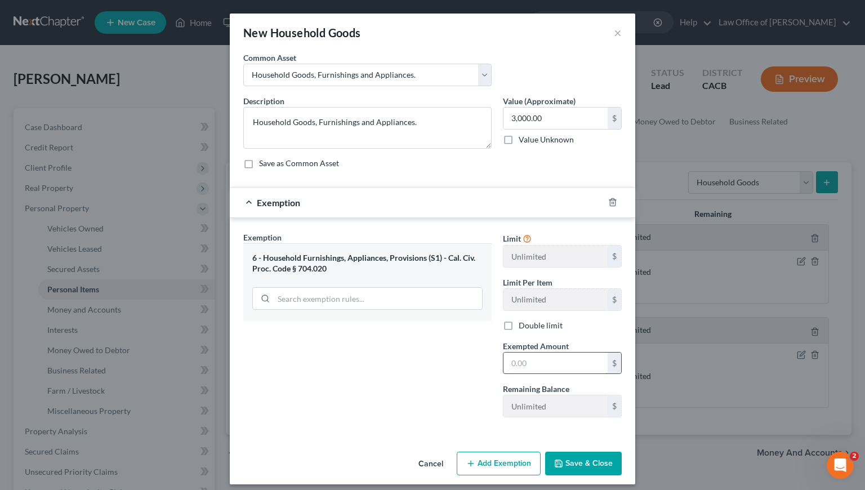
click at [535, 367] on input "text" at bounding box center [556, 363] width 104 height 21
type input "3,000"
click at [595, 464] on button "Save & Close" at bounding box center [583, 464] width 77 height 24
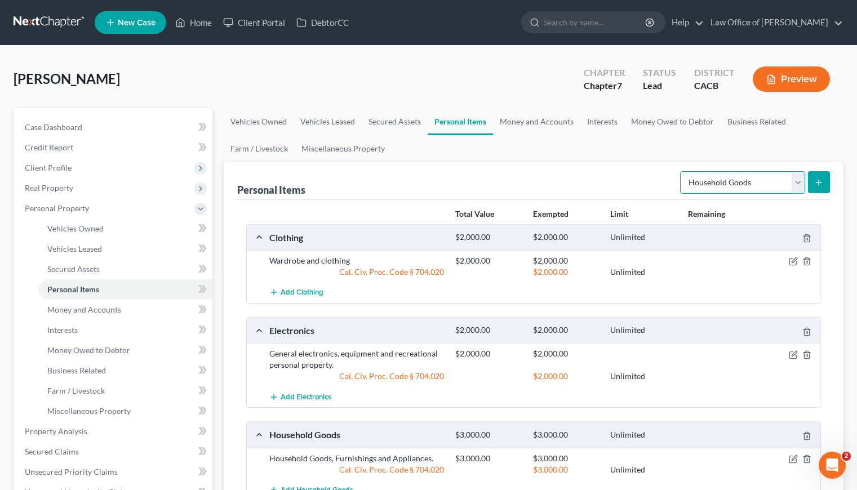
click at [732, 186] on select "Select Item Type Clothing Collectibles Of Value Electronics Firearms Household …" at bounding box center [742, 182] width 125 height 23
select select "jewelry"
click at [681, 171] on select "Select Item Type Clothing Collectibles Of Value Electronics Firearms Household …" at bounding box center [742, 182] width 125 height 23
click at [818, 180] on line "submit" at bounding box center [818, 182] width 0 height 5
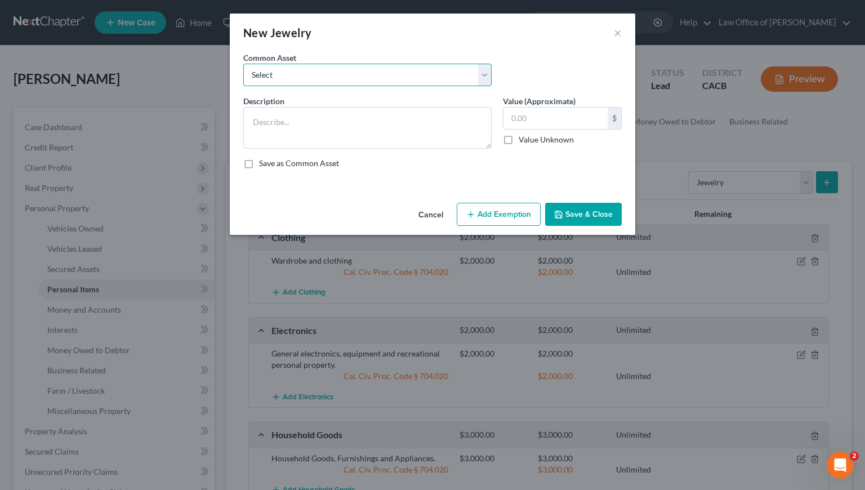
click at [446, 77] on select "Select Jewelry and personal valuable items (i.e. costume jewelry), includes non…" at bounding box center [367, 75] width 248 height 23
select select "0"
click at [243, 64] on select "Select Jewelry and personal valuable items (i.e. costume jewelry), includes non…" at bounding box center [367, 75] width 248 height 23
type textarea "Jewelry and personal valuable items (i.e. costume jewelry), includes non-debtor…"
type input "1,500.00"
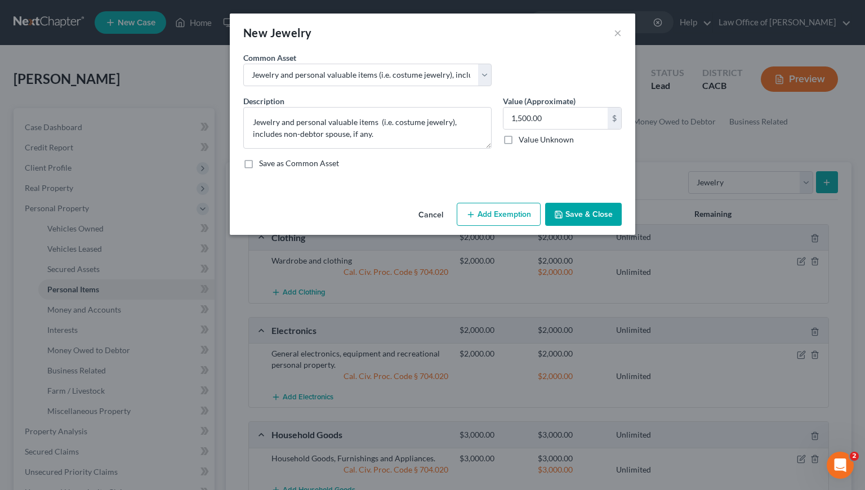
click at [587, 208] on button "Save & Close" at bounding box center [583, 215] width 77 height 24
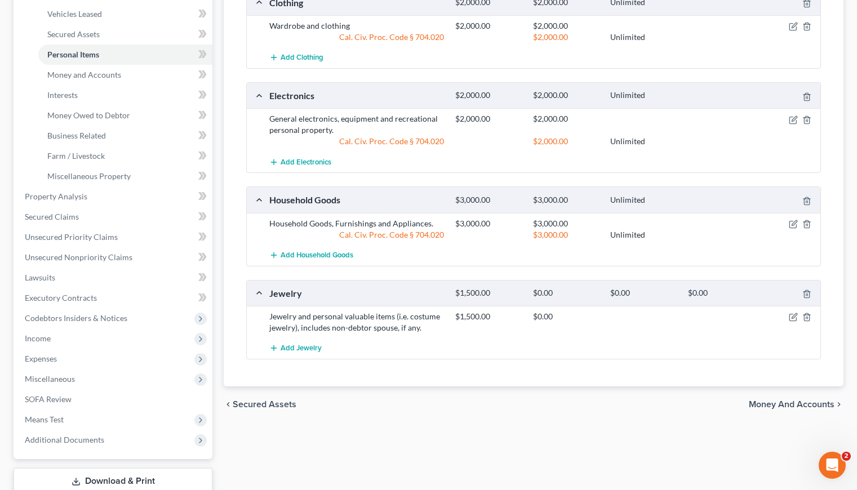
scroll to position [310, 0]
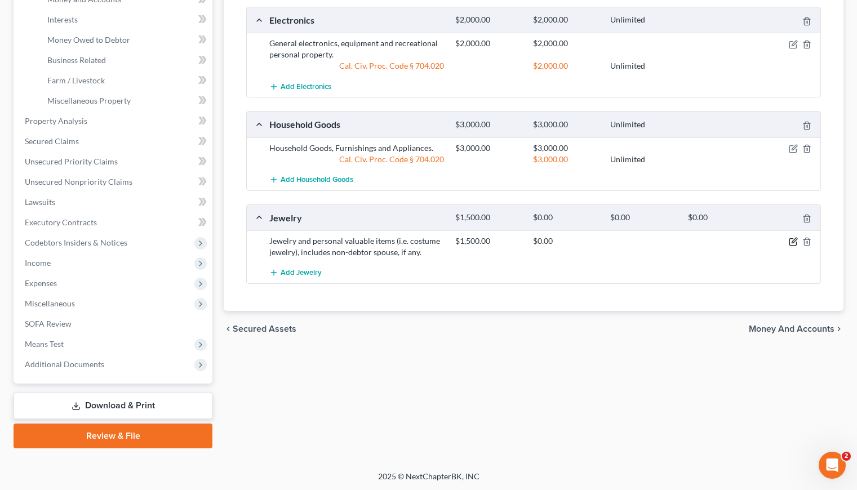
click at [792, 238] on icon "button" at bounding box center [793, 241] width 9 height 9
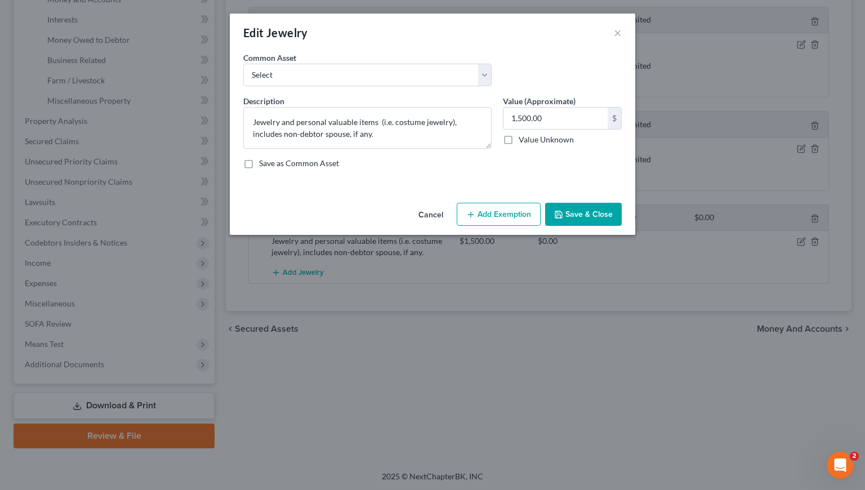
click at [499, 209] on button "Add Exemption" at bounding box center [499, 215] width 84 height 24
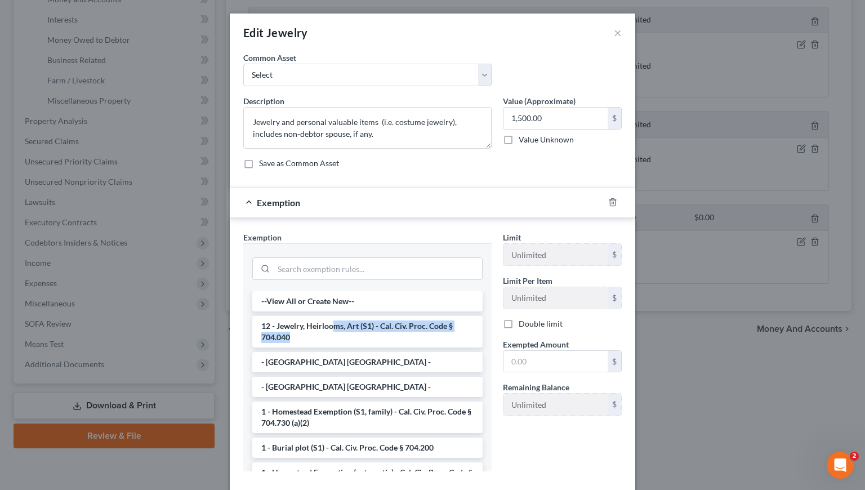
click at [330, 331] on li "12 - Jewelry, Heirlooms, Art (S1) - Cal. Civ. Proc. Code § 704.040" at bounding box center [367, 332] width 230 height 32
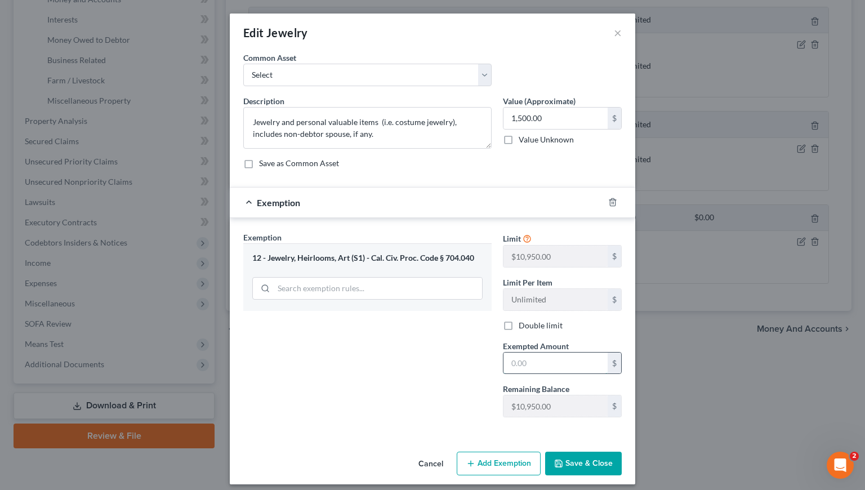
click at [541, 360] on input "text" at bounding box center [556, 363] width 104 height 21
type input "1,500"
click at [593, 467] on button "Save & Close" at bounding box center [583, 464] width 77 height 24
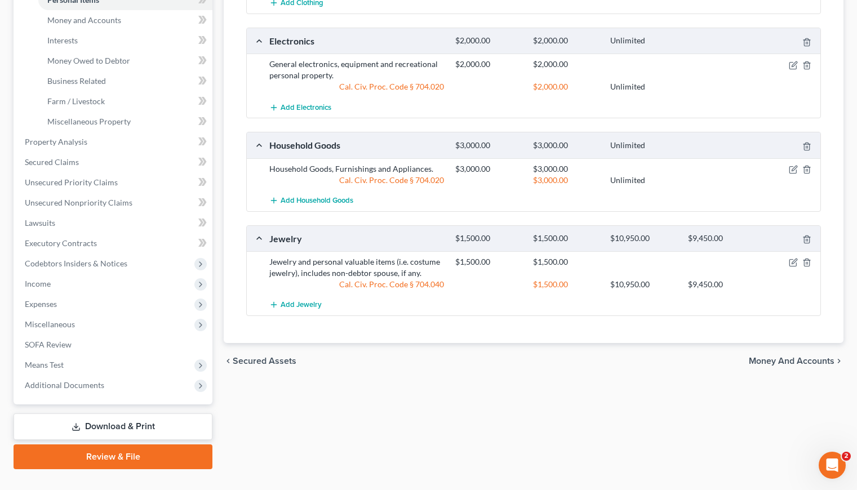
scroll to position [0, 0]
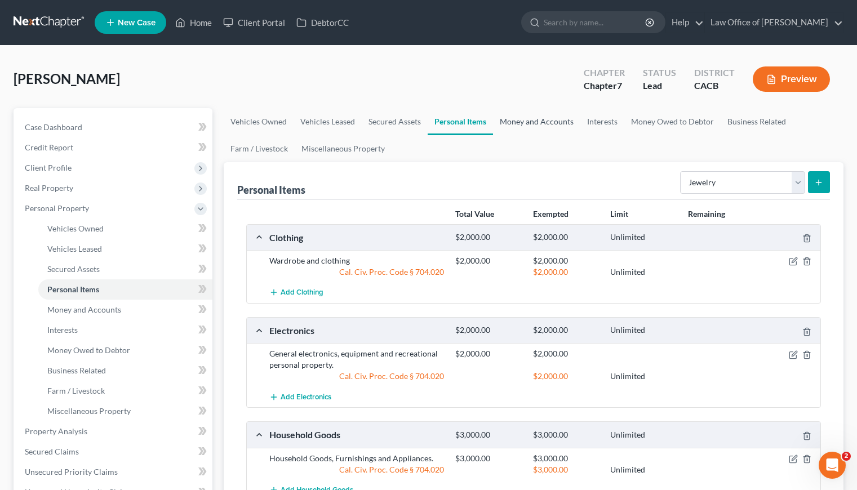
click at [548, 117] on link "Money and Accounts" at bounding box center [536, 121] width 87 height 27
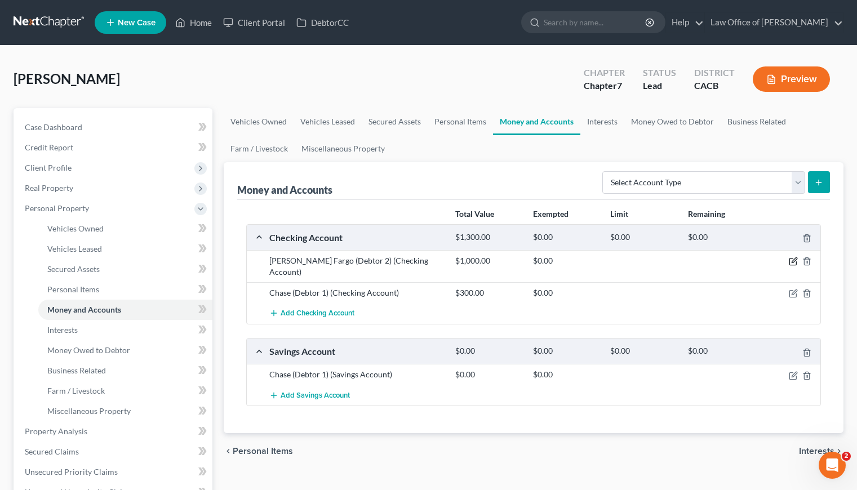
click at [795, 261] on icon "button" at bounding box center [793, 261] width 9 height 9
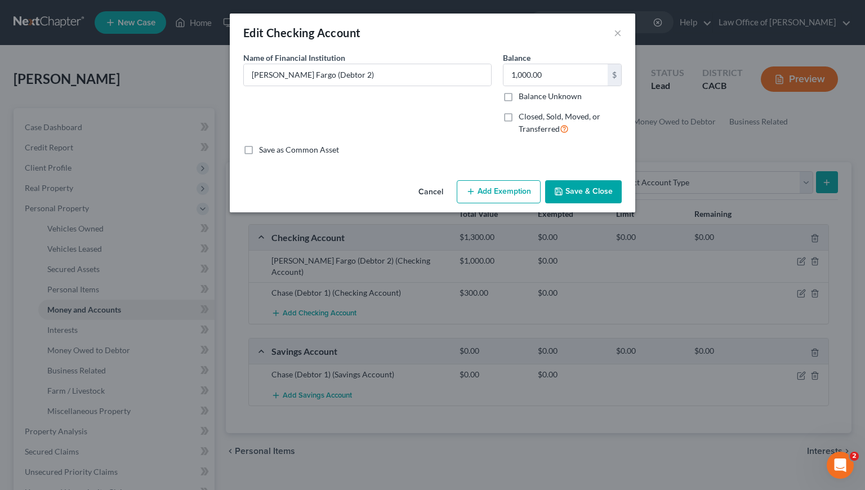
click at [523, 189] on button "Add Exemption" at bounding box center [499, 192] width 84 height 24
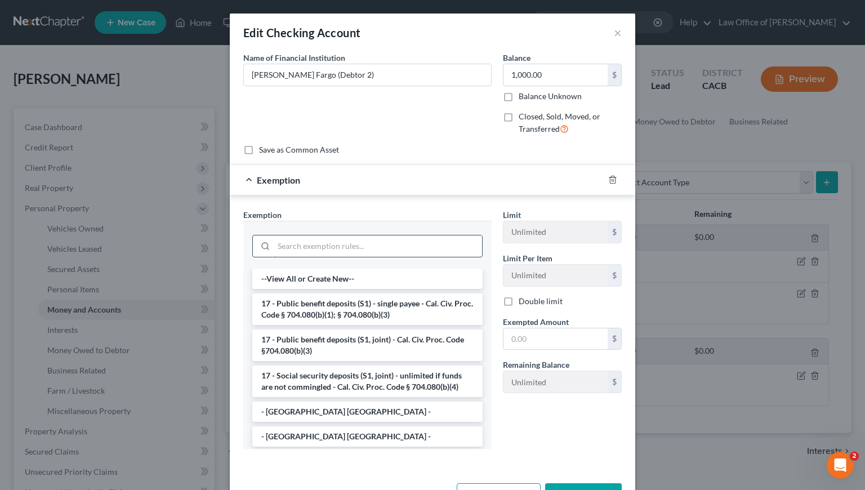
click at [312, 252] on input "search" at bounding box center [378, 245] width 208 height 21
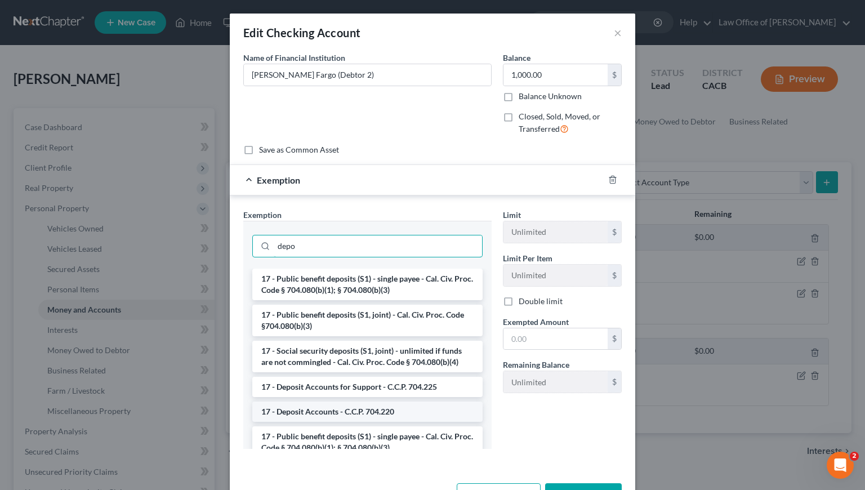
type input "depo"
click at [326, 415] on li "17 - Deposit Accounts - C.C.P. 704.220" at bounding box center [367, 412] width 230 height 20
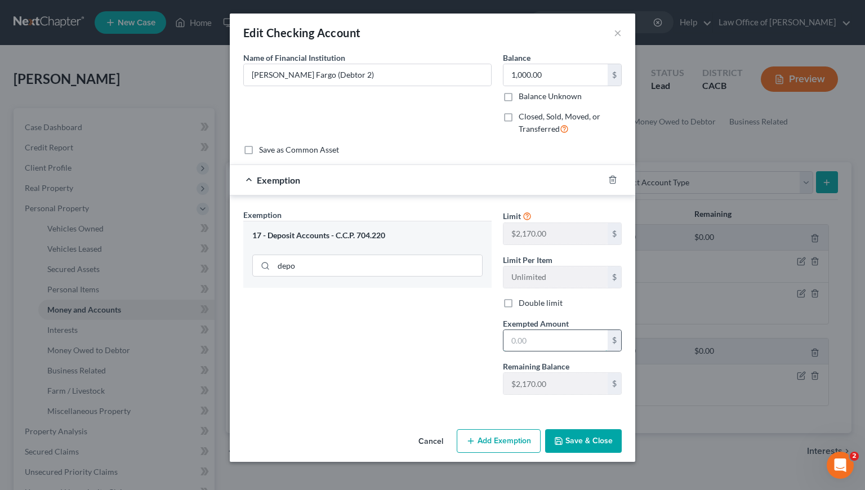
click at [558, 344] on input "text" at bounding box center [556, 340] width 104 height 21
type input "1,000"
click at [593, 442] on button "Save & Close" at bounding box center [583, 441] width 77 height 24
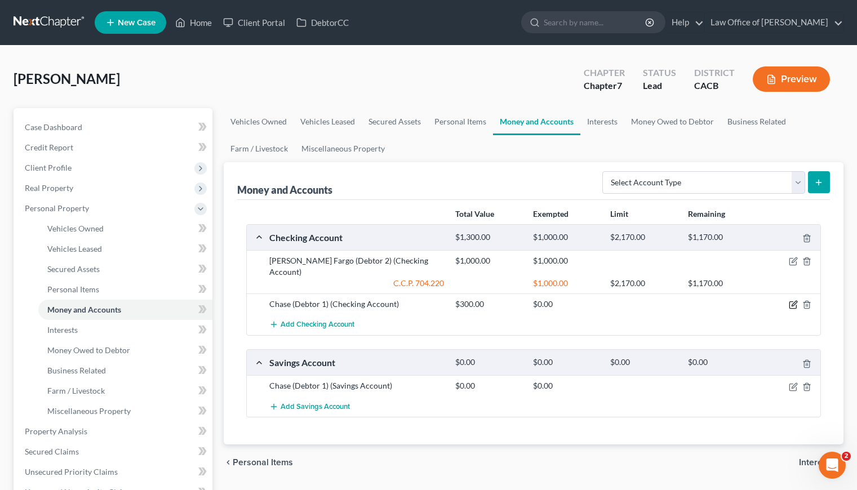
click at [793, 300] on icon "button" at bounding box center [793, 304] width 9 height 9
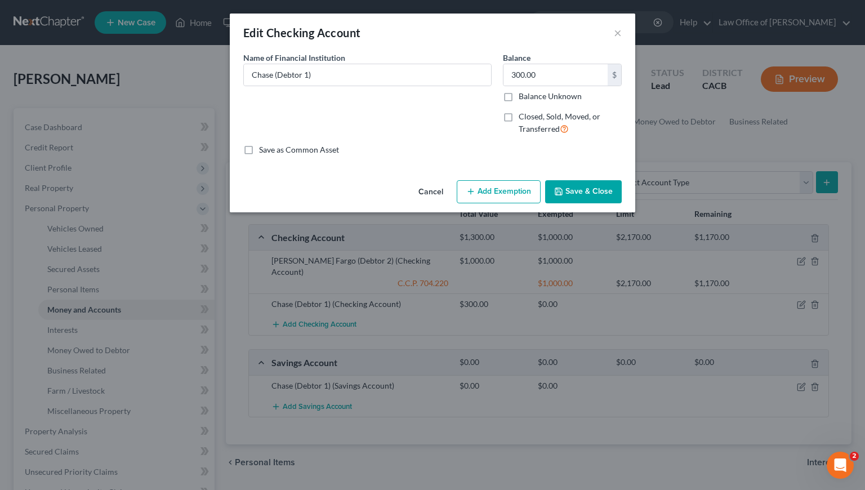
click at [508, 194] on button "Add Exemption" at bounding box center [499, 192] width 84 height 24
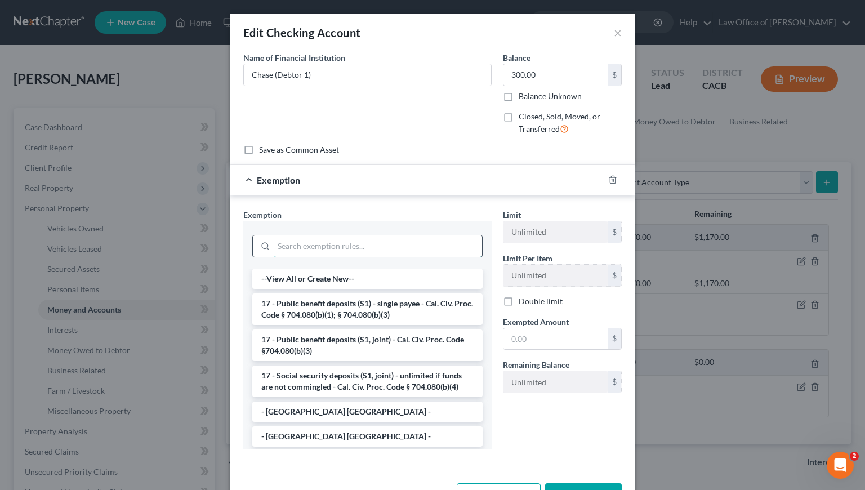
click at [414, 247] on input "search" at bounding box center [378, 245] width 208 height 21
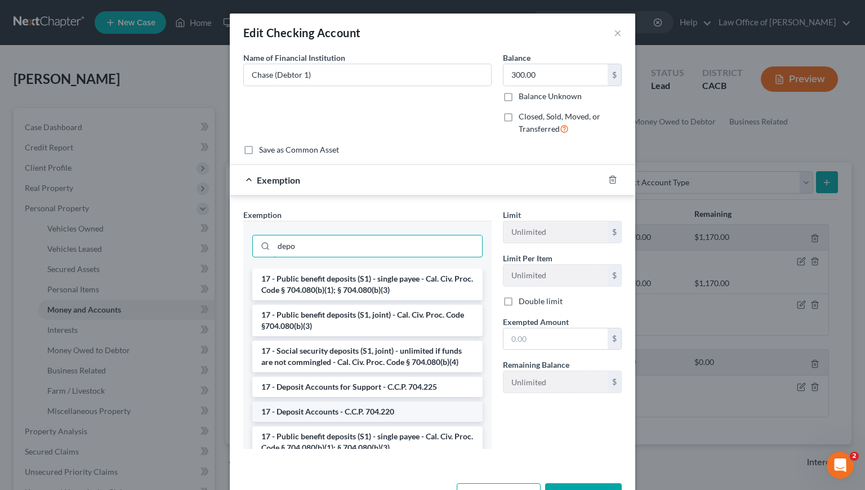
type input "depo"
click at [346, 415] on li "17 - Deposit Accounts - C.C.P. 704.220" at bounding box center [367, 412] width 230 height 20
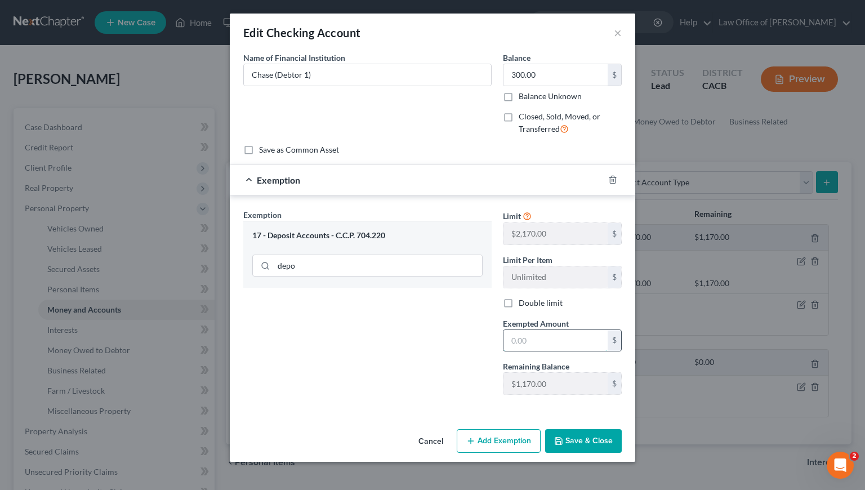
click at [536, 339] on input "text" at bounding box center [556, 340] width 104 height 21
type input "300"
click at [594, 439] on button "Save & Close" at bounding box center [583, 441] width 77 height 24
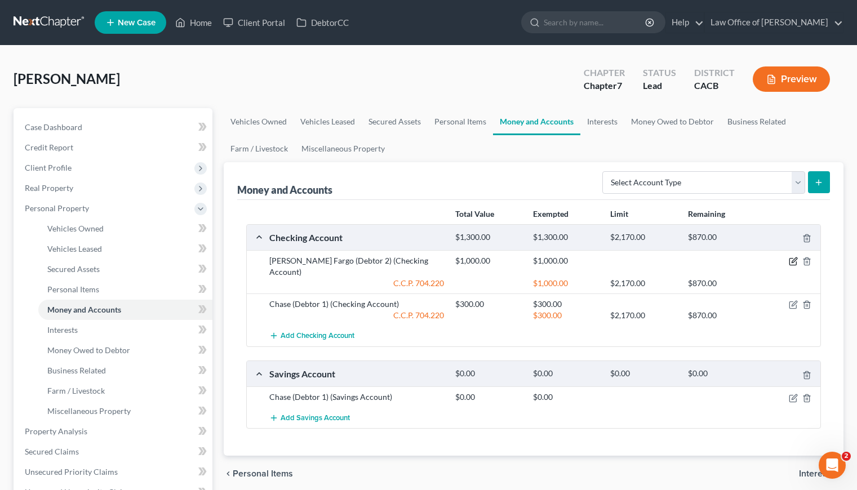
click at [795, 260] on icon "button" at bounding box center [793, 260] width 5 height 5
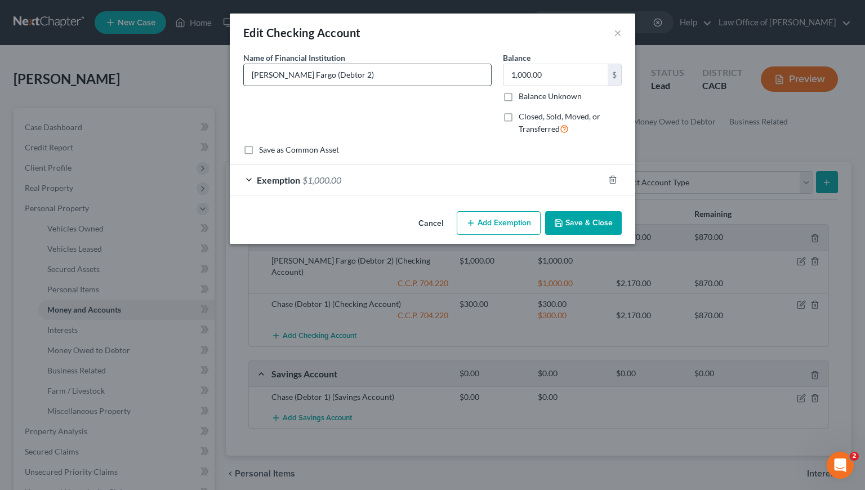
drag, startPoint x: 328, startPoint y: 74, endPoint x: 299, endPoint y: 75, distance: 29.3
click at [299, 75] on input "[PERSON_NAME] Fargo (Debtor 2)" at bounding box center [367, 74] width 247 height 21
type input "[PERSON_NAME] Fargo (Non-filing Spouse)"
click at [598, 228] on button "Save & Close" at bounding box center [583, 223] width 77 height 24
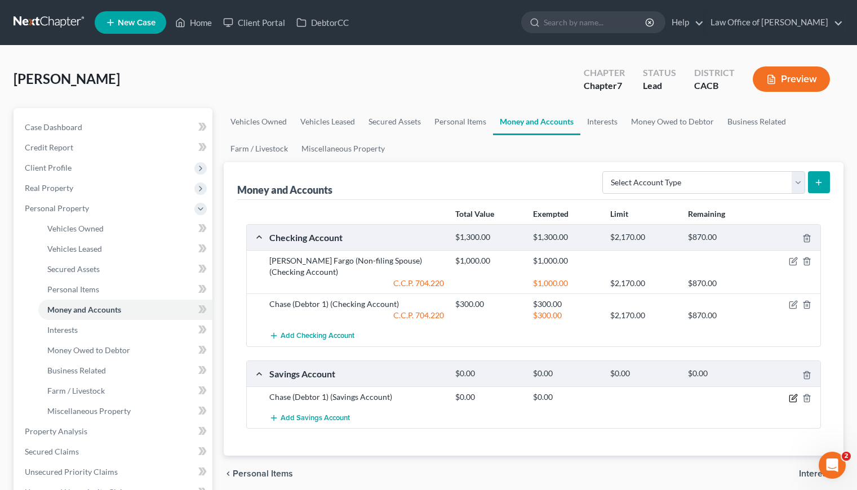
click at [793, 399] on icon "button" at bounding box center [793, 398] width 9 height 9
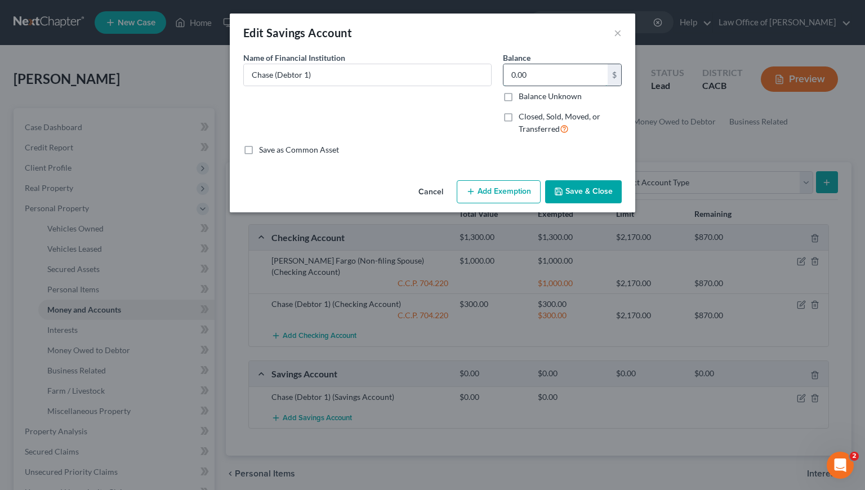
click at [552, 77] on input "0.00" at bounding box center [556, 74] width 104 height 21
type input "5"
click at [527, 195] on button "Add Exemption" at bounding box center [499, 192] width 84 height 24
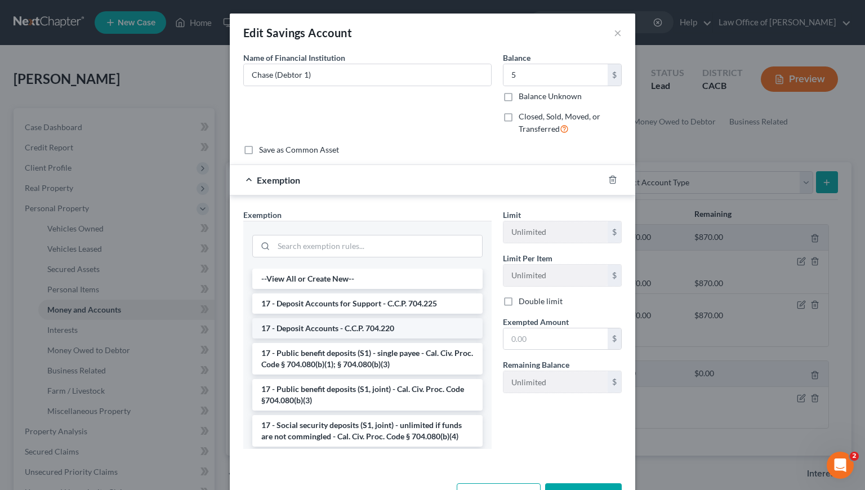
click at [324, 331] on li "17 - Deposit Accounts - C.C.P. 704.220" at bounding box center [367, 328] width 230 height 20
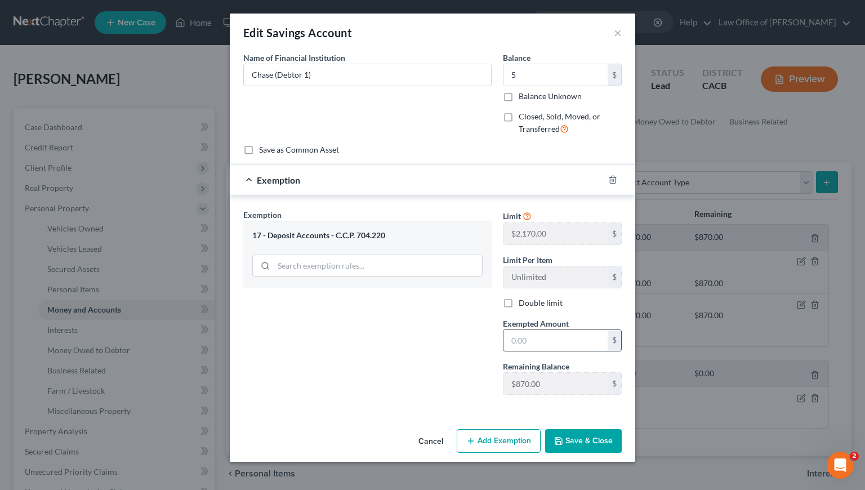
click at [569, 341] on input "text" at bounding box center [556, 340] width 104 height 21
type input "5"
click at [445, 399] on div "Exemption Set must be selected for CA. Exemption * 17 - Deposit Accounts - C.C.…" at bounding box center [368, 306] width 260 height 195
click at [569, 434] on button "Save & Close" at bounding box center [583, 441] width 77 height 24
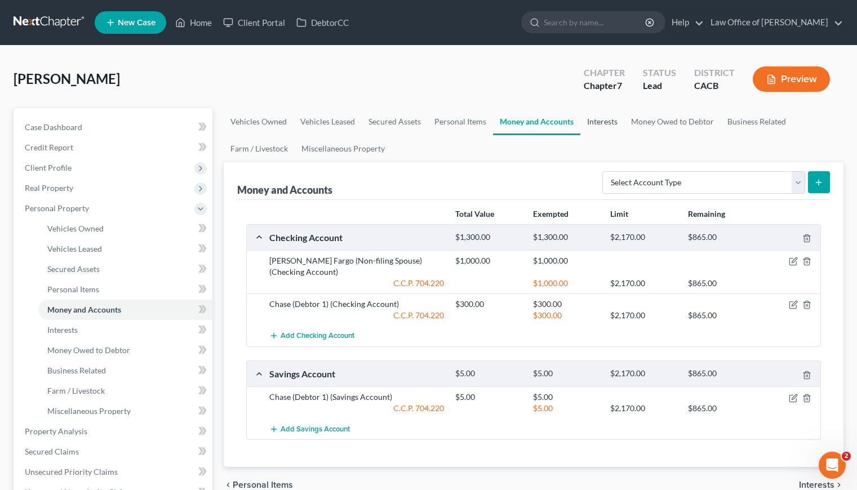
click at [597, 127] on link "Interests" at bounding box center [602, 121] width 44 height 27
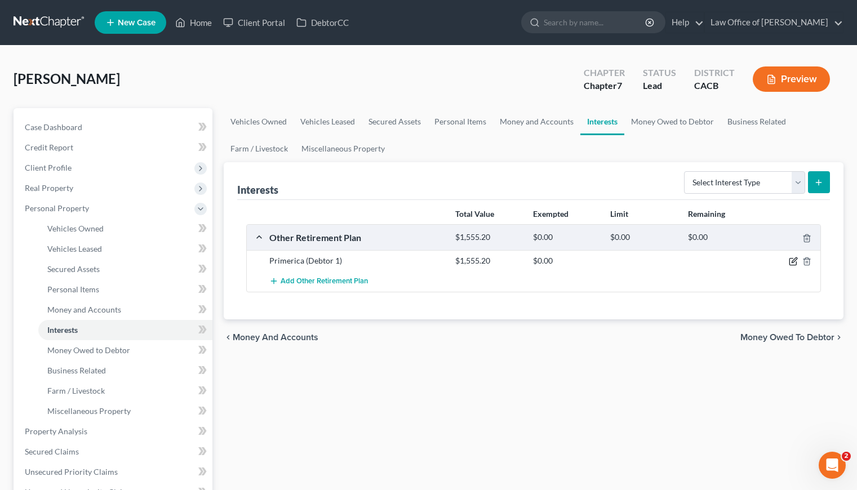
click at [792, 263] on icon "button" at bounding box center [793, 261] width 9 height 9
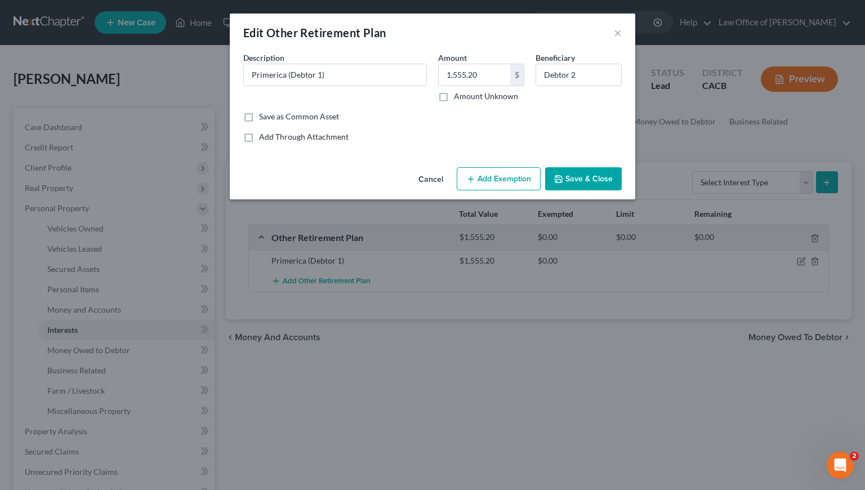
click at [499, 190] on button "Add Exemption" at bounding box center [499, 179] width 84 height 24
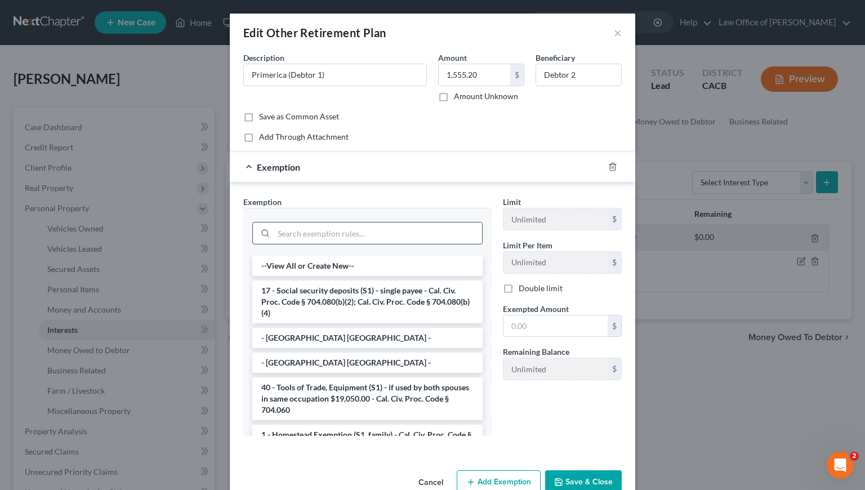
click at [354, 230] on input "search" at bounding box center [378, 233] width 208 height 21
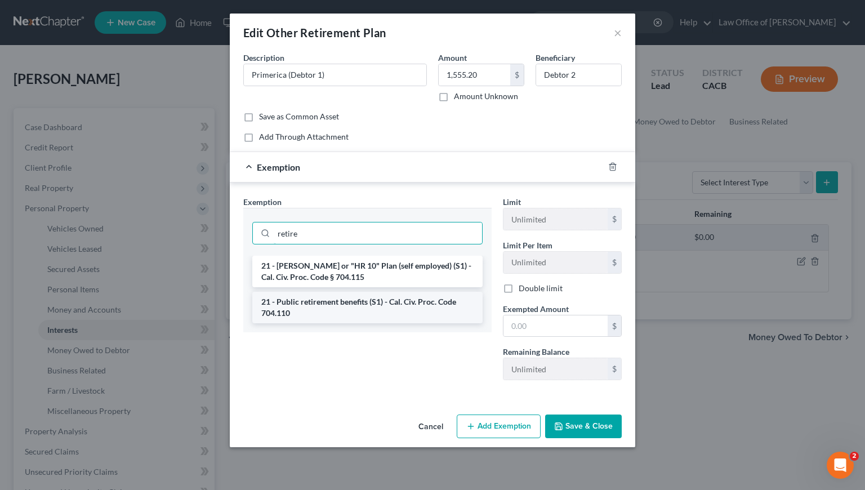
type input "retire"
click at [349, 315] on li "21 - Public retirement benefits (S1) - Cal. Civ. Proc. Code 704.110" at bounding box center [367, 308] width 230 height 32
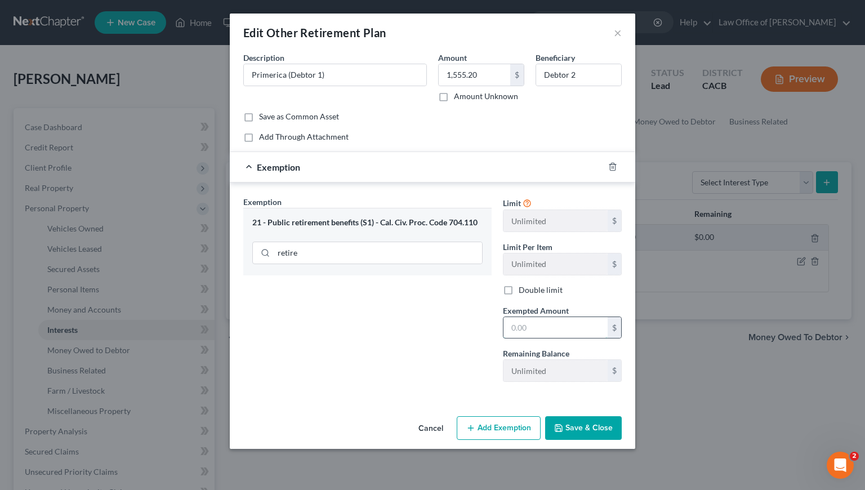
click at [567, 322] on input "text" at bounding box center [556, 327] width 104 height 21
type input "1,555.20"
click at [602, 436] on button "Save & Close" at bounding box center [583, 428] width 77 height 24
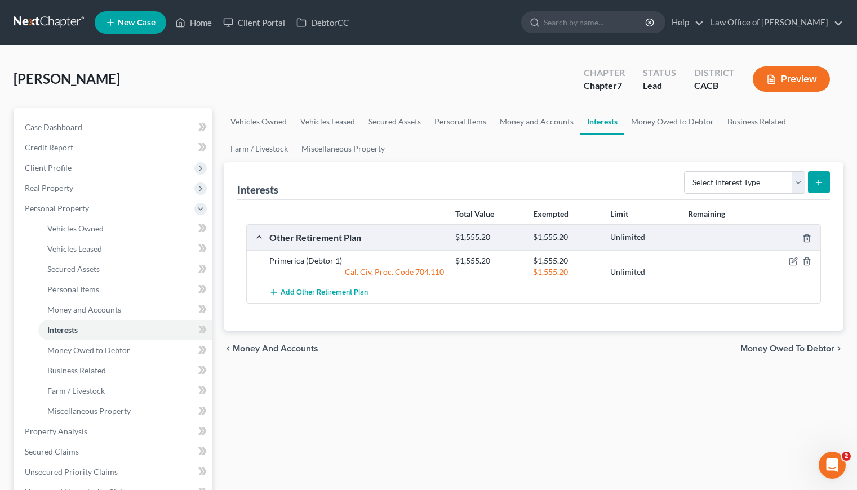
click at [555, 352] on div "chevron_left Money and Accounts Money Owed to Debtor chevron_right" at bounding box center [534, 349] width 620 height 36
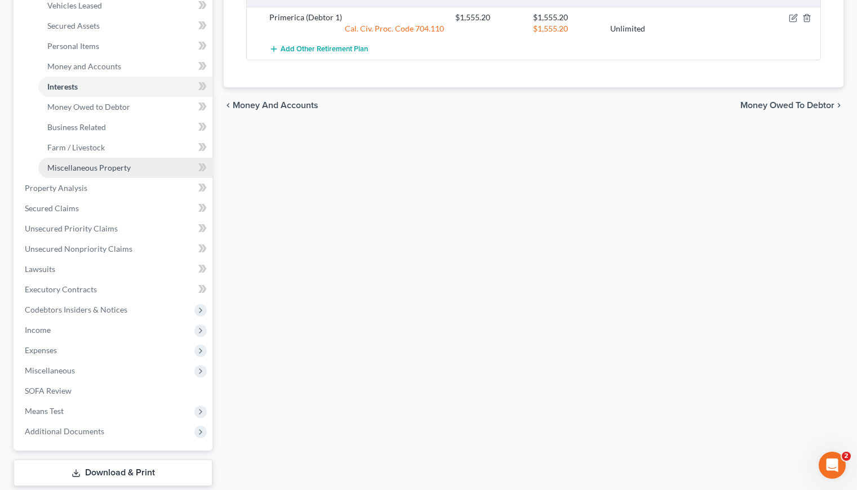
scroll to position [245, 0]
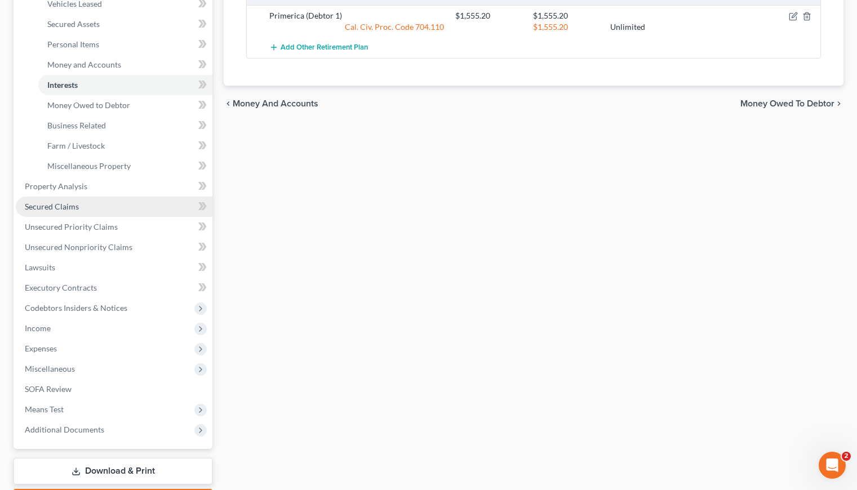
click at [55, 208] on span "Secured Claims" at bounding box center [52, 207] width 54 height 10
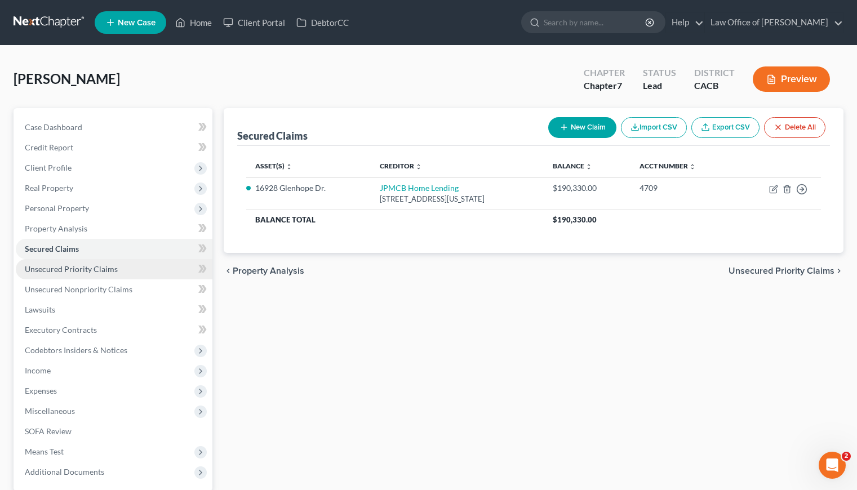
click at [77, 270] on span "Unsecured Priority Claims" at bounding box center [71, 269] width 93 height 10
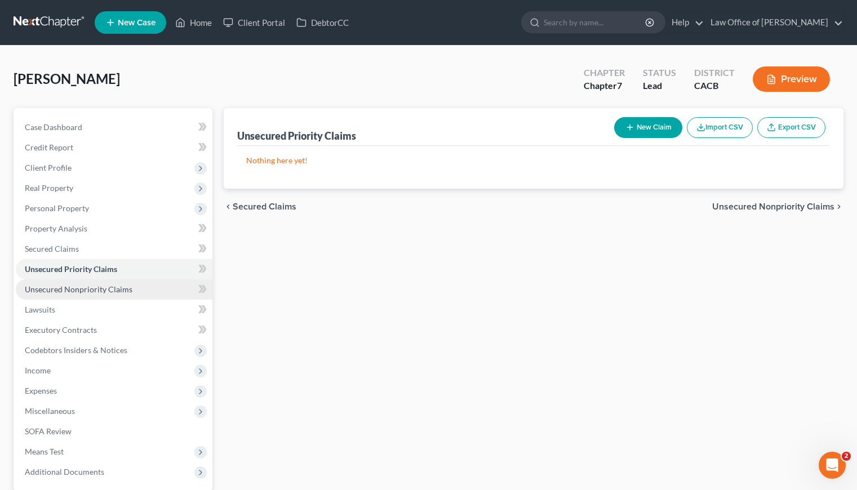
click at [76, 289] on span "Unsecured Nonpriority Claims" at bounding box center [79, 289] width 108 height 10
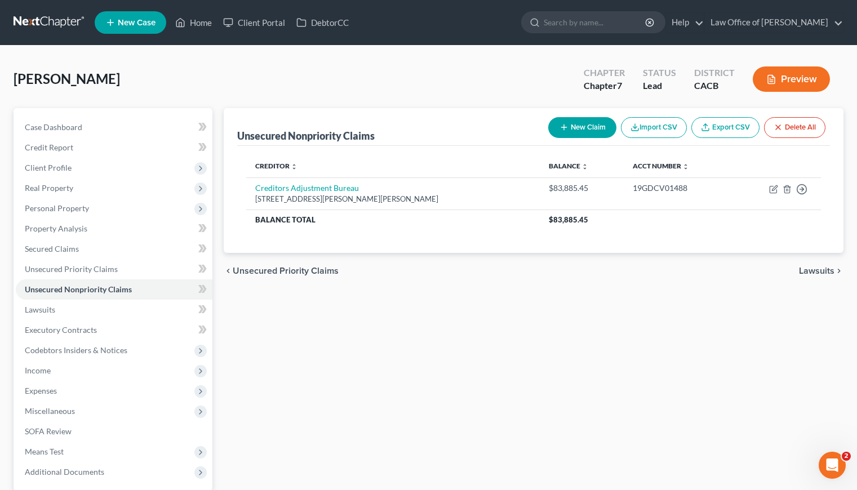
click at [401, 342] on div "Unsecured Nonpriority Claims New Claim Import CSV Export CSV Delete All Credito…" at bounding box center [533, 332] width 631 height 448
click at [363, 336] on div "Unsecured Nonpriority Claims New Claim Import CSV Export CSV Delete All Credito…" at bounding box center [533, 332] width 631 height 448
click at [39, 306] on span "Lawsuits" at bounding box center [40, 310] width 30 height 10
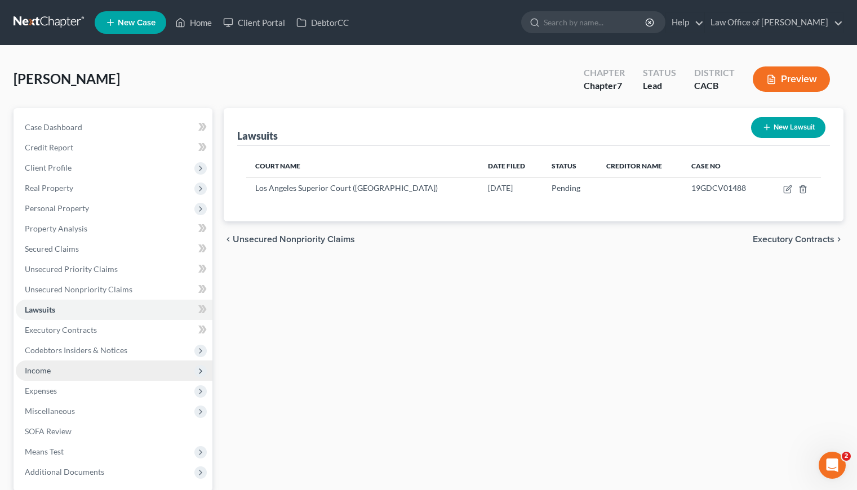
click at [47, 370] on span "Income" at bounding box center [38, 371] width 26 height 10
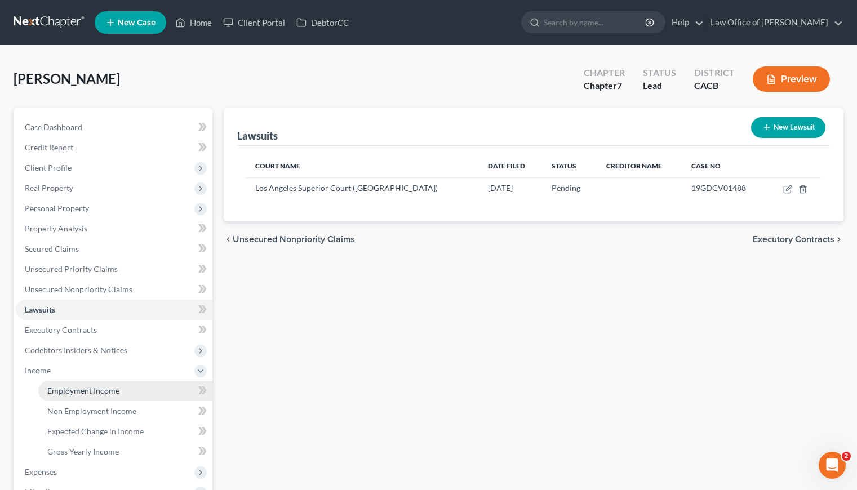
click at [100, 388] on span "Employment Income" at bounding box center [83, 391] width 72 height 10
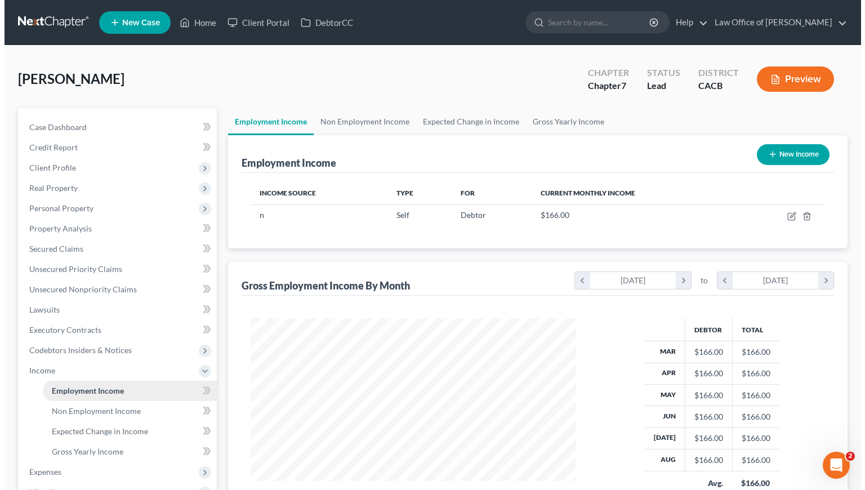
scroll to position [202, 348]
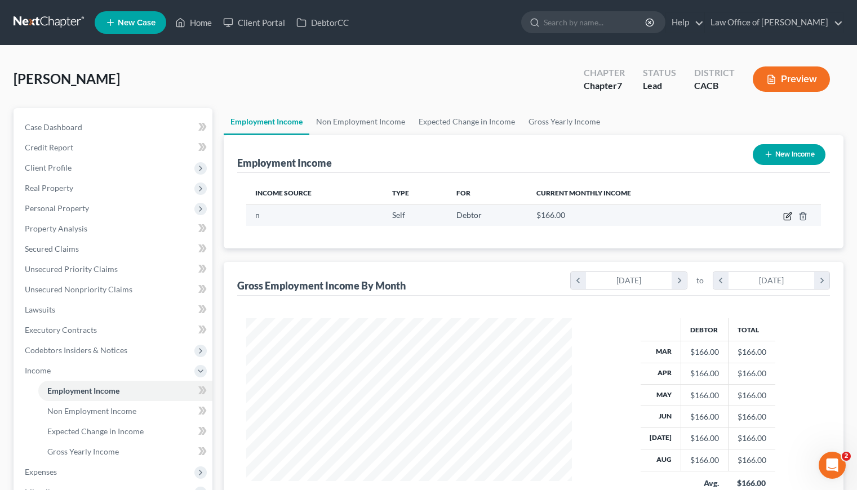
click at [788, 212] on icon "button" at bounding box center [787, 216] width 9 height 9
select select "1"
select select "0"
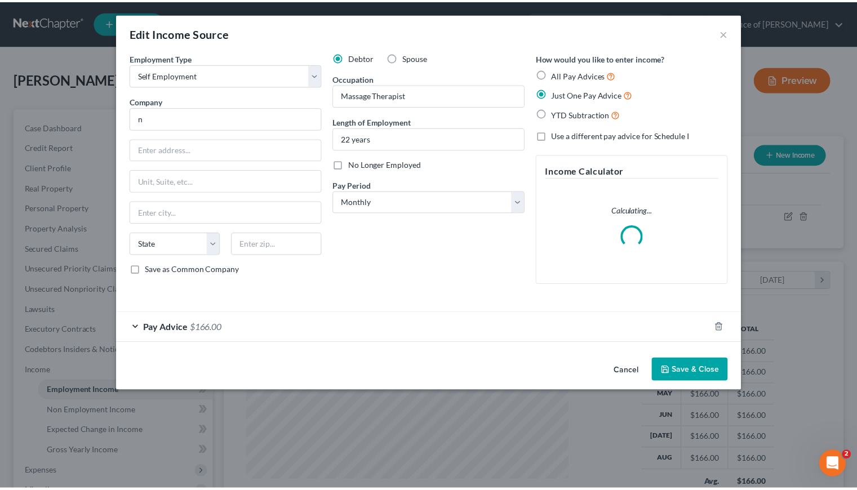
scroll to position [202, 351]
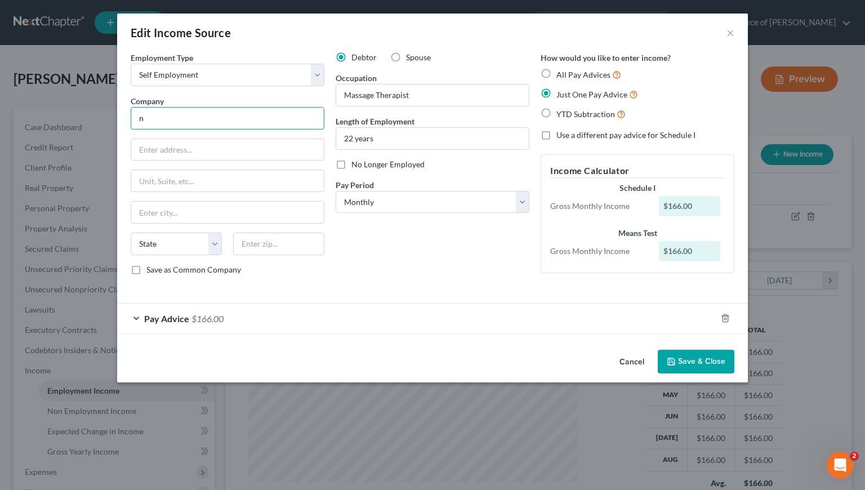
drag, startPoint x: 140, startPoint y: 115, endPoint x: 126, endPoint y: 116, distance: 14.1
click at [126, 116] on div "Employment Type * Select Full or [DEMOGRAPHIC_DATA] Employment Self Employment …" at bounding box center [227, 168] width 205 height 233
type input "Self Employed Massage Therapist"
click at [159, 146] on input "text" at bounding box center [227, 149] width 193 height 21
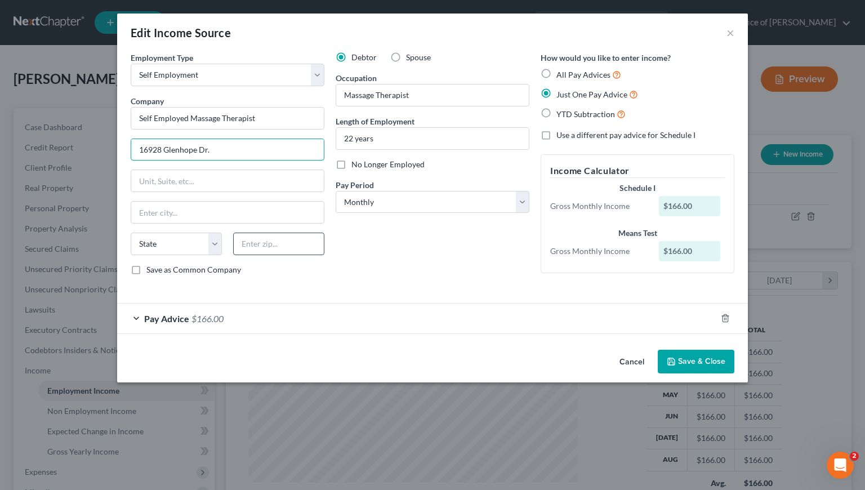
type input "16928 Glenhope Dr."
click at [268, 246] on input "text" at bounding box center [278, 244] width 91 height 23
type input "91744"
click at [430, 282] on div "Debtor Spouse Occupation Massage Therapist Length of Employment 22 years No Lon…" at bounding box center [432, 168] width 205 height 233
type input "La [PERSON_NAME]"
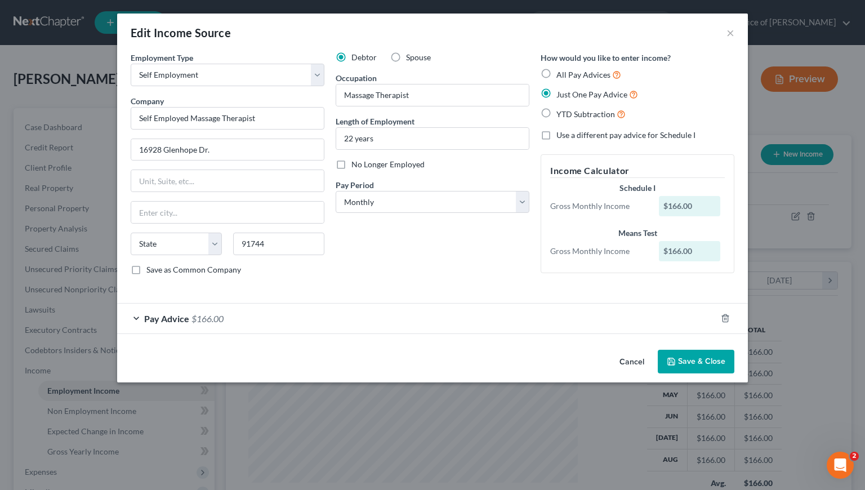
select select "4"
click at [693, 357] on button "Save & Close" at bounding box center [696, 362] width 77 height 24
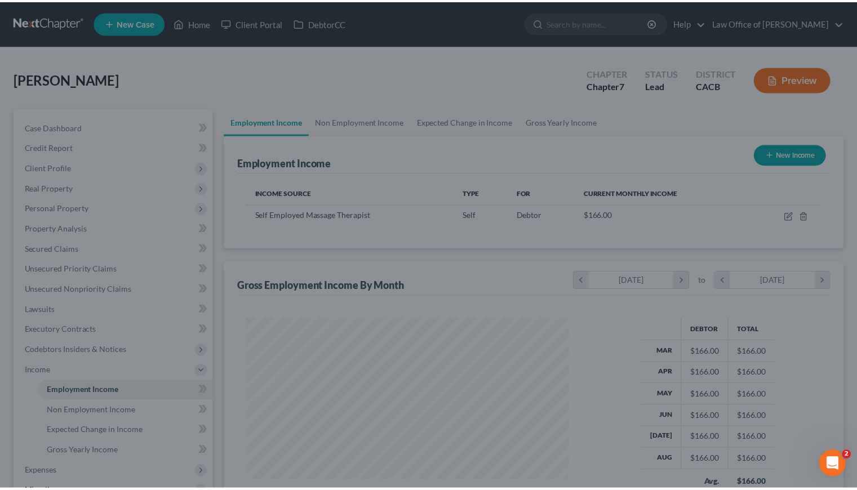
scroll to position [563096, 562950]
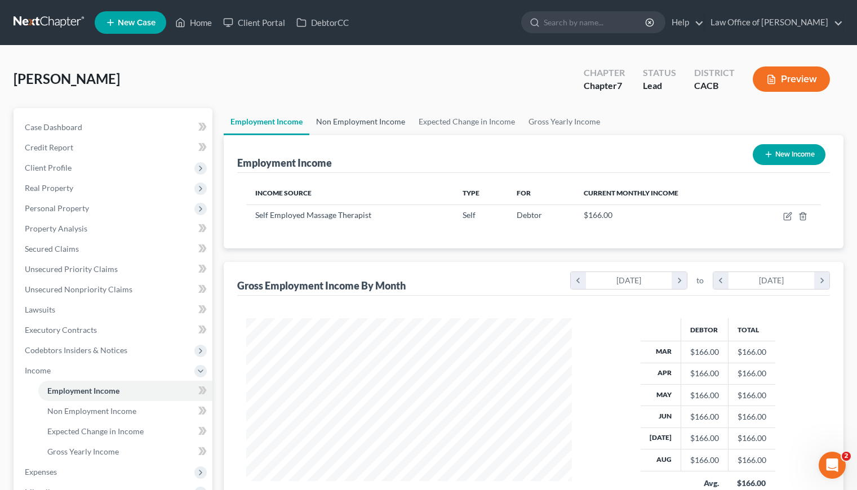
click at [367, 119] on link "Non Employment Income" at bounding box center [360, 121] width 103 height 27
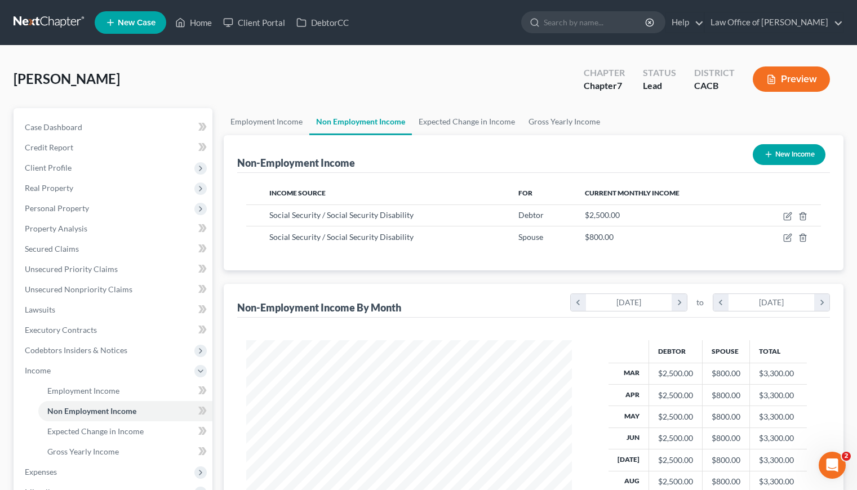
scroll to position [202, 348]
click at [464, 122] on link "Expected Change in Income" at bounding box center [467, 121] width 110 height 27
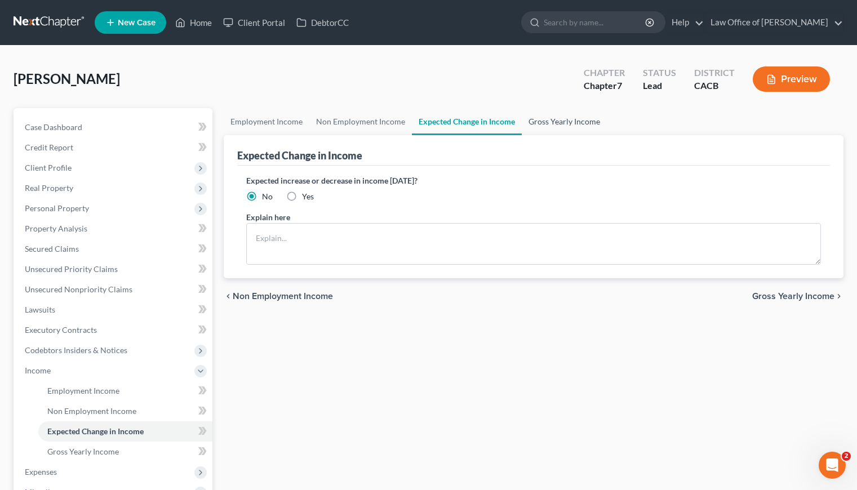
click at [535, 121] on link "Gross Yearly Income" at bounding box center [564, 121] width 85 height 27
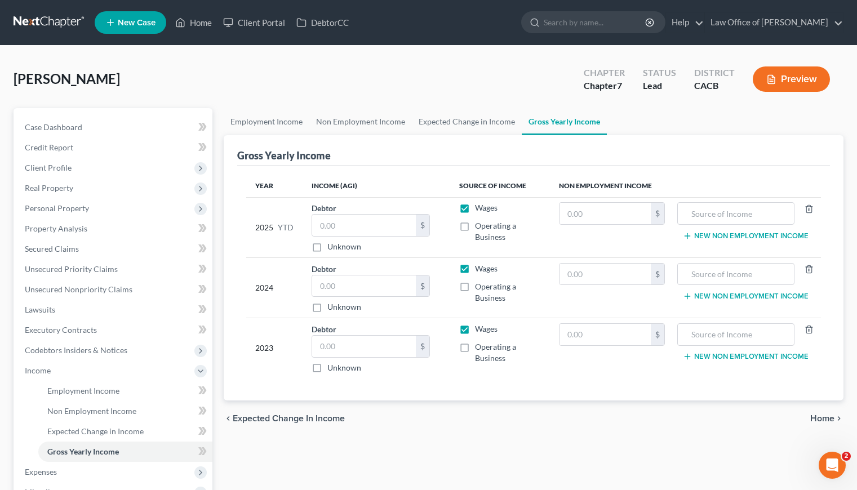
click at [475, 228] on label "Operating a Business" at bounding box center [507, 231] width 65 height 23
click at [479, 228] on input "Operating a Business" at bounding box center [482, 223] width 7 height 7
checkbox input "true"
click at [243, 119] on link "Employment Income" at bounding box center [267, 121] width 86 height 27
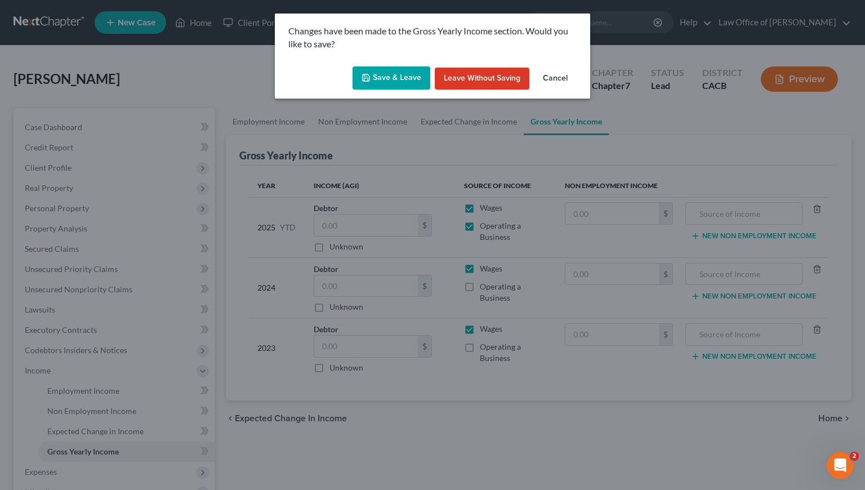
click at [410, 77] on button "Save & Leave" at bounding box center [392, 78] width 78 height 24
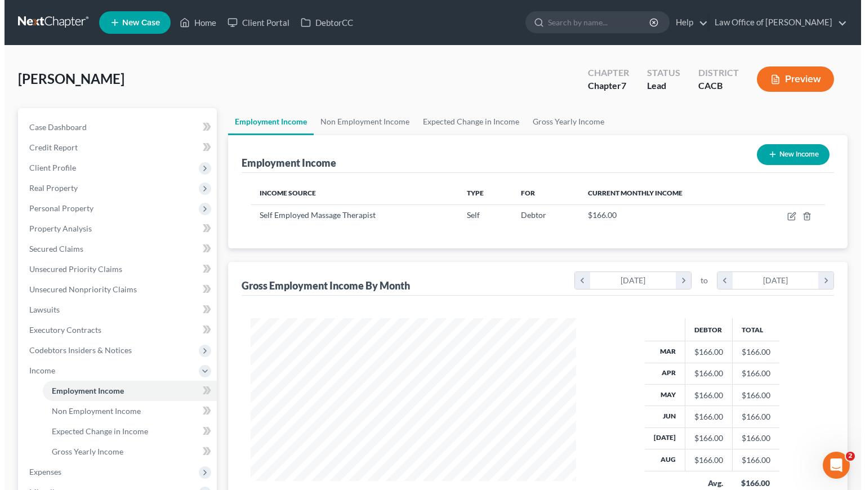
scroll to position [202, 348]
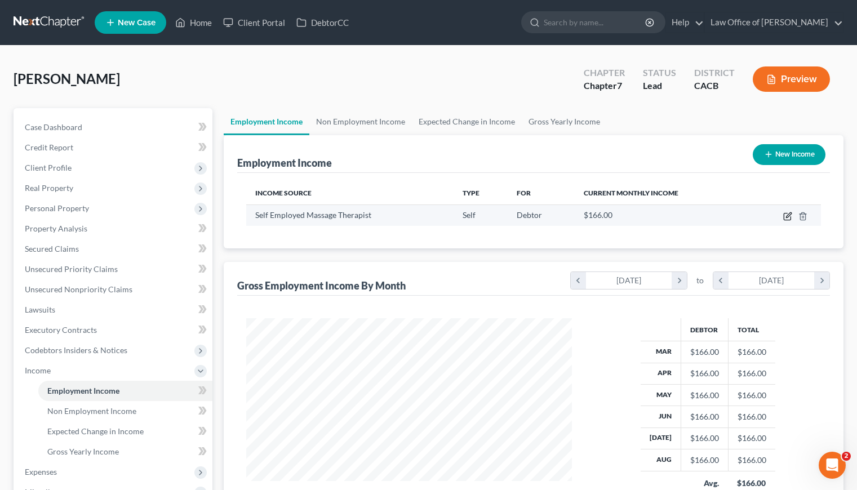
click at [786, 216] on icon "button" at bounding box center [788, 214] width 5 height 5
select select "1"
select select "4"
select select "0"
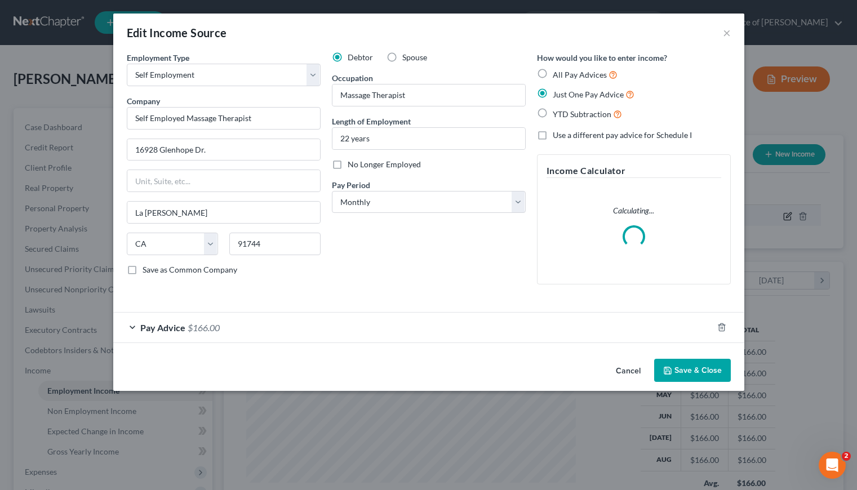
scroll to position [202, 351]
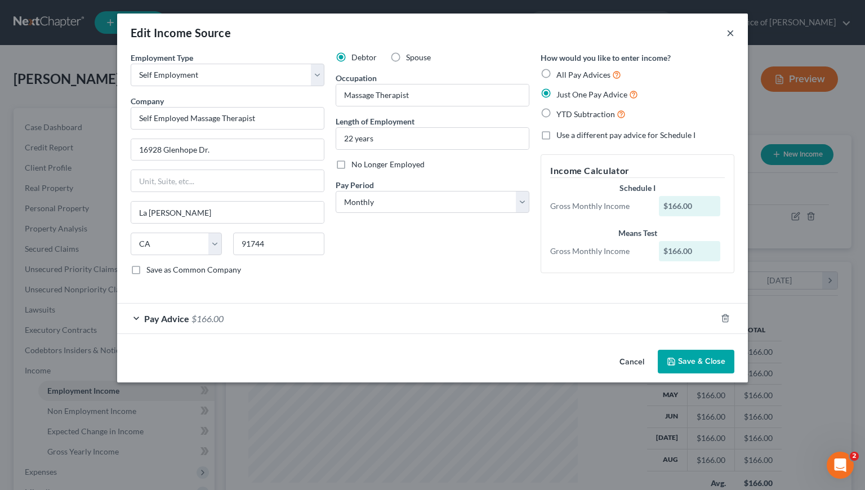
click at [732, 33] on button "×" at bounding box center [731, 33] width 8 height 14
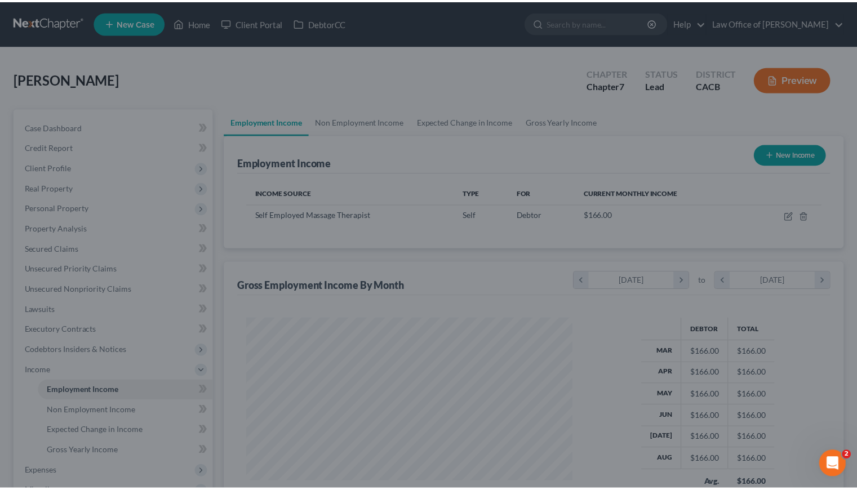
scroll to position [563096, 562950]
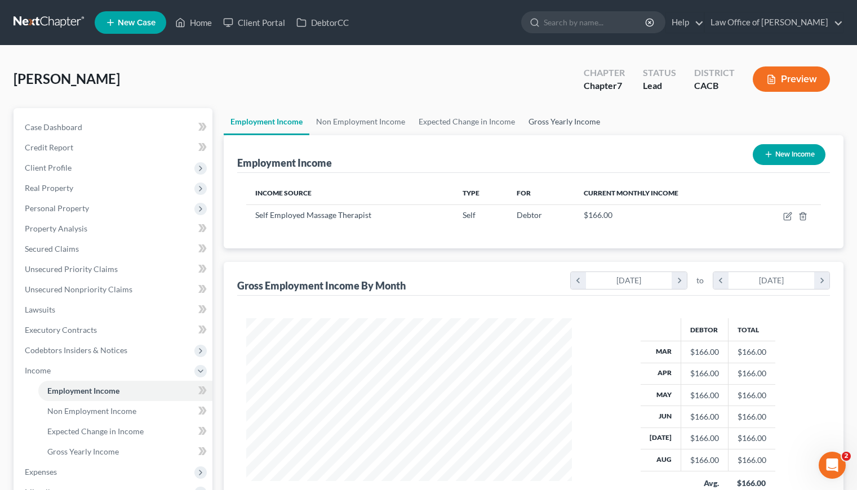
click at [544, 120] on link "Gross Yearly Income" at bounding box center [564, 121] width 85 height 27
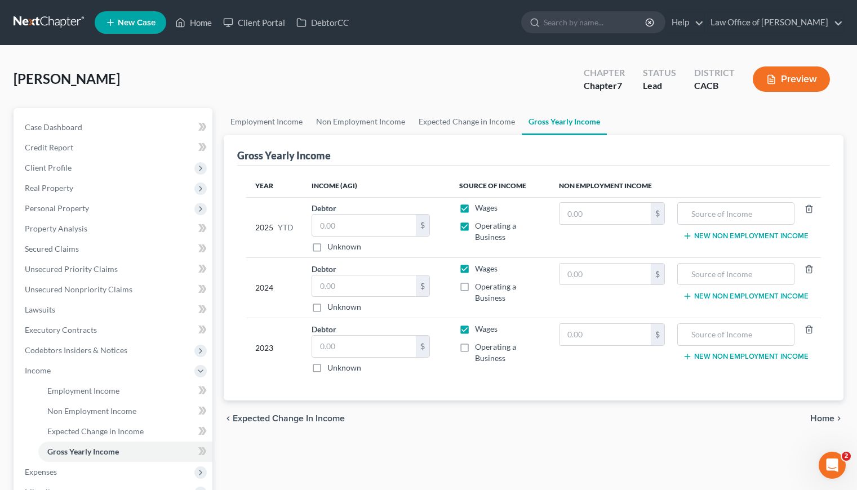
click at [475, 209] on label "Wages" at bounding box center [486, 207] width 23 height 11
click at [479, 209] on input "Wages" at bounding box center [482, 205] width 7 height 7
checkbox input "false"
click at [372, 225] on input "text" at bounding box center [364, 225] width 104 height 21
type input "1,494"
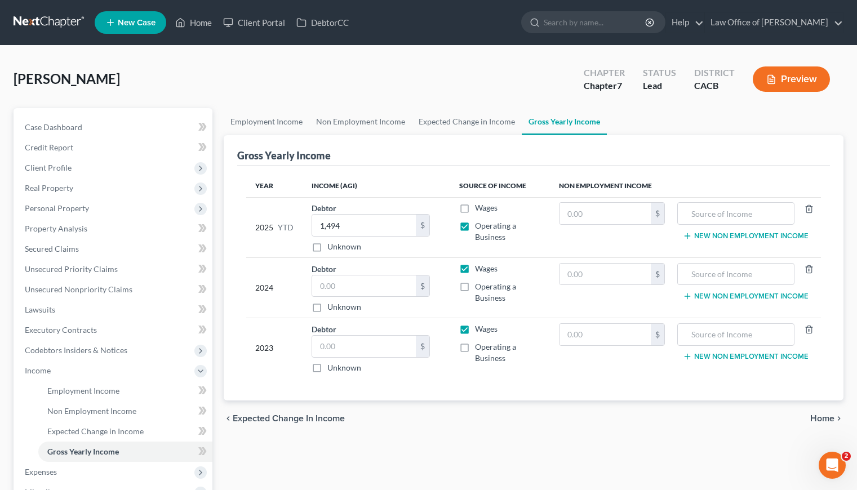
click at [457, 410] on div "chevron_left Expected Change in Income Home chevron_right" at bounding box center [534, 419] width 620 height 36
click at [348, 284] on input "text" at bounding box center [364, 285] width 104 height 21
type input "1,514"
click at [475, 284] on label "Operating a Business" at bounding box center [507, 292] width 65 height 23
click at [479, 284] on input "Operating a Business" at bounding box center [482, 284] width 7 height 7
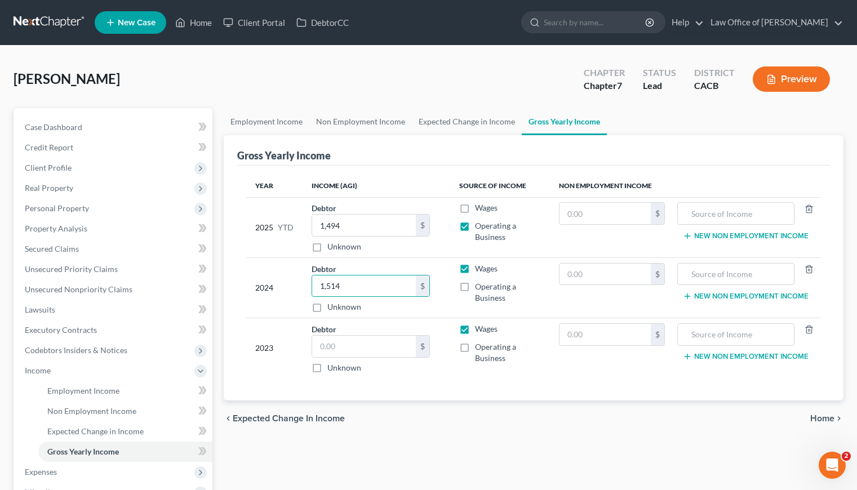
checkbox input "true"
click at [475, 267] on label "Wages" at bounding box center [486, 268] width 23 height 11
click at [479, 267] on input "Wages" at bounding box center [482, 266] width 7 height 7
checkbox input "false"
click at [344, 349] on input "text" at bounding box center [364, 346] width 104 height 21
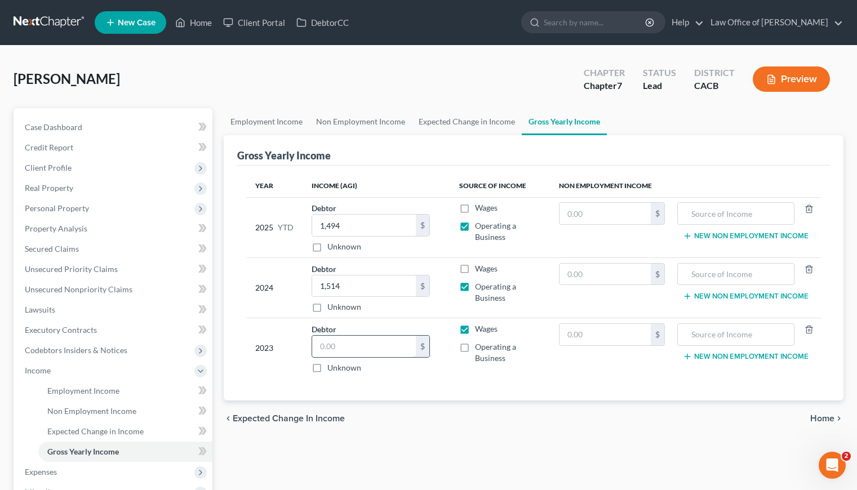
click at [379, 348] on input "text" at bounding box center [364, 346] width 104 height 21
click at [251, 120] on link "Employment Income" at bounding box center [267, 121] width 86 height 27
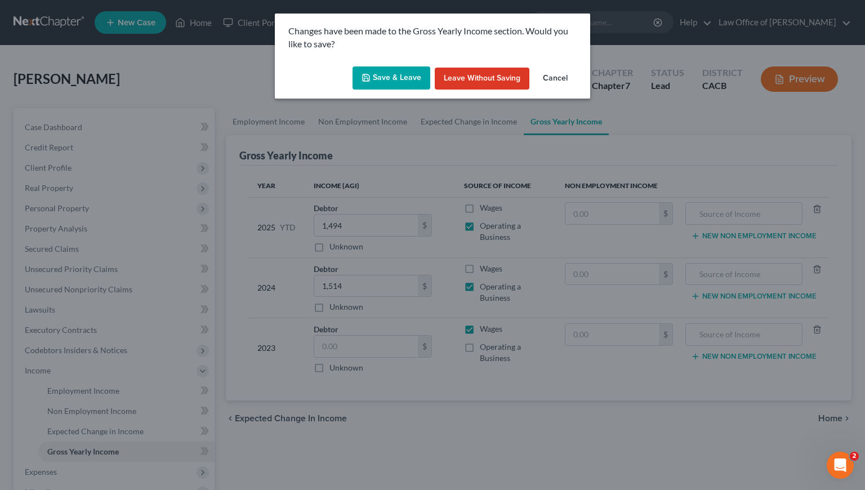
click at [407, 81] on button "Save & Leave" at bounding box center [392, 78] width 78 height 24
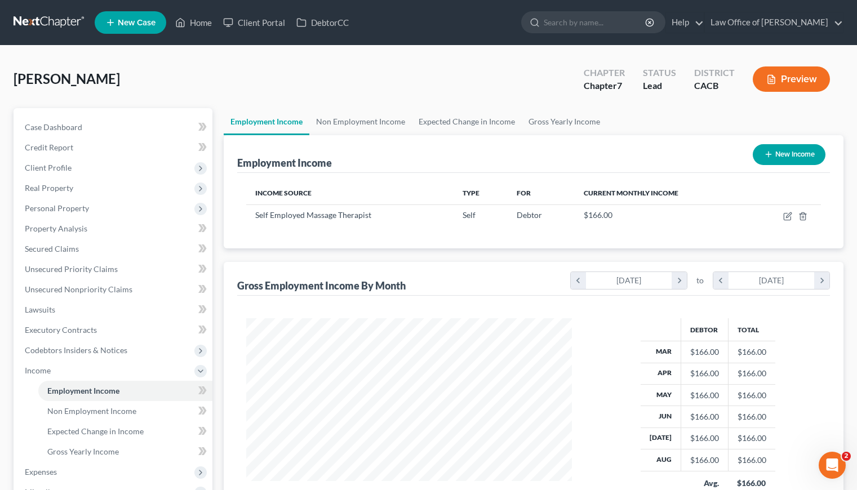
scroll to position [202, 348]
click at [591, 121] on link "Gross Yearly Income" at bounding box center [564, 121] width 85 height 27
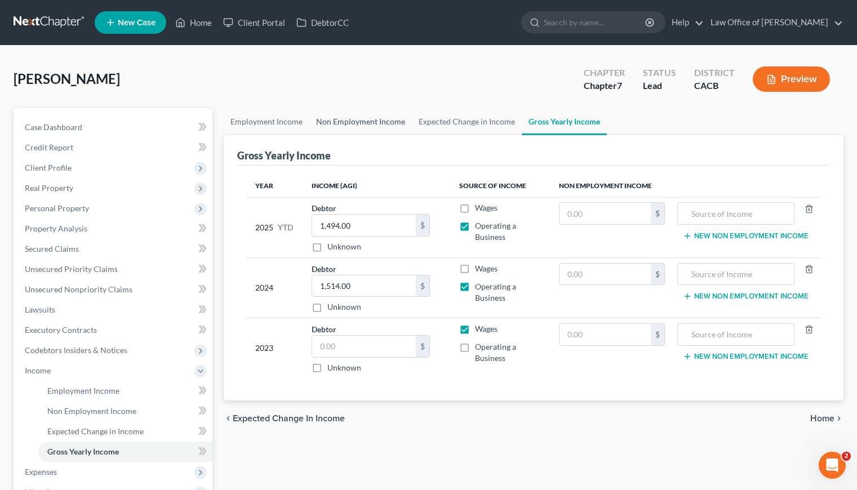
click at [323, 121] on link "Non Employment Income" at bounding box center [360, 121] width 103 height 27
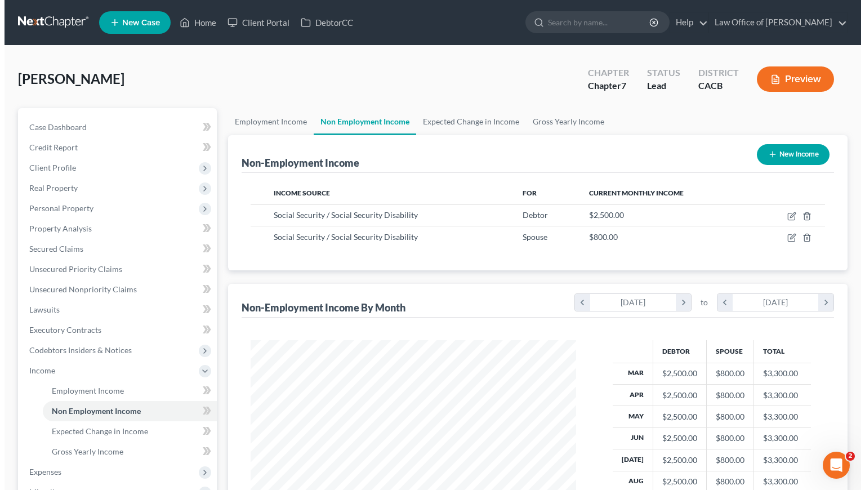
scroll to position [202, 348]
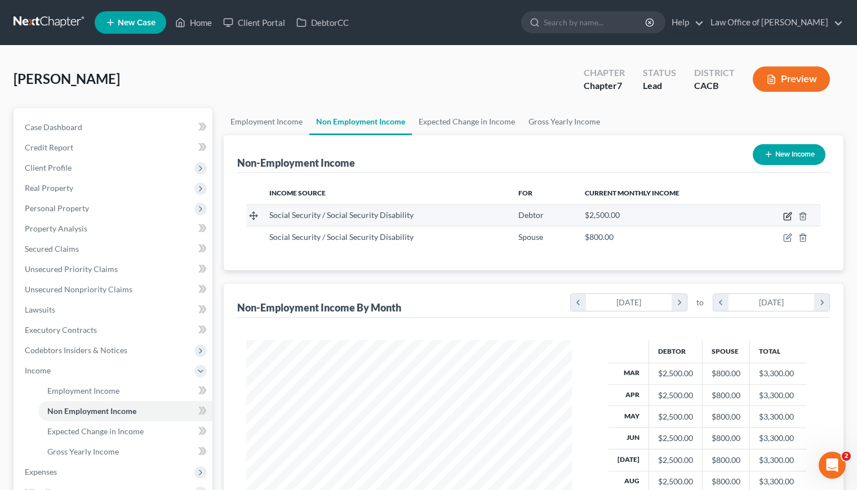
click at [786, 215] on icon "button" at bounding box center [787, 216] width 9 height 9
select select "4"
select select "0"
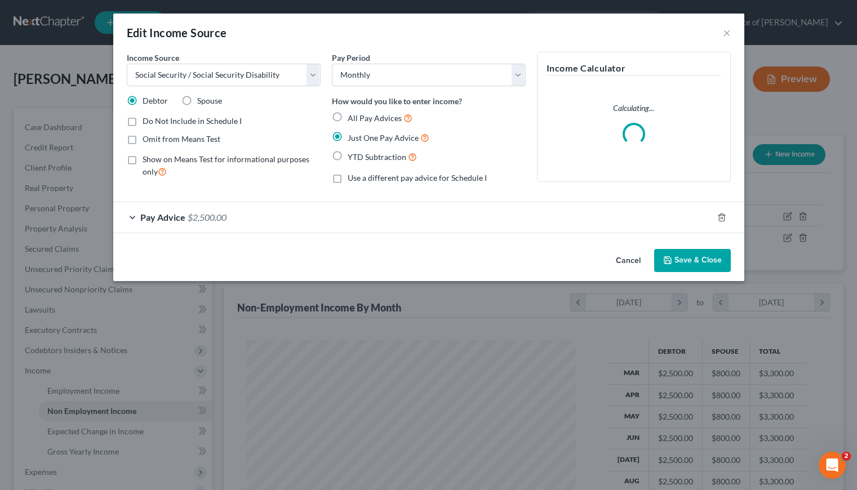
scroll to position [202, 351]
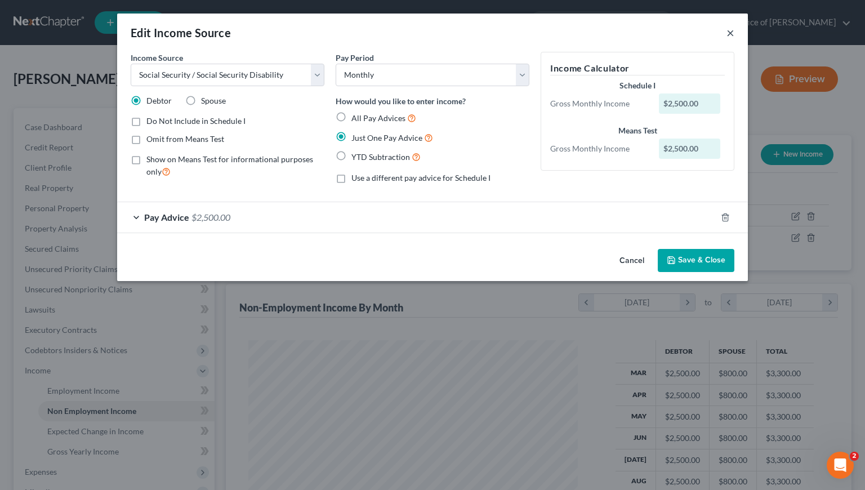
click at [728, 30] on button "×" at bounding box center [731, 33] width 8 height 14
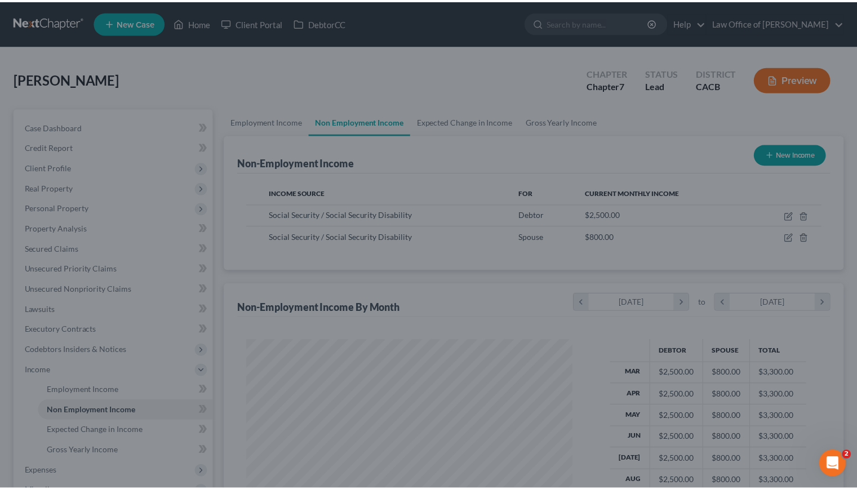
scroll to position [563096, 562950]
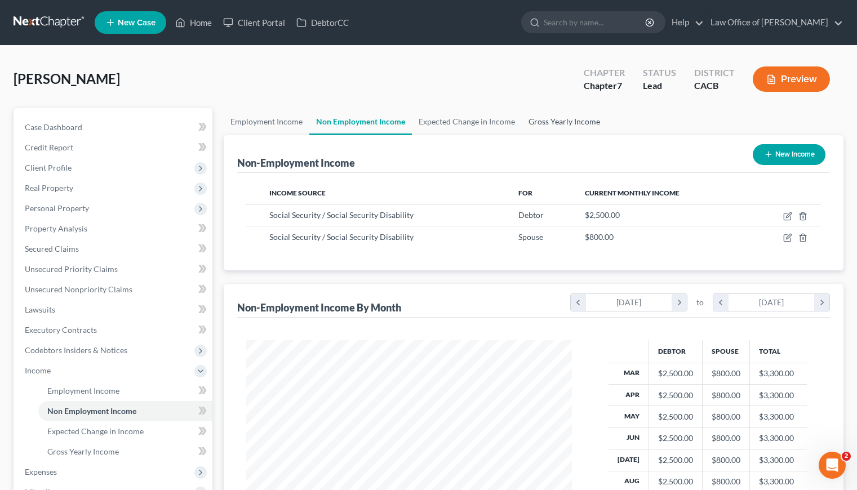
click at [581, 120] on link "Gross Yearly Income" at bounding box center [564, 121] width 85 height 27
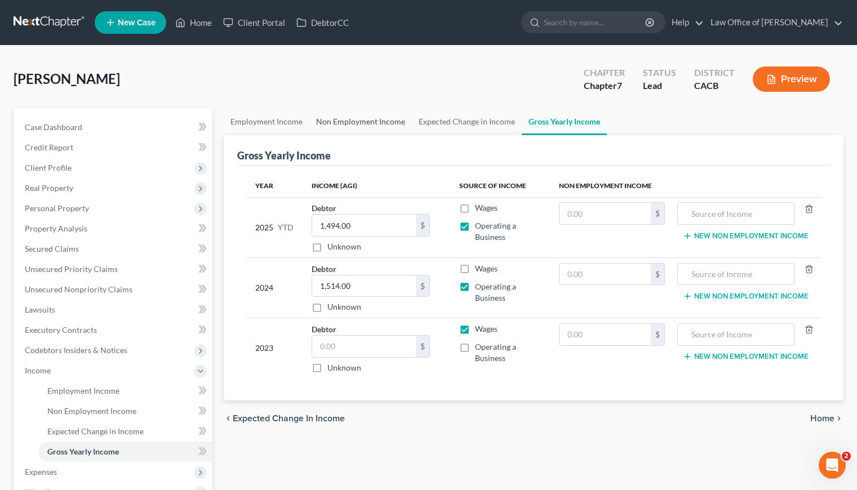
click at [343, 121] on link "Non Employment Income" at bounding box center [360, 121] width 103 height 27
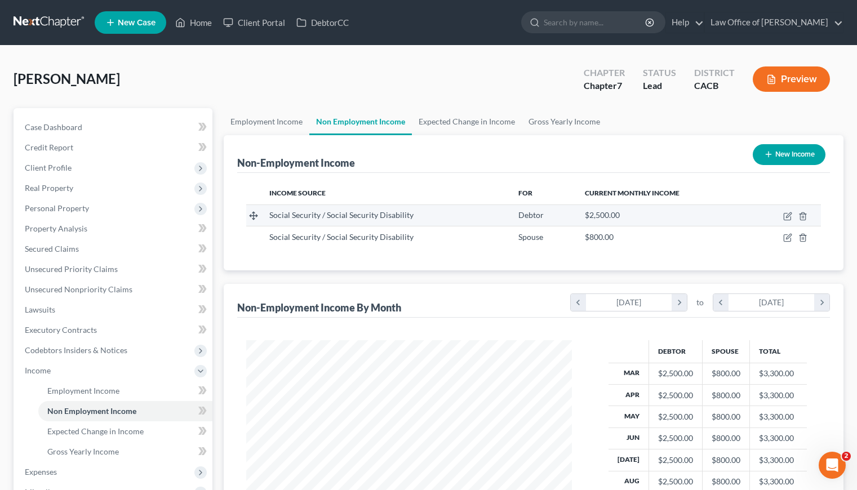
scroll to position [202, 348]
click at [558, 123] on link "Gross Yearly Income" at bounding box center [564, 121] width 85 height 27
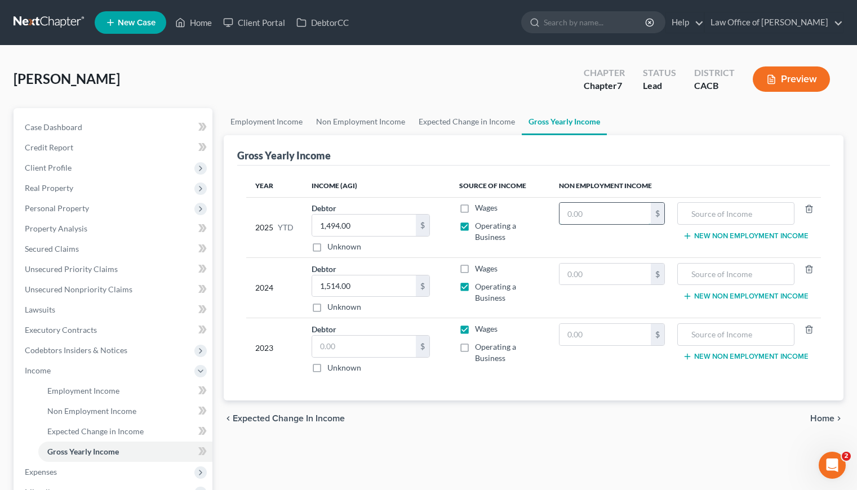
click at [610, 214] on input "text" at bounding box center [605, 213] width 92 height 21
type input "29,700"
click at [704, 210] on input "text" at bounding box center [735, 213] width 104 height 21
click at [695, 213] on input "Social Security Income" at bounding box center [735, 213] width 104 height 21
type input "Social Security Income"
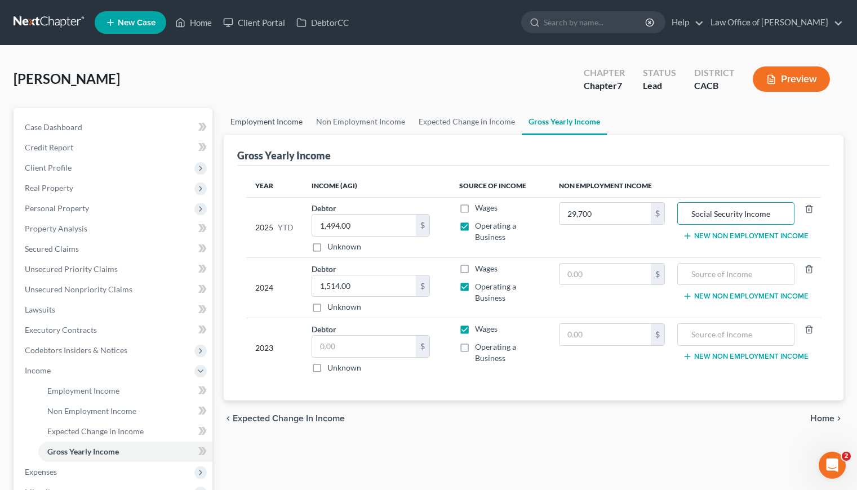
click at [247, 117] on link "Employment Income" at bounding box center [267, 121] width 86 height 27
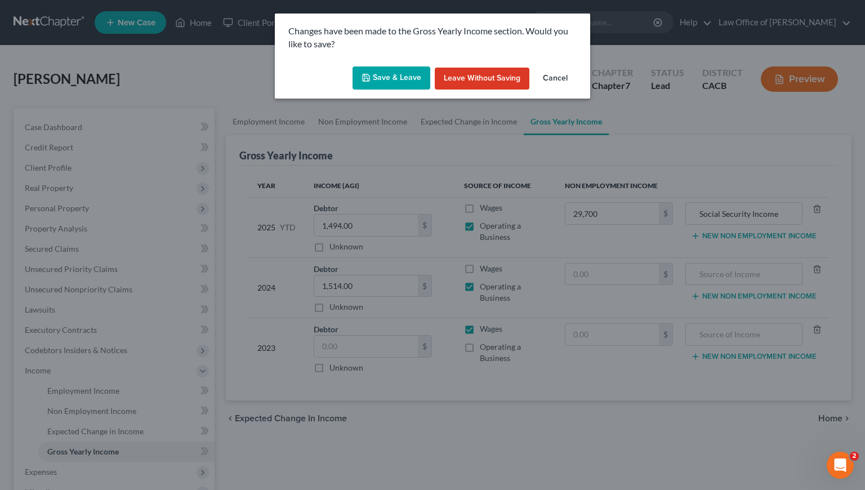
click at [398, 82] on button "Save & Leave" at bounding box center [392, 78] width 78 height 24
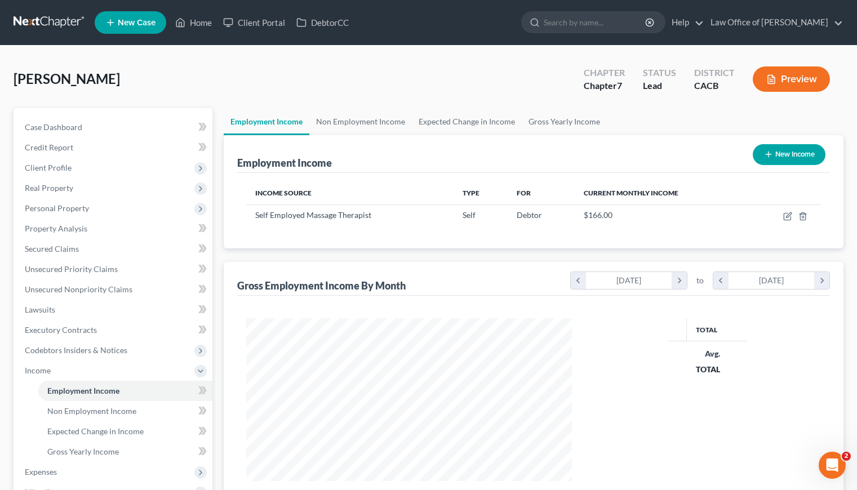
scroll to position [163, 348]
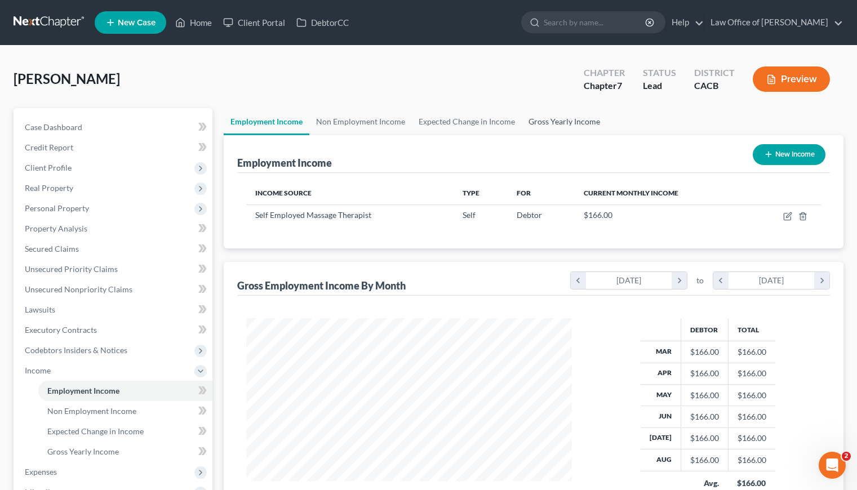
click at [545, 121] on link "Gross Yearly Income" at bounding box center [564, 121] width 85 height 27
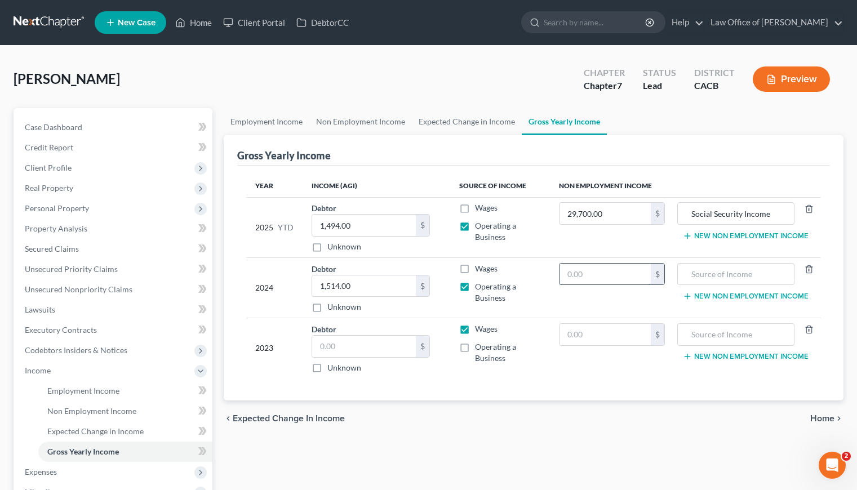
click at [619, 269] on input "text" at bounding box center [605, 274] width 92 height 21
type input "39,600"
click at [722, 275] on input "text" at bounding box center [735, 274] width 104 height 21
type input "Social Security Income"
click at [253, 117] on link "Employment Income" at bounding box center [267, 121] width 86 height 27
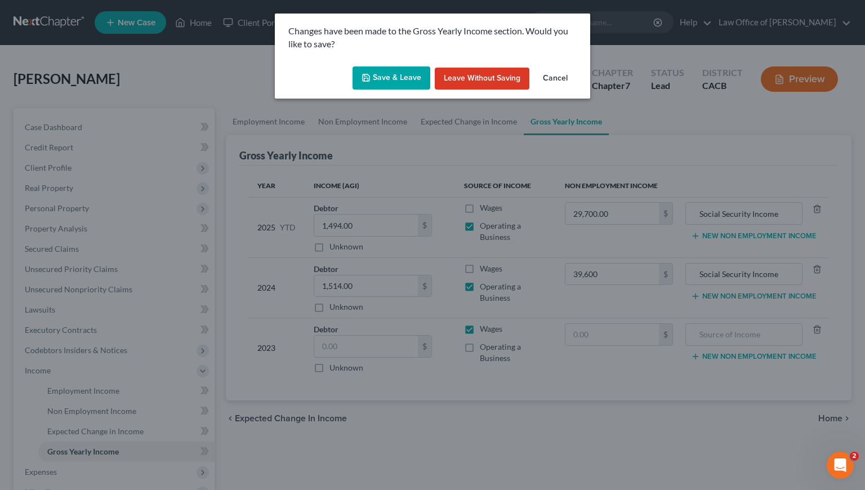
click at [398, 70] on button "Save & Leave" at bounding box center [392, 78] width 78 height 24
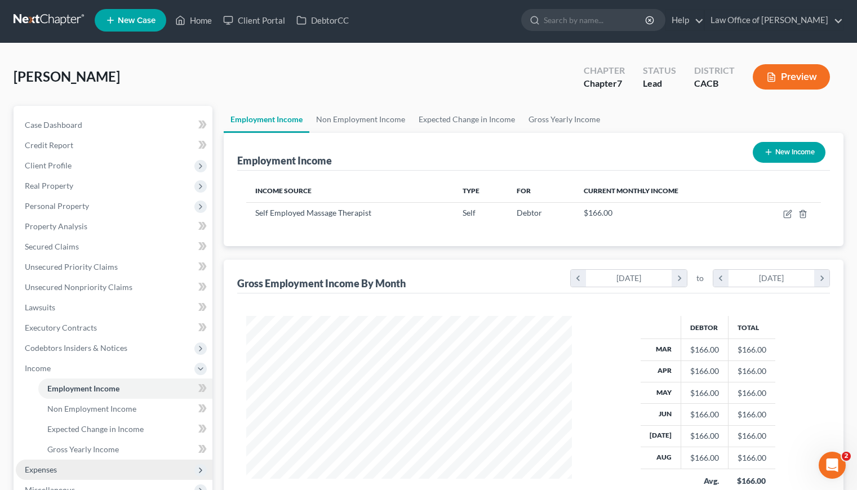
scroll to position [189, 0]
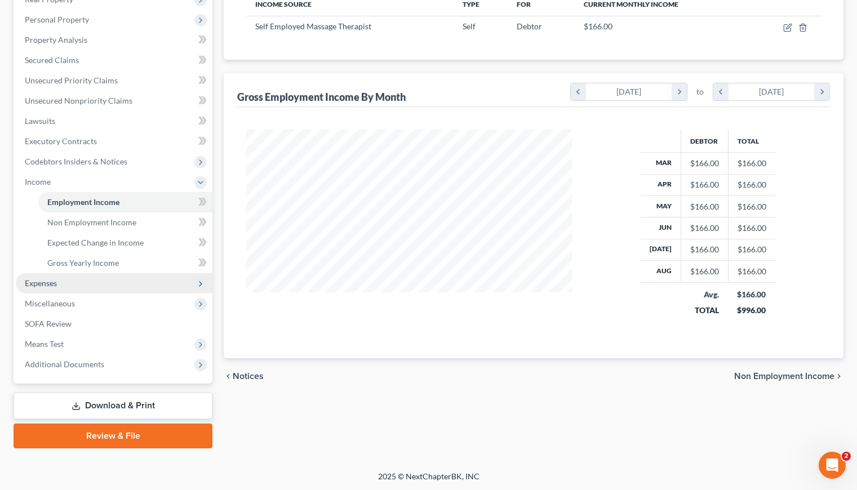
click at [49, 283] on span "Expenses" at bounding box center [41, 283] width 32 height 10
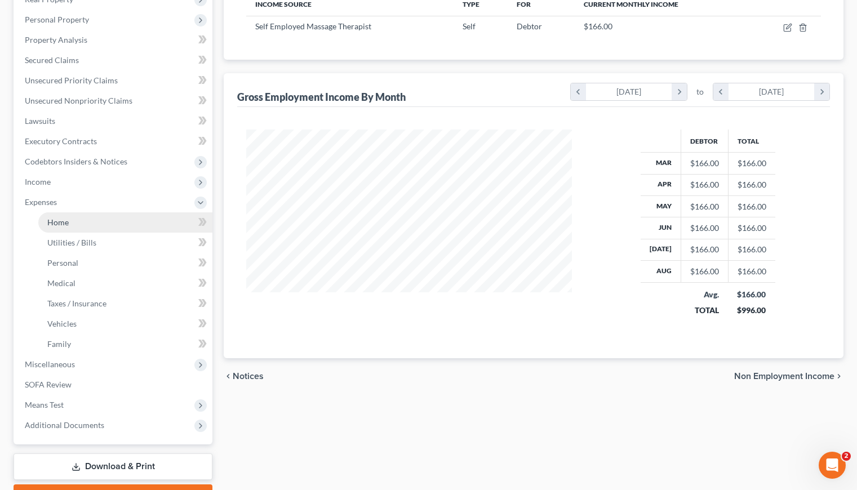
click at [60, 223] on span "Home" at bounding box center [57, 222] width 21 height 10
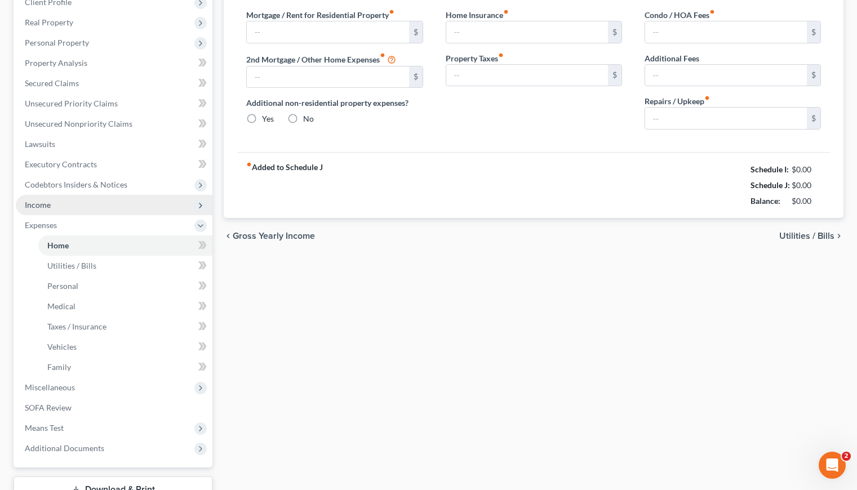
type input "1,146.53"
type input "0.00"
radio input "true"
type input "100.00"
type input "183.00"
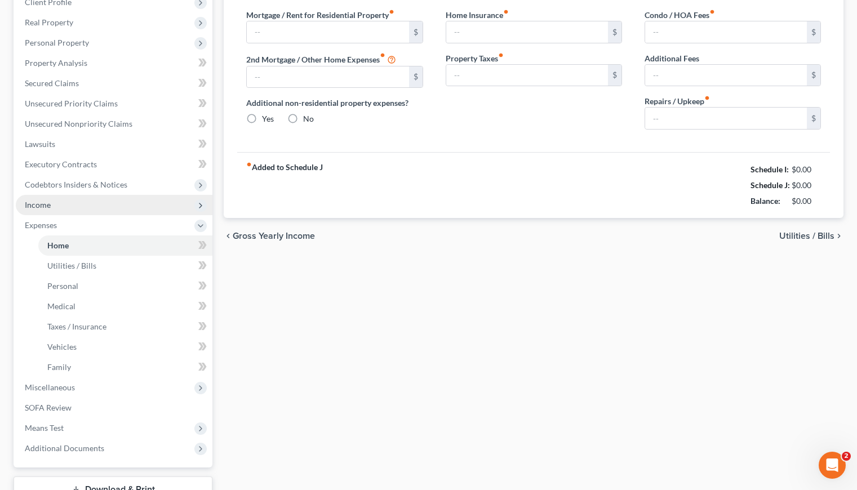
type input "0.00"
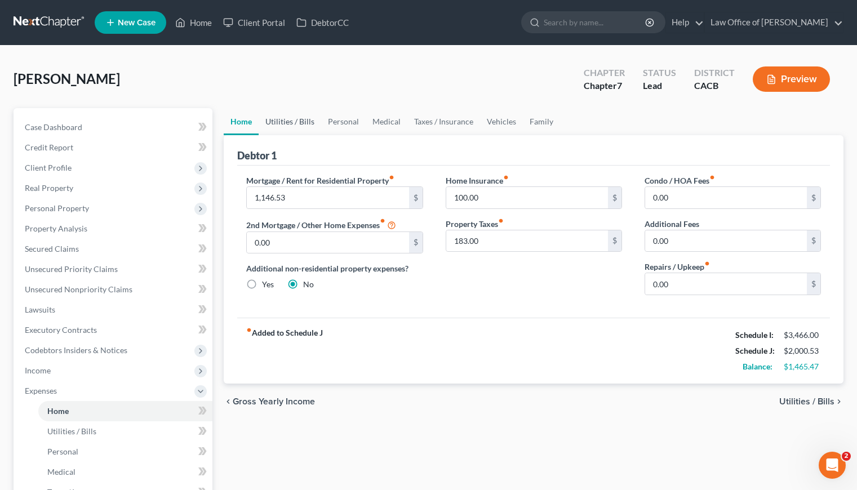
click at [293, 117] on link "Utilities / Bills" at bounding box center [290, 121] width 63 height 27
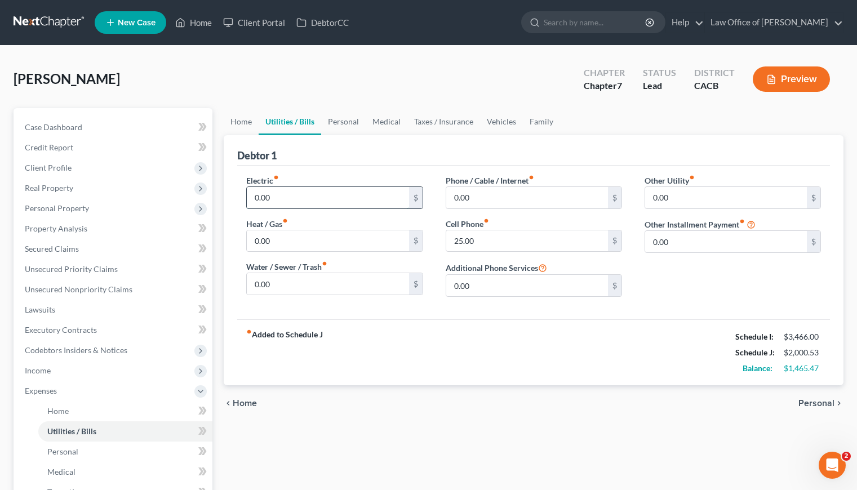
click at [286, 203] on input "0.00" at bounding box center [328, 197] width 162 height 21
type input "60"
click at [313, 278] on input "0.00" at bounding box center [328, 283] width 162 height 21
type input "60"
click at [287, 244] on input "0.00" at bounding box center [328, 240] width 162 height 21
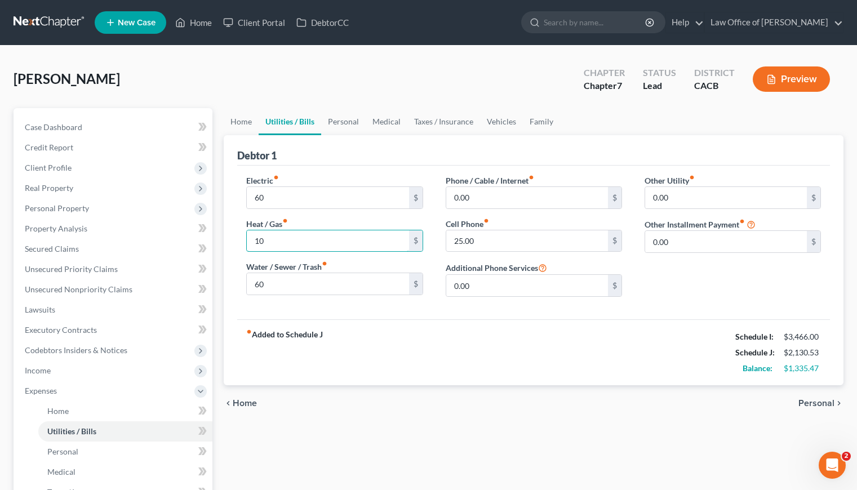
type input "10"
click at [487, 150] on div "Debtor 1" at bounding box center [533, 150] width 593 height 30
click at [476, 196] on input "0.00" at bounding box center [527, 197] width 162 height 21
type input "40"
click at [349, 120] on link "Personal" at bounding box center [343, 121] width 45 height 27
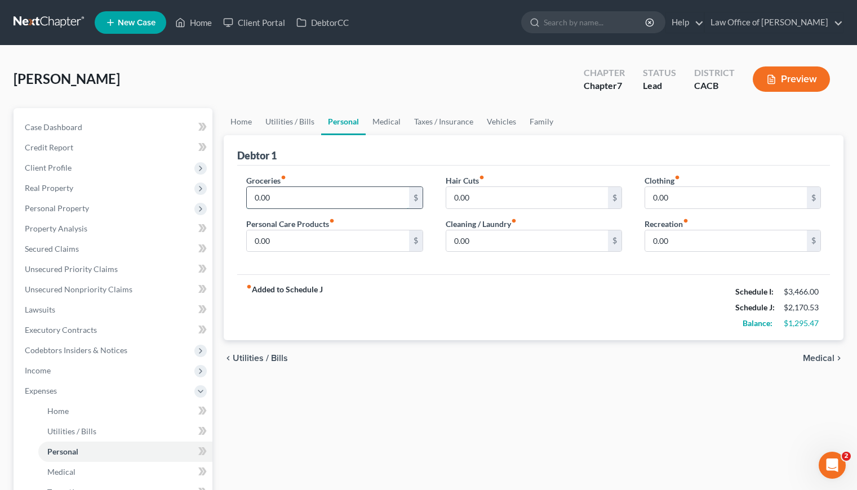
click at [317, 202] on input "0.00" at bounding box center [328, 197] width 162 height 21
type input "400"
click at [340, 236] on input "0.00" at bounding box center [328, 240] width 162 height 21
type input "80"
click at [488, 192] on input "0.00" at bounding box center [527, 197] width 162 height 21
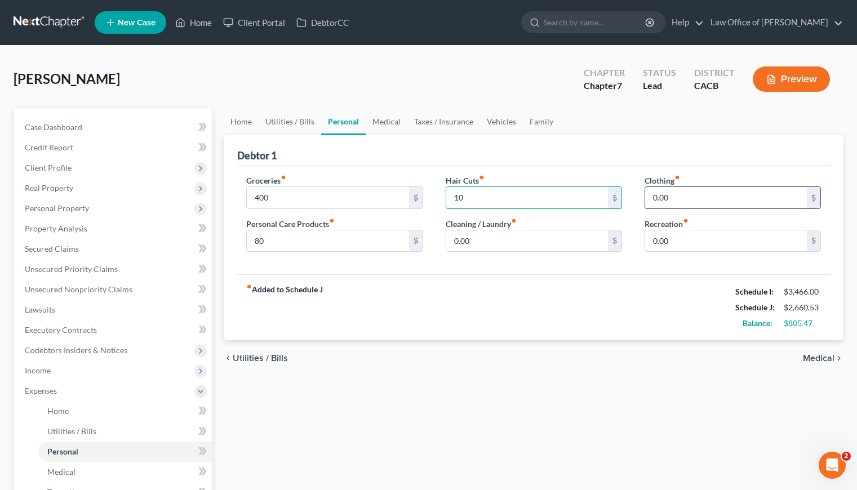
type input "10"
click at [668, 193] on input "0.00" at bounding box center [726, 197] width 162 height 21
type input "180"
click at [512, 237] on input "0.00" at bounding box center [527, 240] width 162 height 21
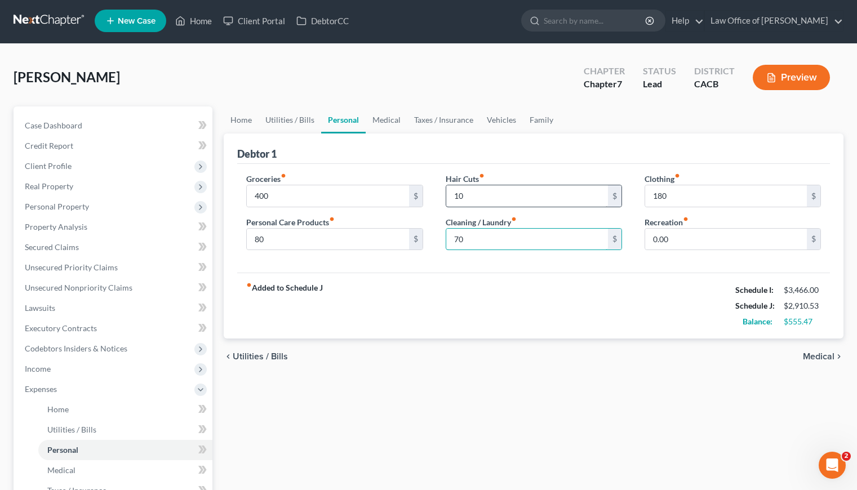
type input "70"
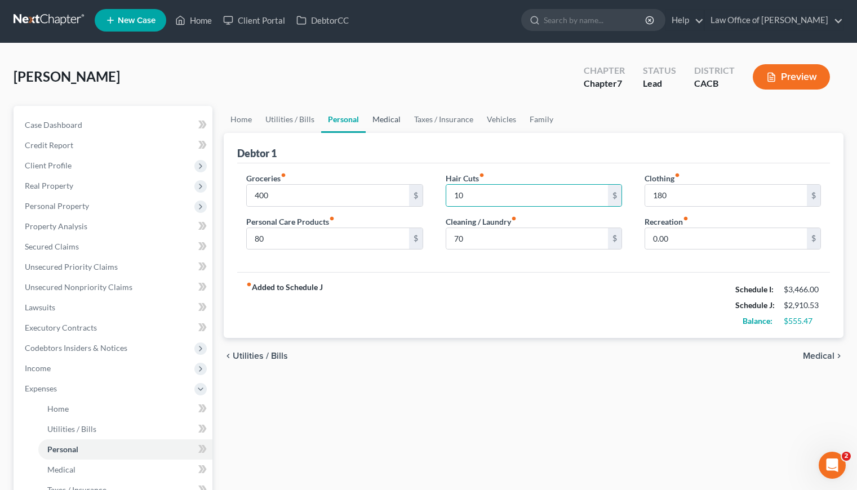
click at [379, 115] on link "Medical" at bounding box center [387, 119] width 42 height 27
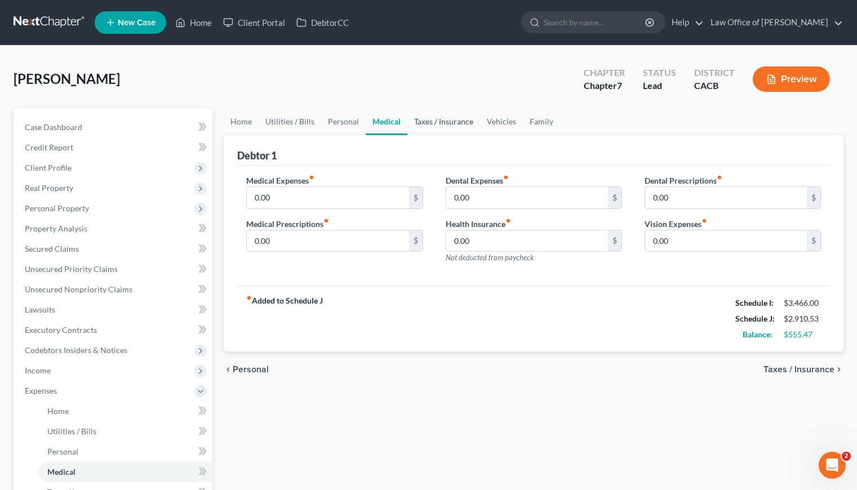
click at [431, 127] on link "Taxes / Insurance" at bounding box center [443, 121] width 73 height 27
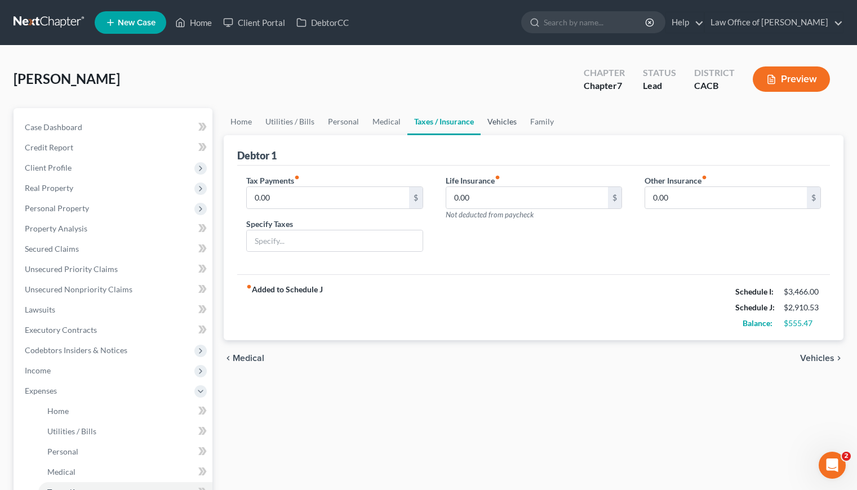
click at [494, 118] on link "Vehicles" at bounding box center [501, 121] width 43 height 27
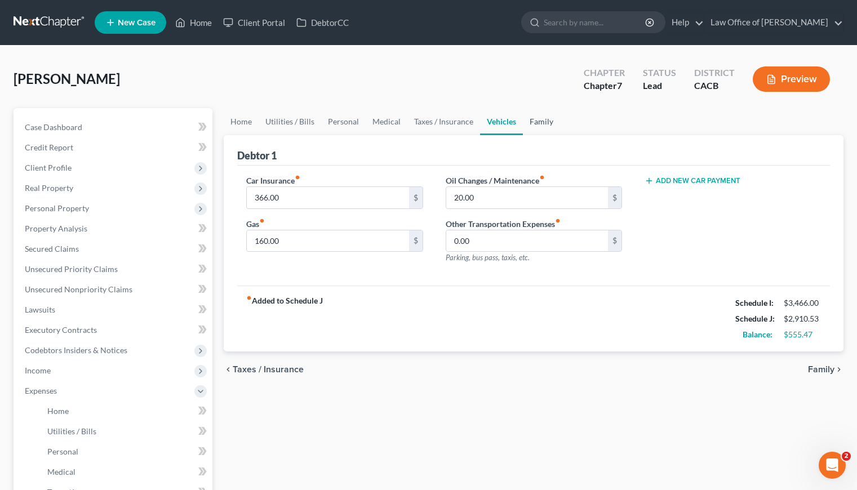
click at [538, 120] on link "Family" at bounding box center [541, 121] width 37 height 27
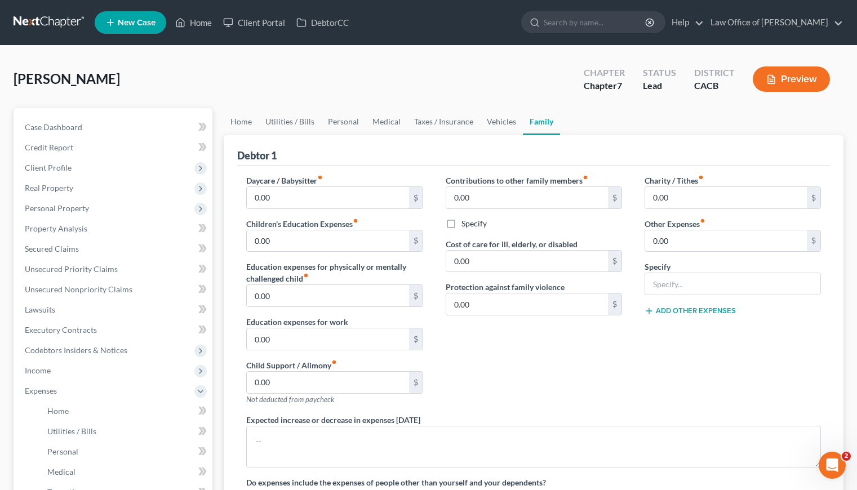
click at [511, 354] on div "Contributions to other family members fiber_manual_record 0.00 $ Specify Cost o…" at bounding box center [533, 294] width 199 height 239
click at [495, 125] on link "Vehicles" at bounding box center [501, 121] width 43 height 27
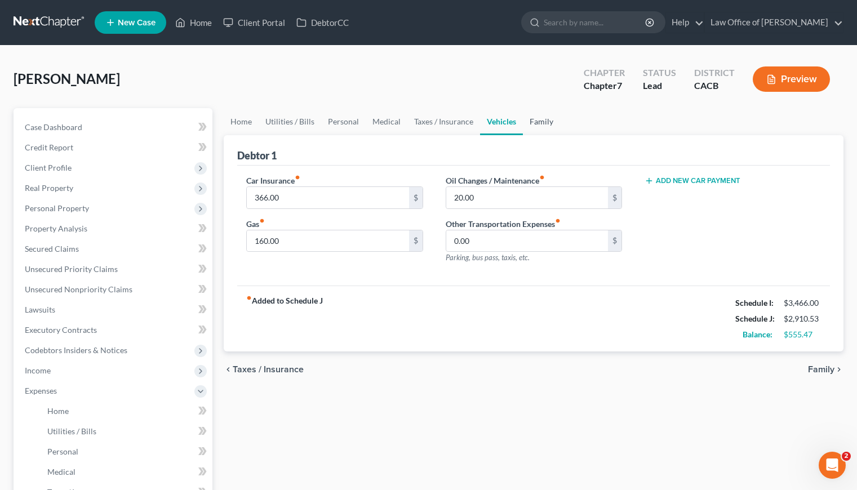
click at [538, 118] on link "Family" at bounding box center [541, 121] width 37 height 27
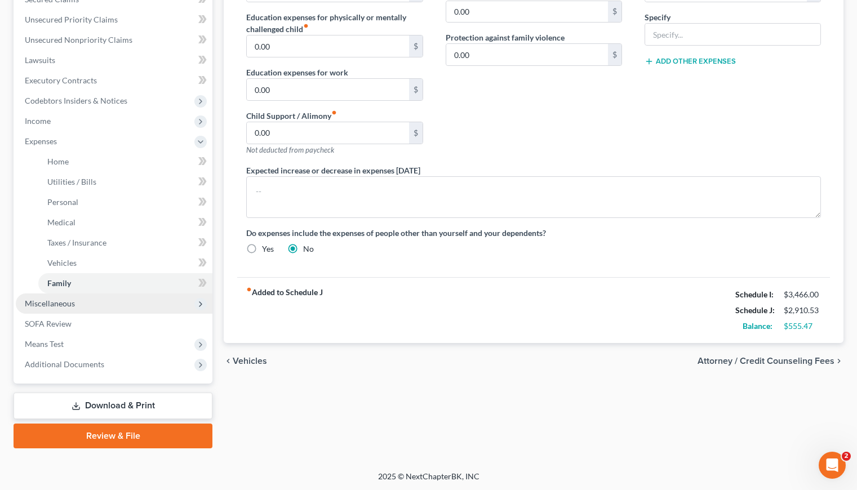
click at [55, 299] on span "Miscellaneous" at bounding box center [50, 304] width 50 height 10
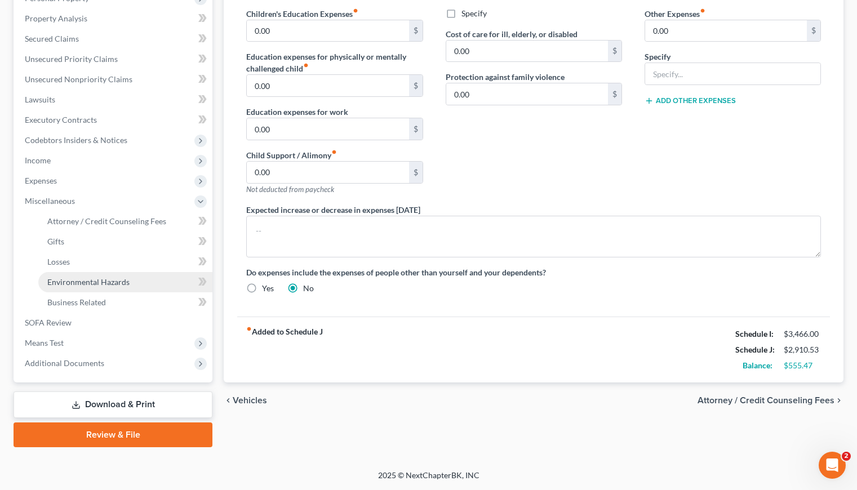
scroll to position [209, 0]
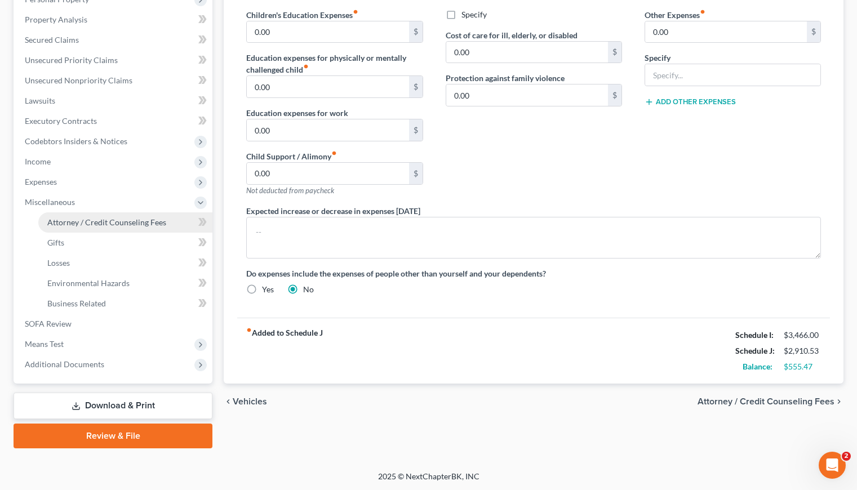
click at [136, 221] on span "Attorney / Credit Counseling Fees" at bounding box center [106, 222] width 119 height 10
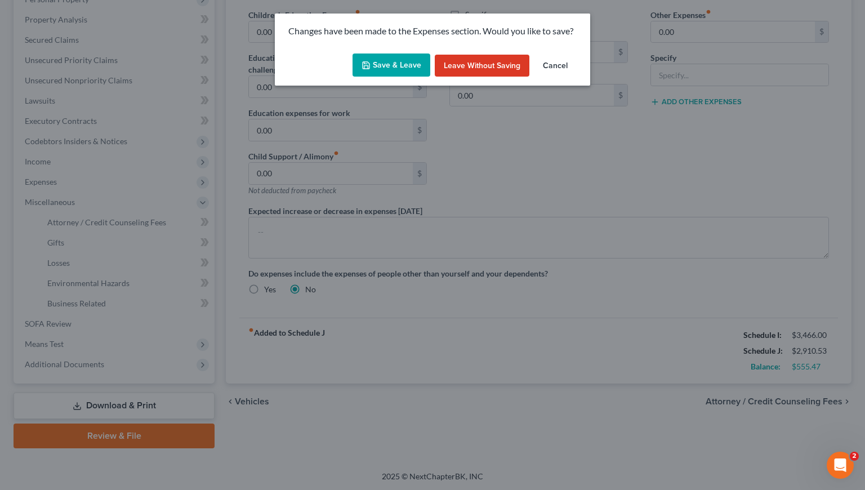
click at [375, 59] on button "Save & Leave" at bounding box center [392, 66] width 78 height 24
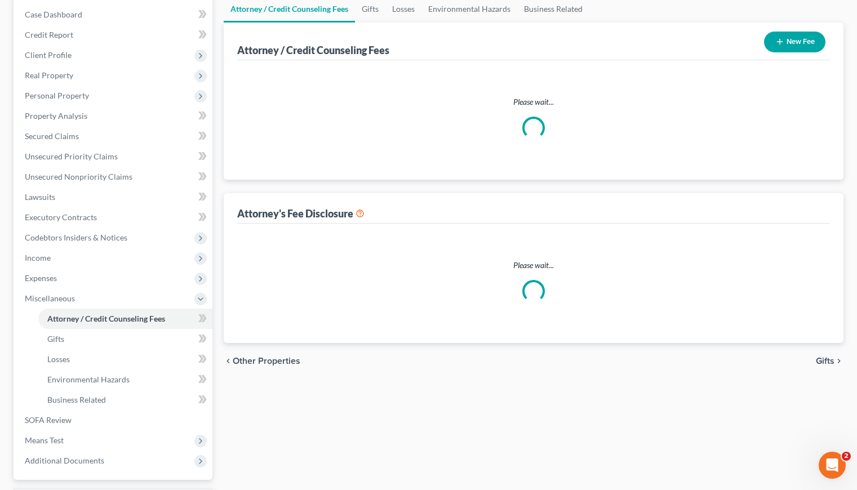
select select "0"
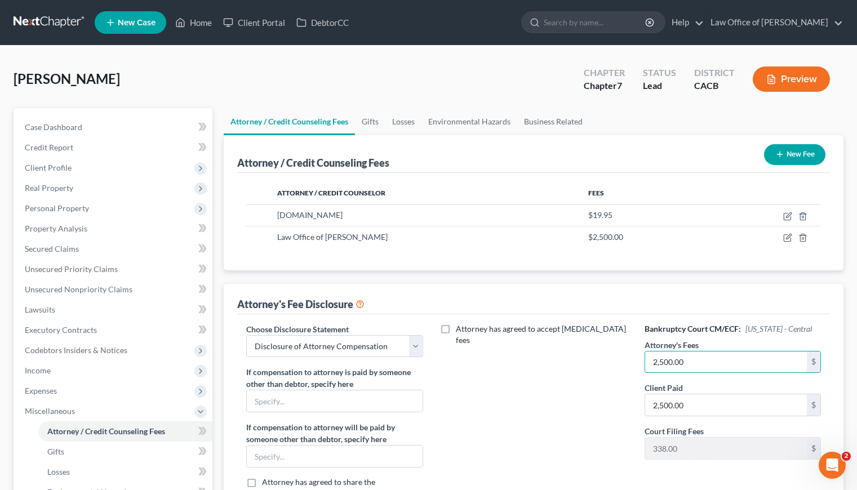
drag, startPoint x: 695, startPoint y: 361, endPoint x: 612, endPoint y: 365, distance: 83.5
click at [612, 365] on div "Choose Disclosure Statement Select Disclosure of Attorney Compensation If compe…" at bounding box center [533, 427] width 597 height 209
drag, startPoint x: 678, startPoint y: 365, endPoint x: 729, endPoint y: 359, distance: 51.6
click at [723, 360] on div "Choose Disclosure Statement Select Disclosure of Attorney Compensation If compe…" at bounding box center [533, 427] width 597 height 209
click at [721, 359] on input "2,500.00" at bounding box center [726, 361] width 162 height 21
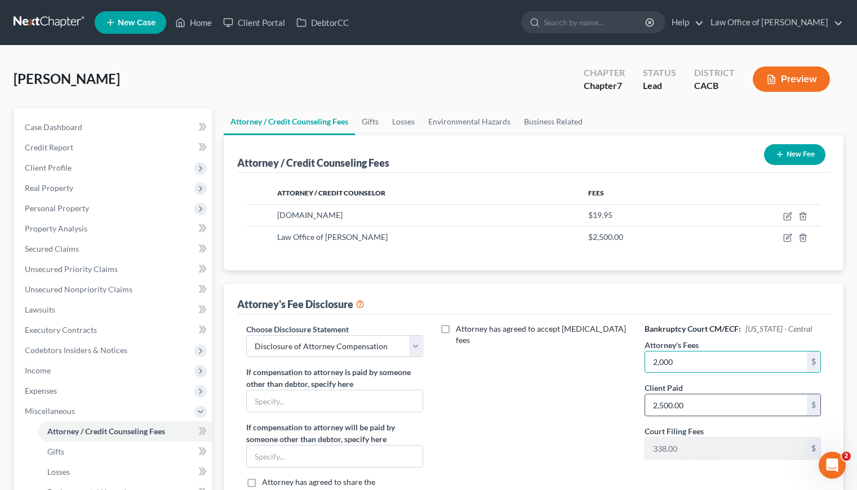
type input "2,000"
click at [701, 404] on input "2,500.00" at bounding box center [726, 404] width 162 height 21
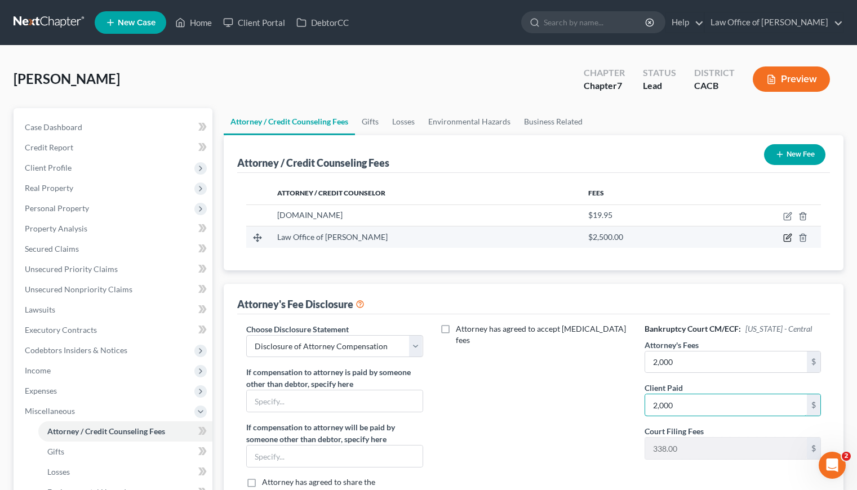
type input "2,000"
click at [786, 236] on icon "button" at bounding box center [787, 237] width 9 height 9
select select "4"
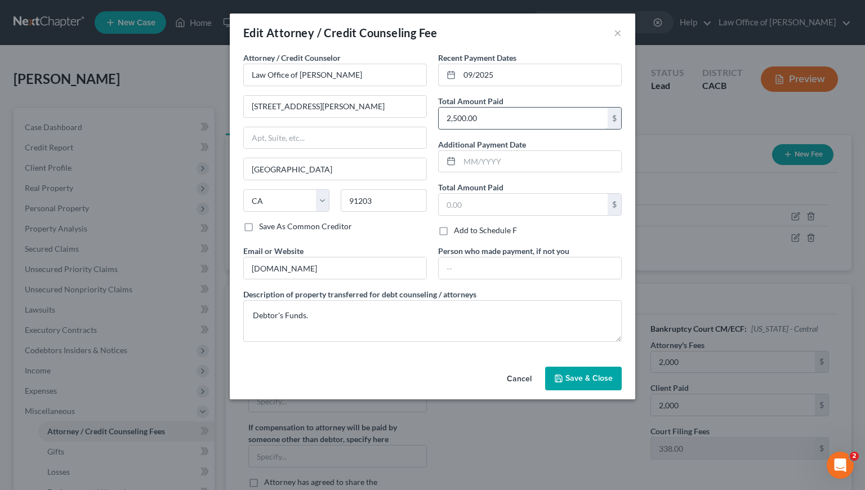
drag, startPoint x: 458, startPoint y: 113, endPoint x: 446, endPoint y: 119, distance: 14.1
click at [446, 119] on input "2,500.00" at bounding box center [523, 118] width 169 height 21
type input "2,000"
click at [594, 380] on span "Save & Close" at bounding box center [589, 378] width 47 height 10
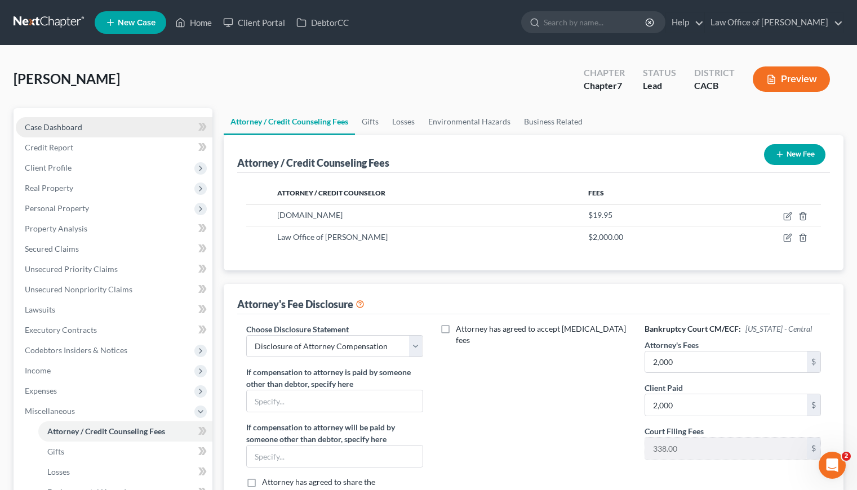
click at [58, 123] on span "Case Dashboard" at bounding box center [53, 127] width 57 height 10
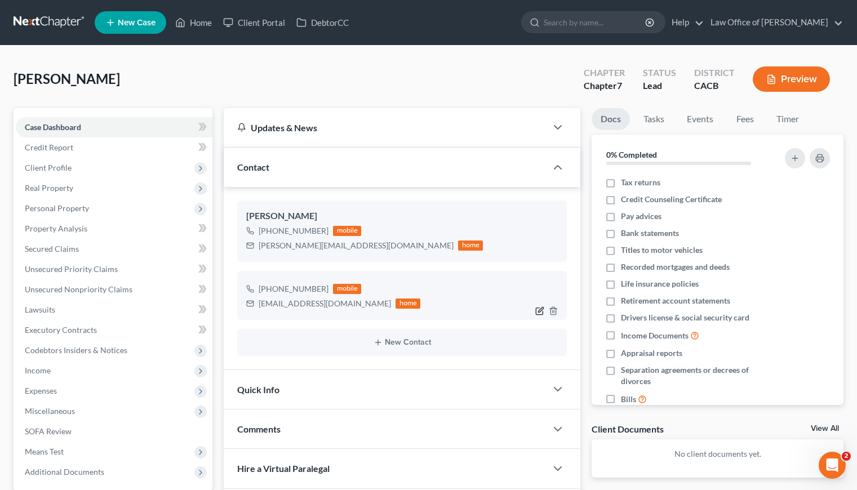
click at [540, 310] on icon "button" at bounding box center [541, 309] width 5 height 5
select select "0"
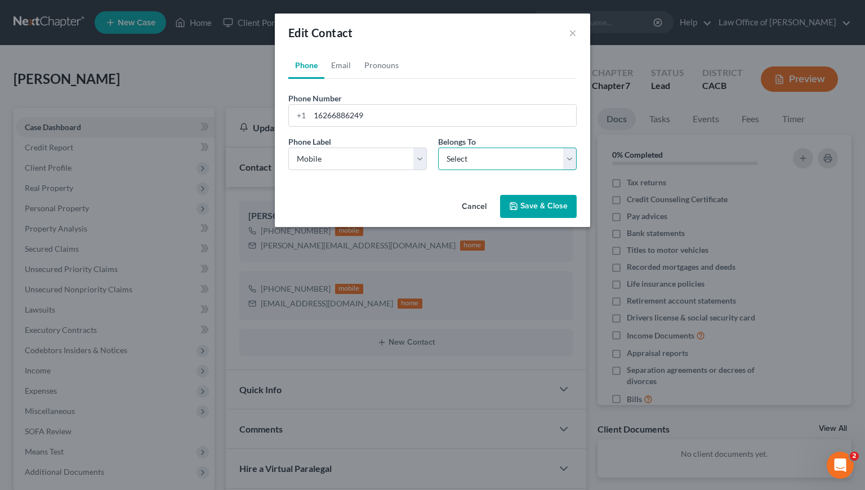
click at [491, 155] on select "Select Client Other" at bounding box center [507, 159] width 139 height 23
select select "1"
click at [438, 148] on select "Select Client Other" at bounding box center [507, 159] width 139 height 23
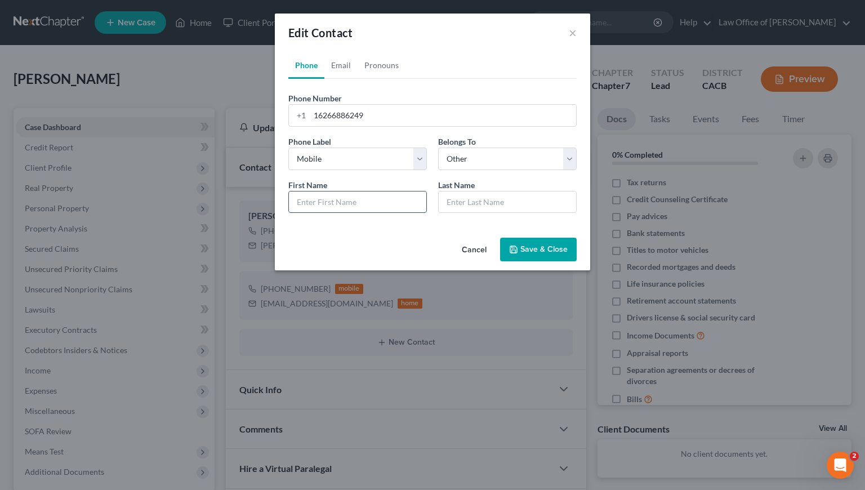
click at [336, 199] on input "text" at bounding box center [357, 202] width 137 height 21
type input "[DEMOGRAPHIC_DATA]"
click at [520, 204] on input "text" at bounding box center [507, 202] width 137 height 21
type input "[PERSON_NAME] (Non-filing Spouse)"
click at [543, 247] on button "Save & Close" at bounding box center [538, 250] width 77 height 24
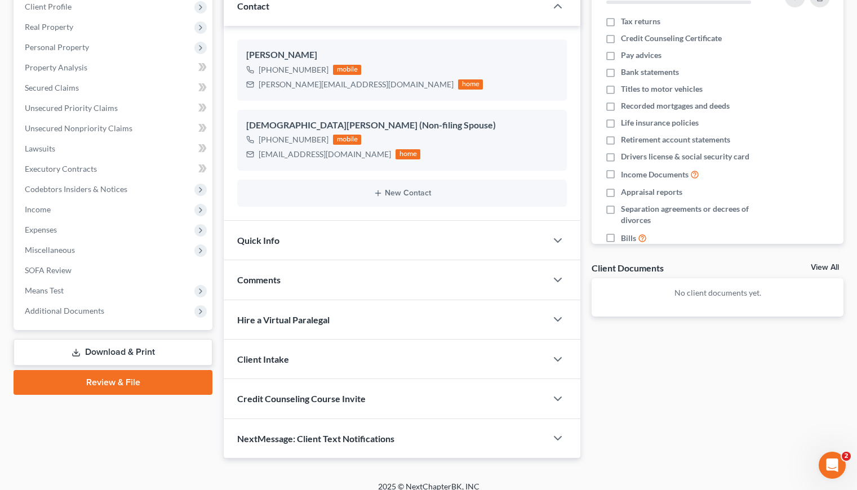
scroll to position [172, 0]
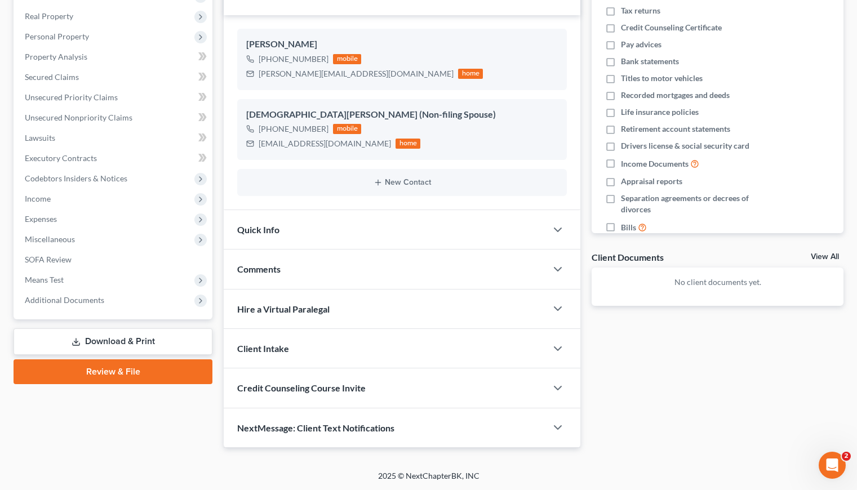
click at [124, 339] on link "Download & Print" at bounding box center [113, 341] width 199 height 26
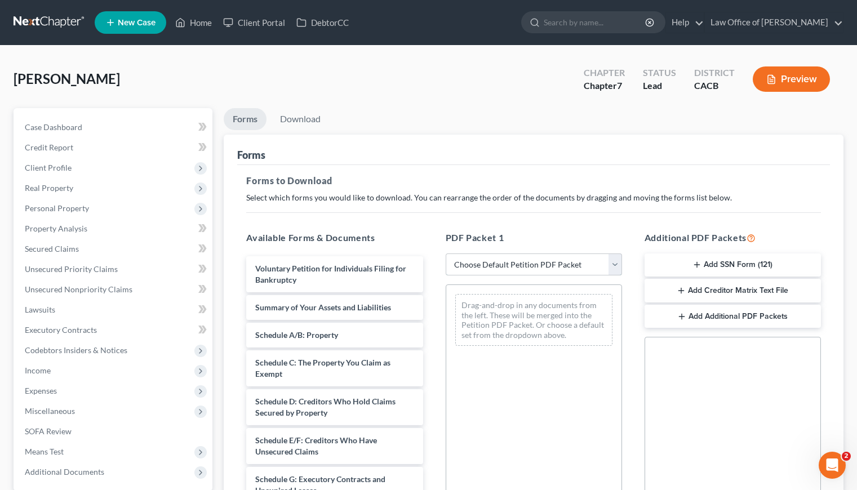
click at [541, 269] on select "Choose Default Petition PDF Packet Complete Bankruptcy Petition (all forms and …" at bounding box center [534, 264] width 176 height 23
select select "6"
click at [446, 253] on select "Choose Default Petition PDF Packet Complete Bankruptcy Petition (all forms and …" at bounding box center [534, 264] width 176 height 23
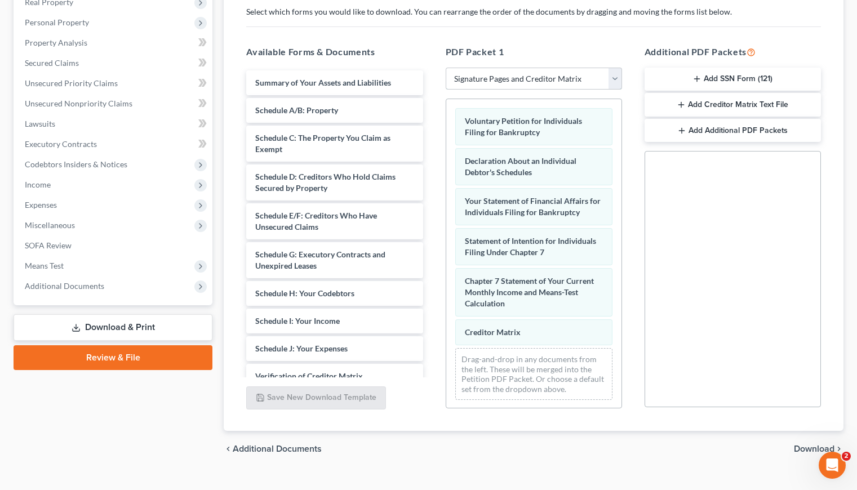
scroll to position [205, 0]
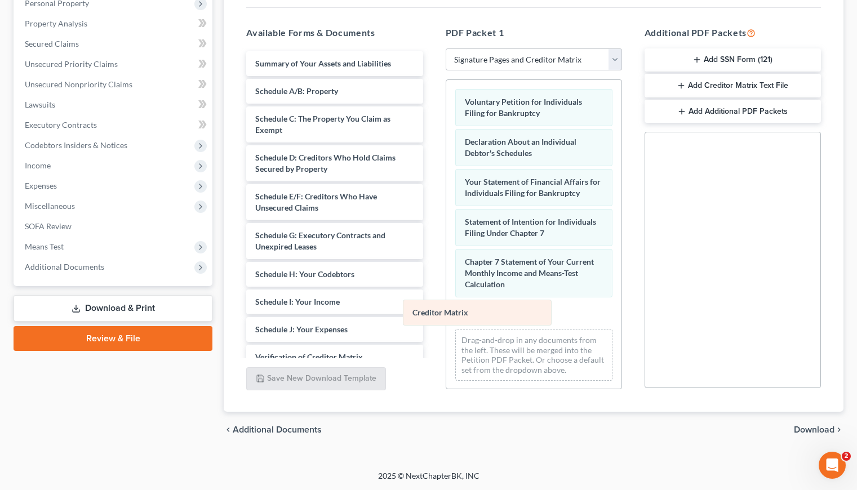
drag, startPoint x: 528, startPoint y: 315, endPoint x: 346, endPoint y: 313, distance: 182.5
click at [446, 313] on div "Creditor Matrix Voluntary Petition for Individuals Filing for Bankruptcy Declar…" at bounding box center [533, 235] width 175 height 310
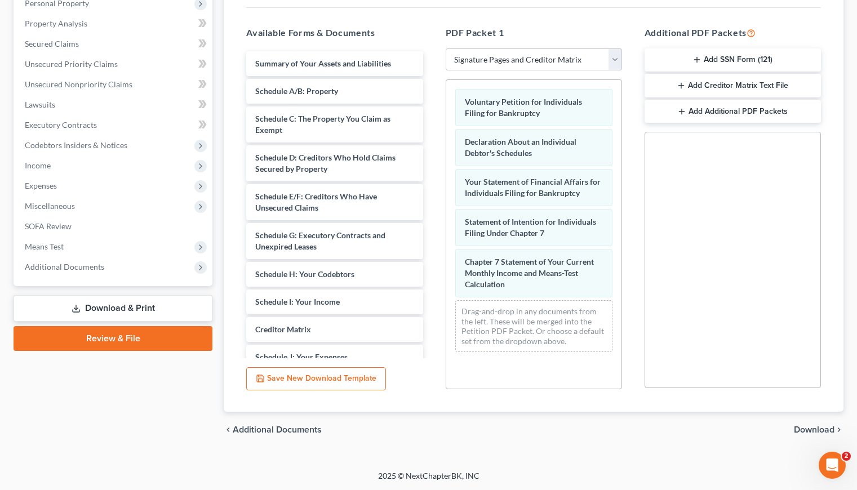
click at [813, 429] on span "Download" at bounding box center [814, 429] width 41 height 9
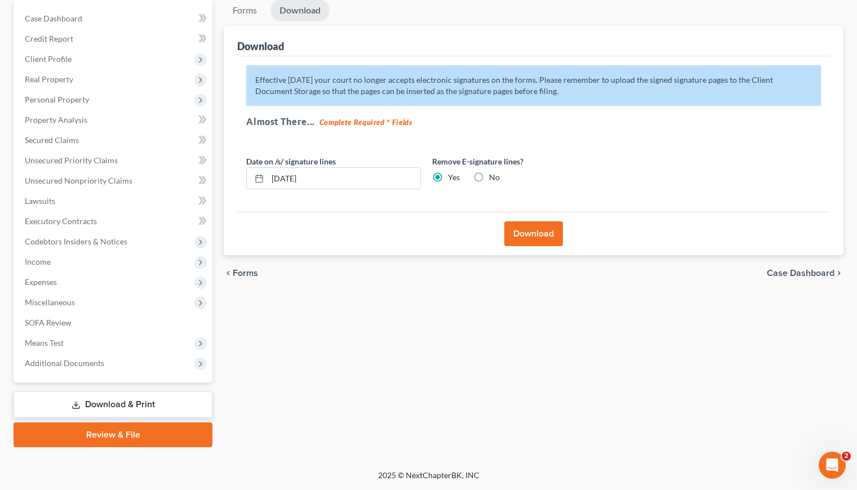
scroll to position [108, 0]
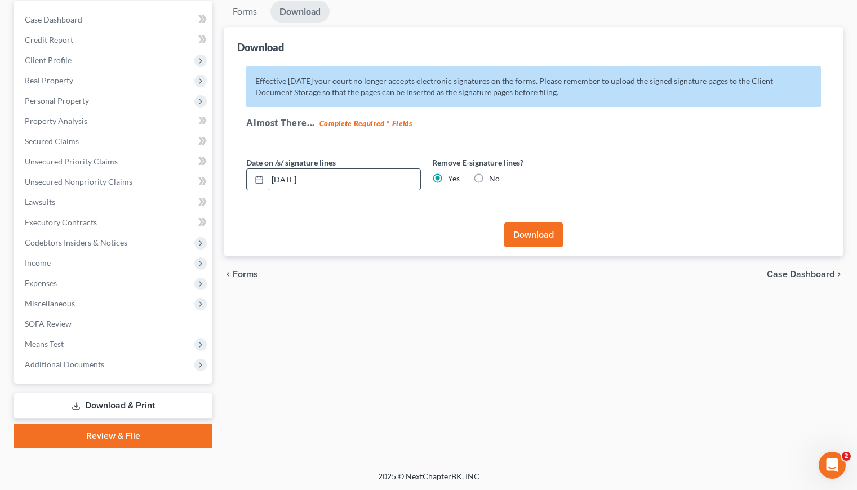
drag, startPoint x: 340, startPoint y: 175, endPoint x: 286, endPoint y: 177, distance: 54.1
click at [286, 177] on input "[DATE]" at bounding box center [344, 179] width 153 height 21
type input "[DATE]"
click at [319, 291] on div "chevron_left Forms Case Dashboard chevron_right" at bounding box center [534, 274] width 620 height 36
click at [528, 234] on button "Download" at bounding box center [533, 235] width 59 height 25
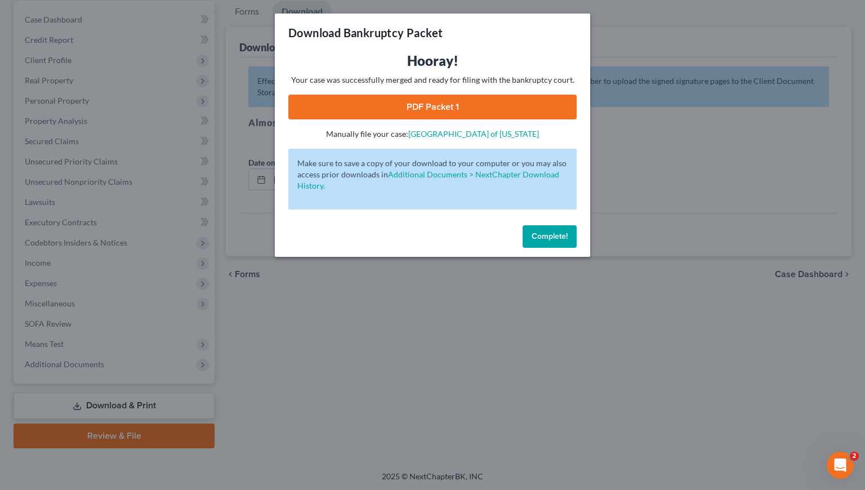
click at [447, 104] on link "PDF Packet 1" at bounding box center [432, 107] width 288 height 25
click at [555, 241] on span "Complete!" at bounding box center [550, 237] width 36 height 10
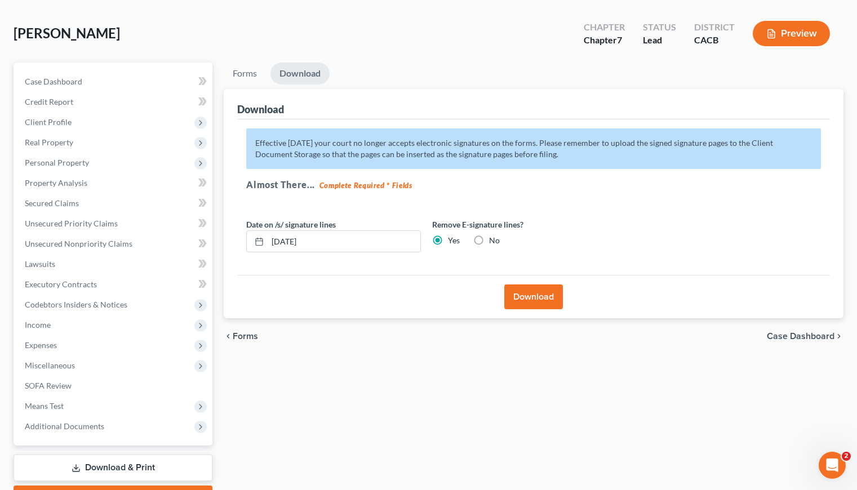
scroll to position [0, 0]
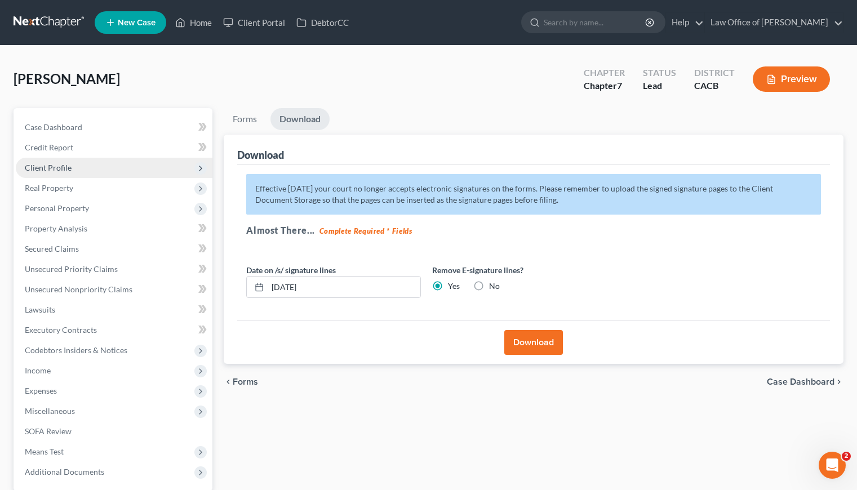
click at [57, 166] on span "Client Profile" at bounding box center [48, 168] width 47 height 10
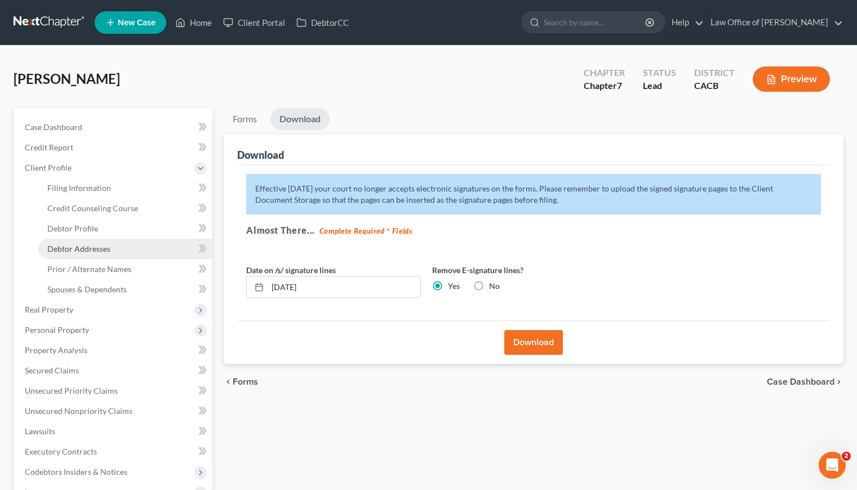
click at [93, 246] on span "Debtor Addresses" at bounding box center [78, 249] width 63 height 10
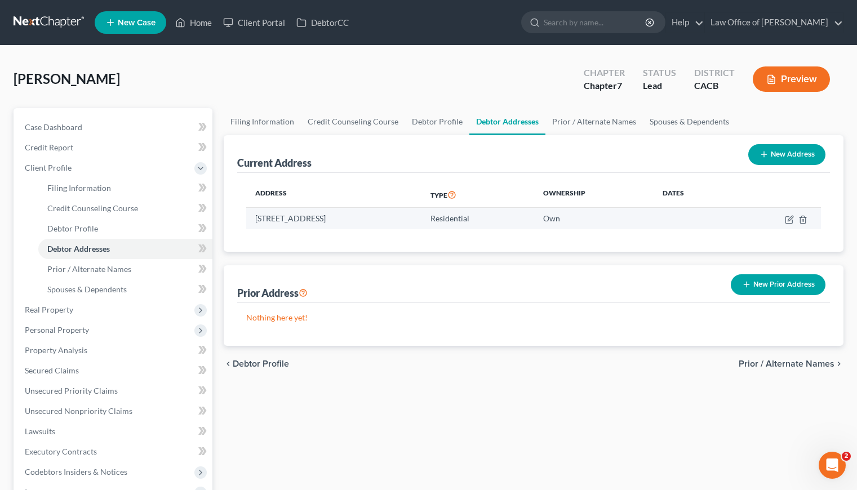
drag, startPoint x: 404, startPoint y: 219, endPoint x: 379, endPoint y: 219, distance: 25.3
click at [379, 219] on td "[STREET_ADDRESS]" at bounding box center [333, 218] width 175 height 21
copy td "91744"
